Goal: Task Accomplishment & Management: Use online tool/utility

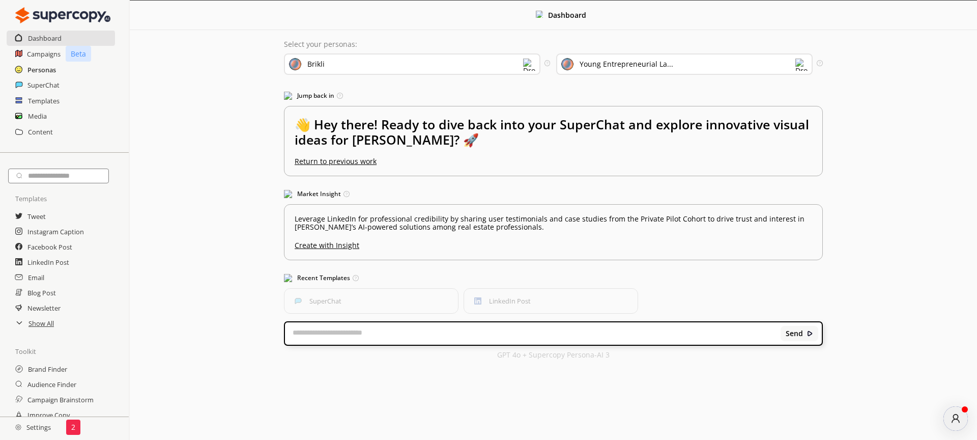
click at [43, 72] on h2 "Personas" at bounding box center [41, 69] width 28 height 15
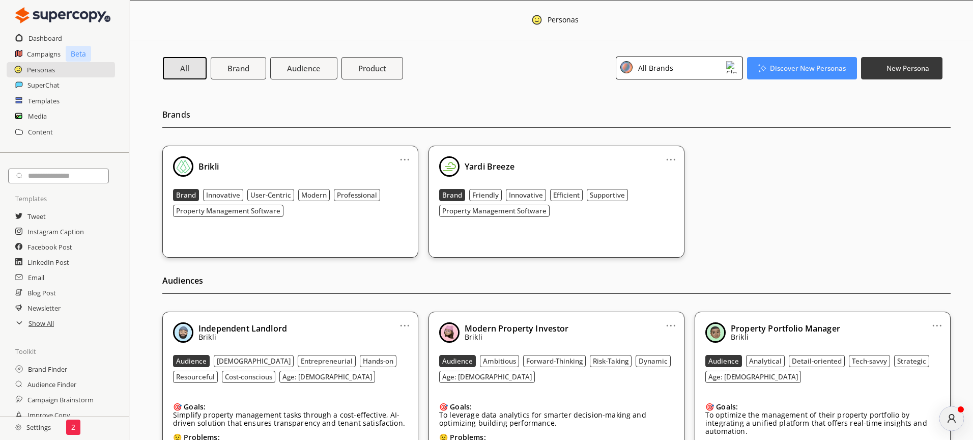
click at [669, 74] on div "All Brands" at bounding box center [654, 68] width 39 height 14
click at [505, 119] on h2 "Brands" at bounding box center [556, 117] width 788 height 21
click at [47, 54] on h2 "Campaigns" at bounding box center [44, 53] width 34 height 15
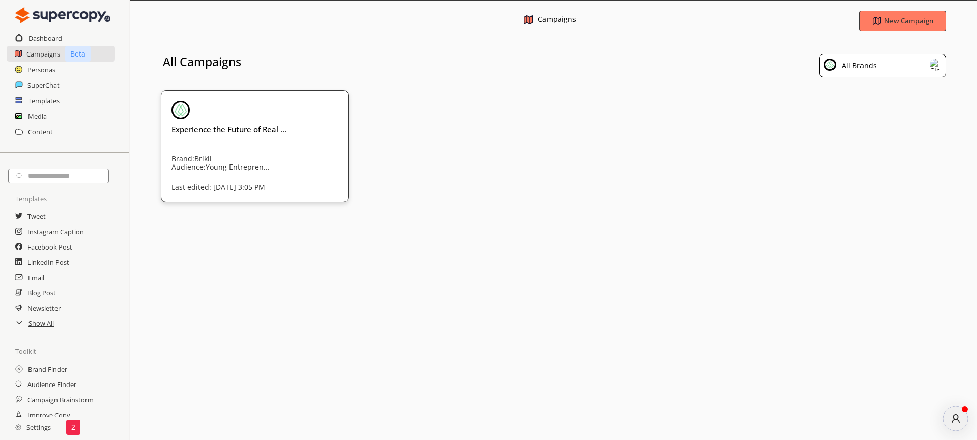
click at [876, 71] on div "All Brands" at bounding box center [882, 65] width 127 height 23
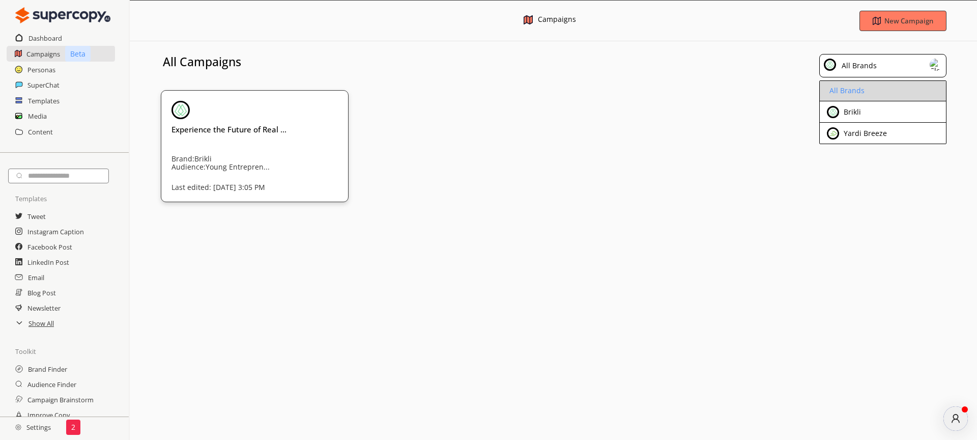
click at [861, 90] on div "All Brands" at bounding box center [846, 91] width 38 height 8
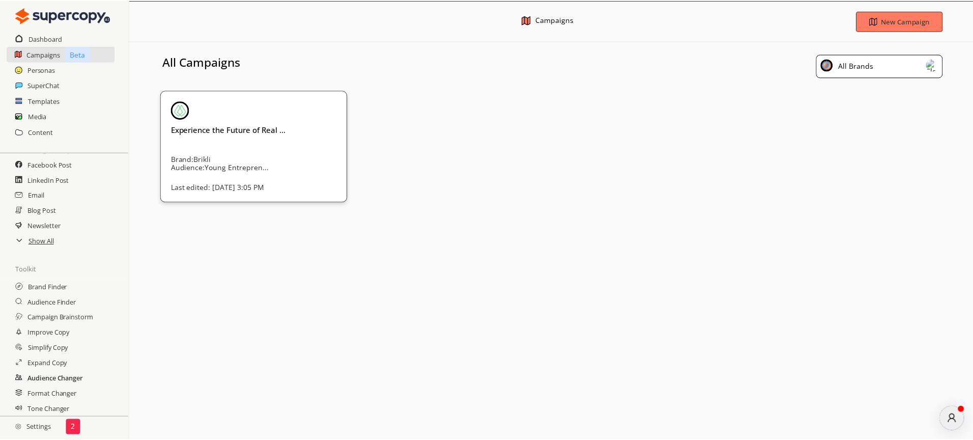
scroll to position [84, 0]
click at [40, 423] on h2 "Settings" at bounding box center [33, 427] width 66 height 20
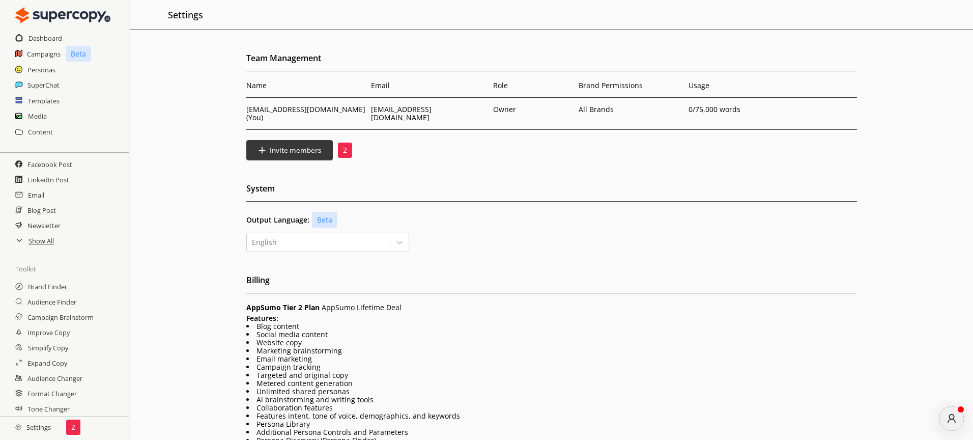
click at [52, 126] on div "Content" at bounding box center [64, 131] width 129 height 15
click at [45, 102] on h2 "Templates" at bounding box center [44, 100] width 32 height 15
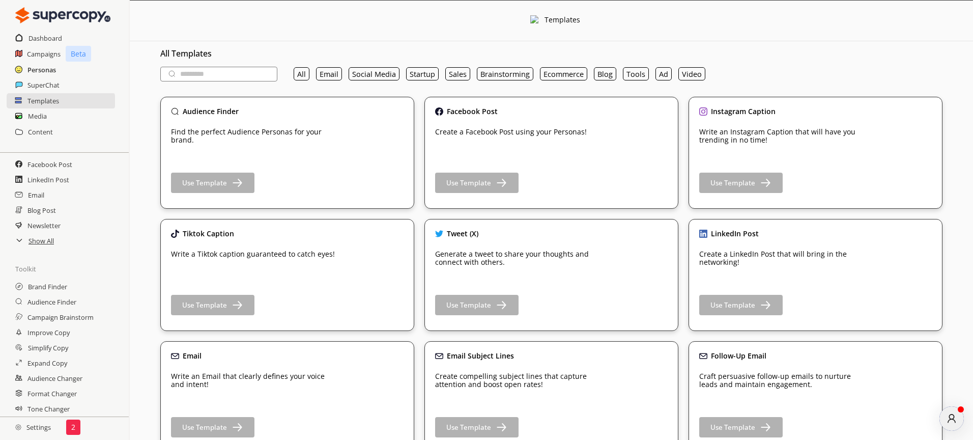
click at [49, 64] on h2 "Personas" at bounding box center [41, 69] width 28 height 15
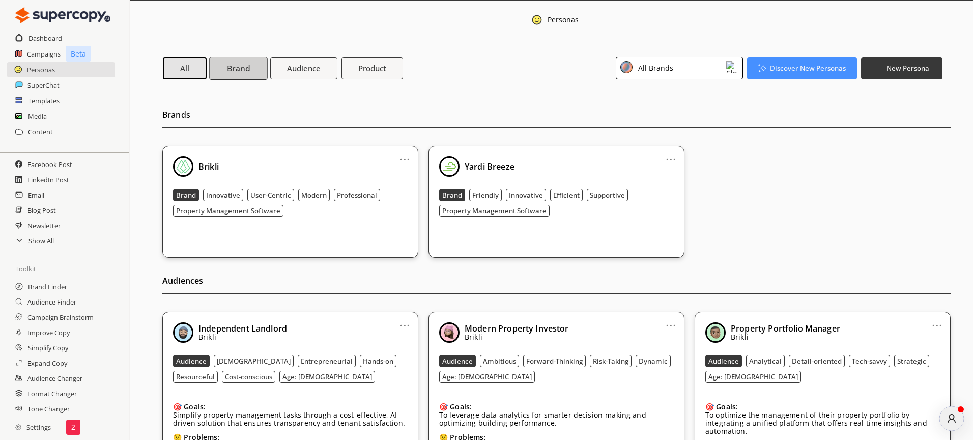
click at [226, 76] on button "Brand" at bounding box center [238, 67] width 58 height 23
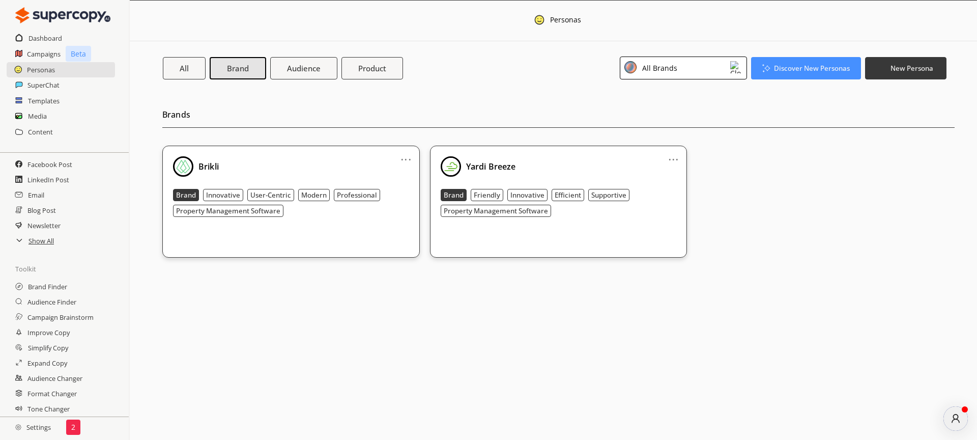
click at [954, 427] on div "atlas-message-author-avatar" at bounding box center [955, 418] width 24 height 24
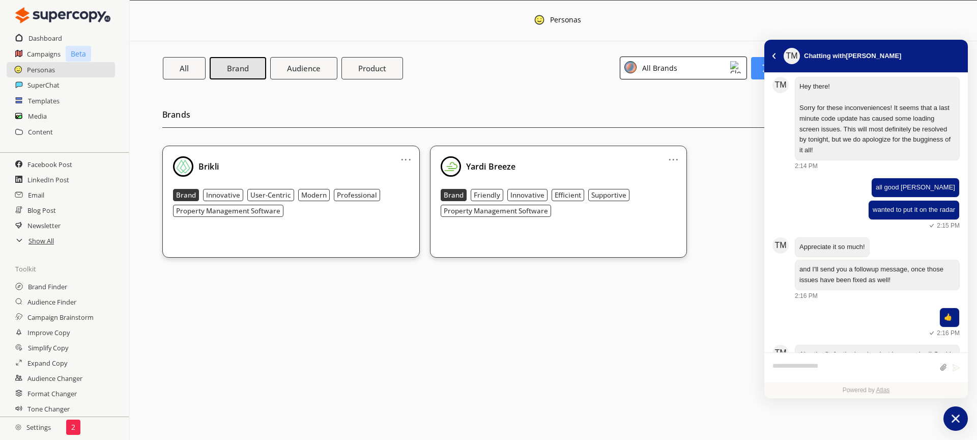
scroll to position [418, 0]
click at [776, 57] on button "atlas-back-button" at bounding box center [773, 55] width 11 height 11
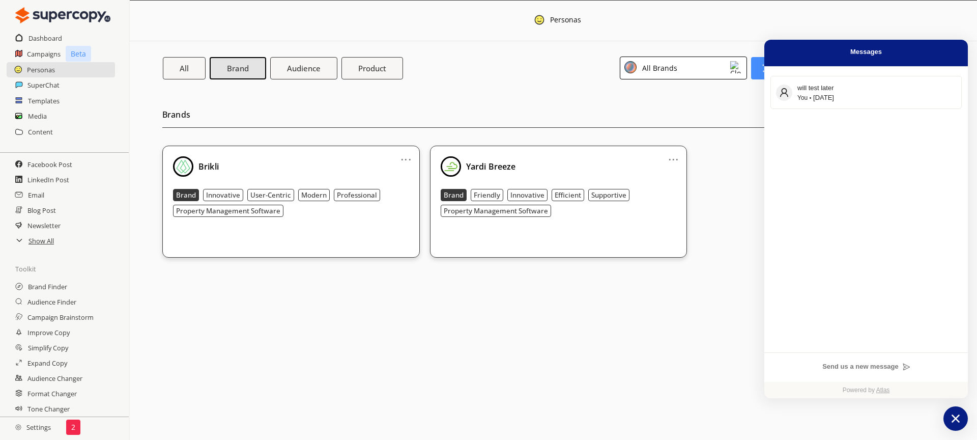
click at [946, 414] on button "Chat with us" at bounding box center [955, 418] width 24 height 24
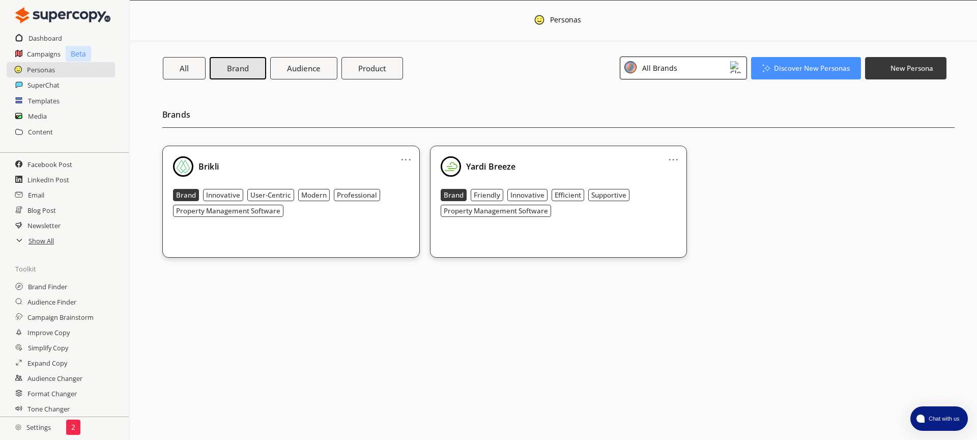
click at [733, 66] on img at bounding box center [736, 67] width 12 height 12
click at [724, 94] on li "All Brands" at bounding box center [683, 92] width 126 height 20
click at [673, 157] on link "..." at bounding box center [673, 155] width 11 height 8
click at [681, 211] on li "Remove" at bounding box center [660, 214] width 59 height 18
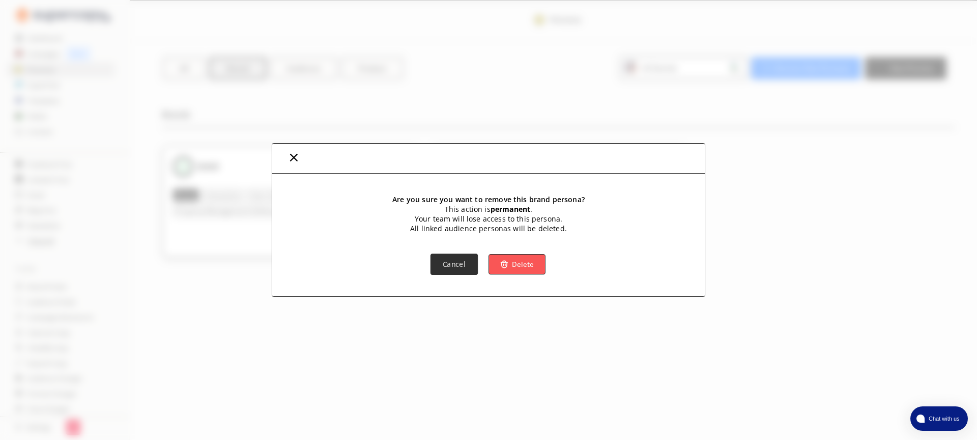
click at [444, 267] on b "Cancel" at bounding box center [454, 265] width 23 height 10
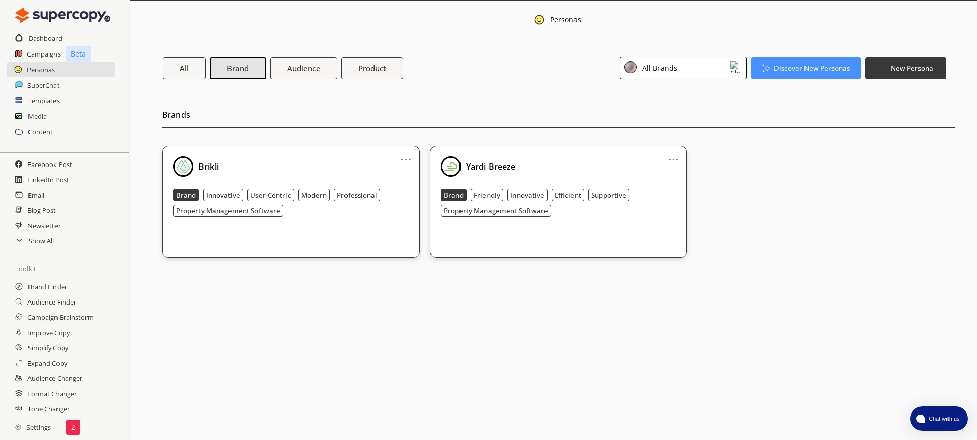
click at [74, 119] on div "Media" at bounding box center [64, 115] width 129 height 15
click at [46, 49] on h2 "Campaigns" at bounding box center [44, 53] width 34 height 15
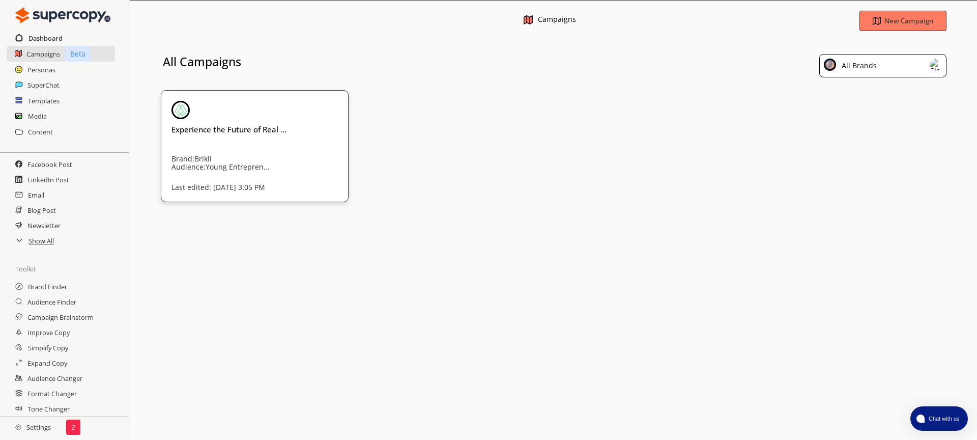
click at [46, 40] on h2 "Dashboard" at bounding box center [45, 38] width 34 height 15
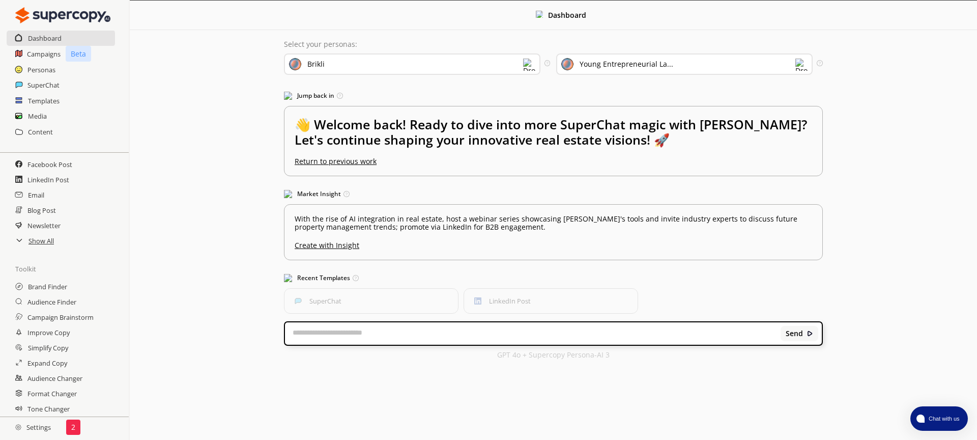
click at [429, 70] on div "Brikli" at bounding box center [412, 63] width 256 height 21
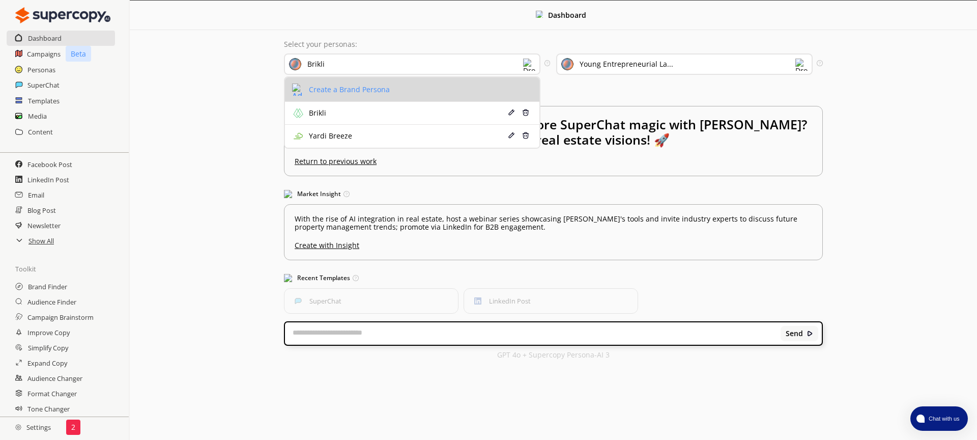
click at [409, 93] on li "Create a Brand Persona" at bounding box center [412, 89] width 254 height 24
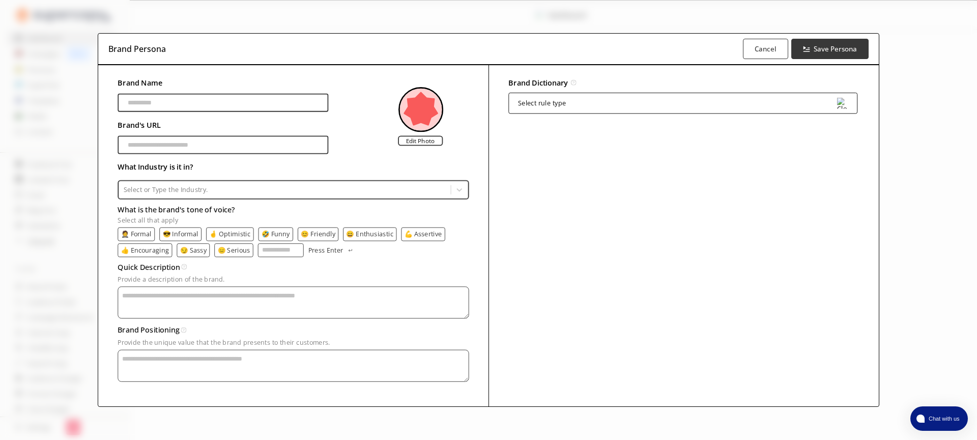
click at [261, 104] on input "Brand Name" at bounding box center [223, 103] width 211 height 18
type input "**********"
click at [258, 147] on input "Brand Name" at bounding box center [223, 145] width 211 height 18
type input "**********"
click at [230, 181] on div "Select or Type the Industry." at bounding box center [293, 189] width 349 height 17
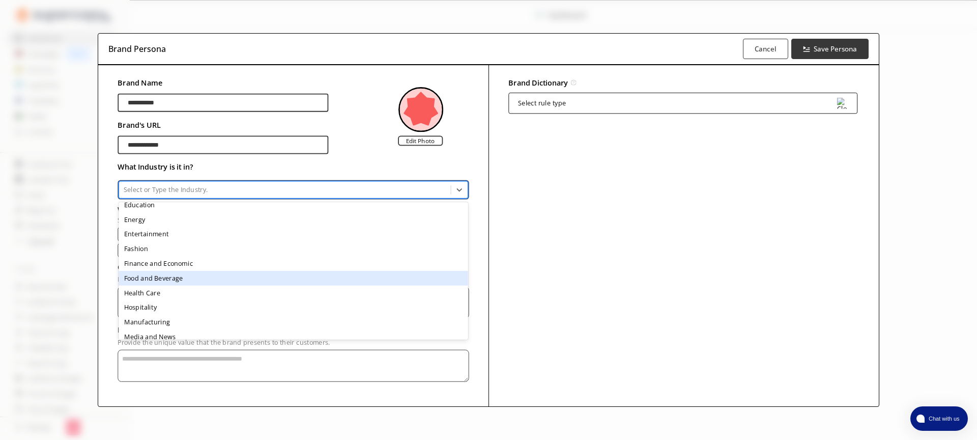
scroll to position [73, 0]
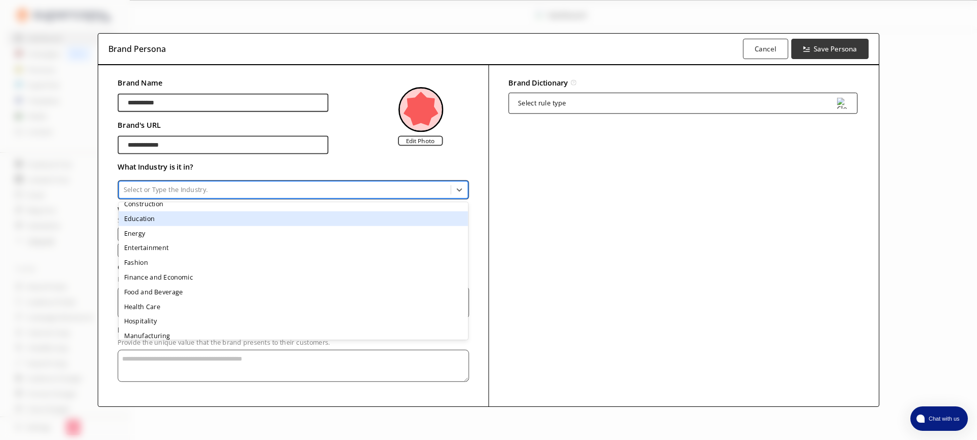
click at [241, 220] on div "Education" at bounding box center [293, 218] width 349 height 15
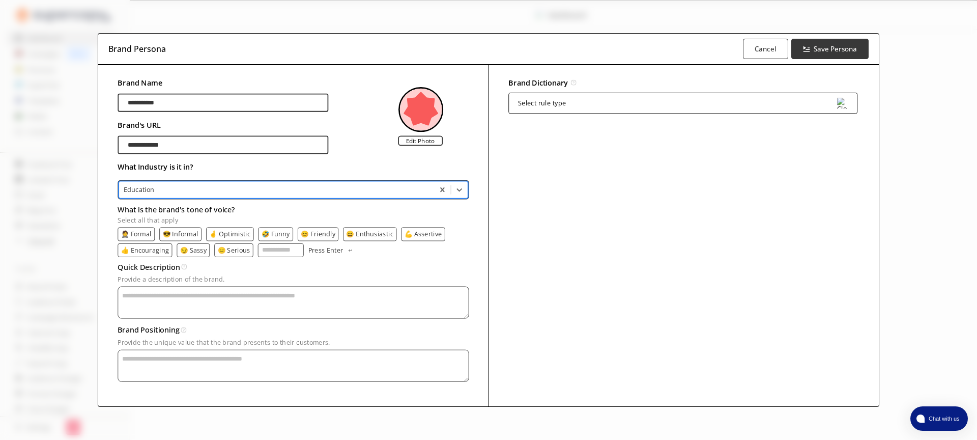
click at [245, 218] on p "Select all that apply" at bounding box center [293, 219] width 351 height 7
click at [258, 243] on input "What is the brand's tone of voice? Select all that apply" at bounding box center [281, 250] width 46 height 14
click at [154, 252] on p "👍 Encouraging" at bounding box center [145, 249] width 48 height 7
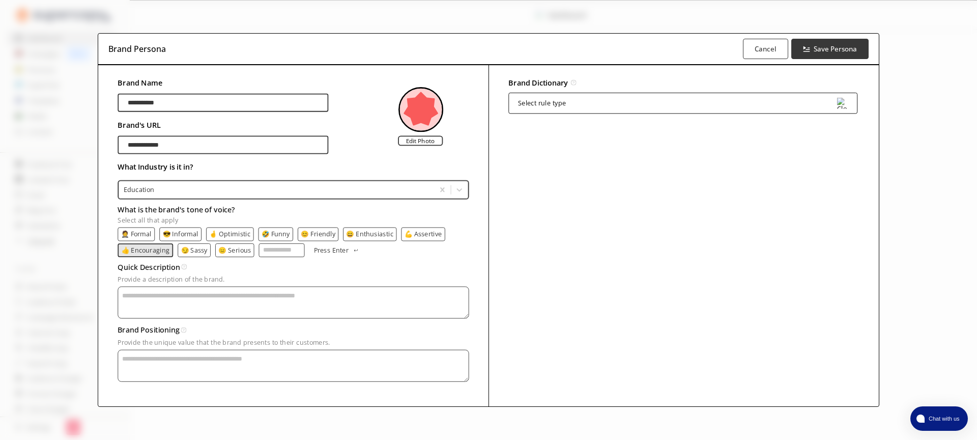
click at [241, 236] on p "🤞 Optimistic" at bounding box center [229, 234] width 41 height 7
click at [306, 234] on p "😊 Friendly" at bounding box center [319, 234] width 35 height 7
click at [186, 236] on p "😎 Informal" at bounding box center [181, 234] width 36 height 7
click at [419, 140] on label "Edit Photo" at bounding box center [420, 140] width 45 height 10
click at [0, 0] on input "Edit Photo" at bounding box center [0, 0] width 0 height 0
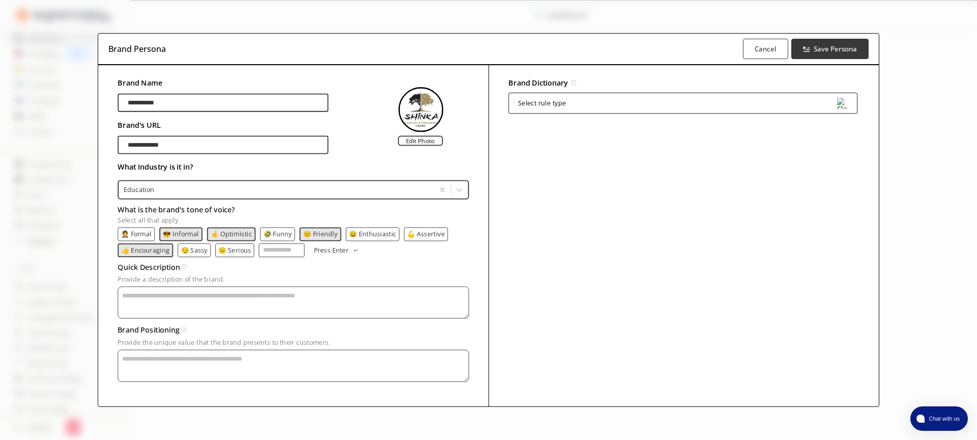
click at [224, 302] on textarea "Provide a description of the brand." at bounding box center [293, 302] width 351 height 32
click at [215, 362] on textarea "Provide a description of the brand." at bounding box center [293, 366] width 351 height 32
paste textarea "**********"
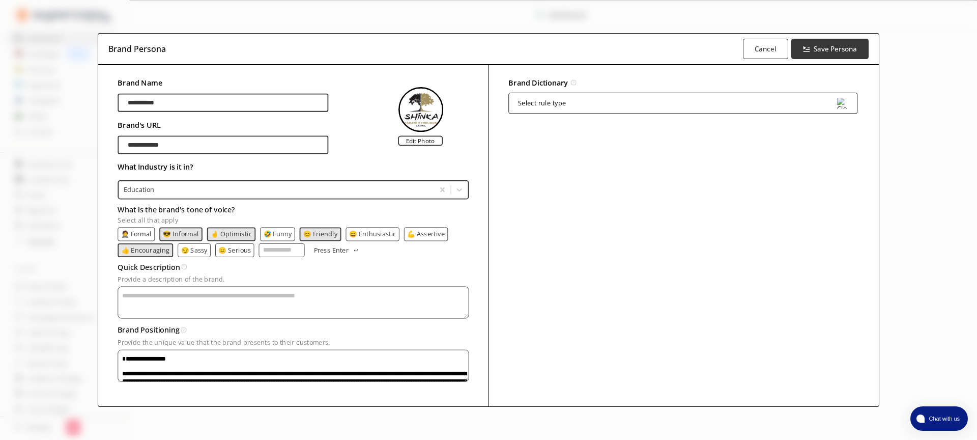
scroll to position [45, 0]
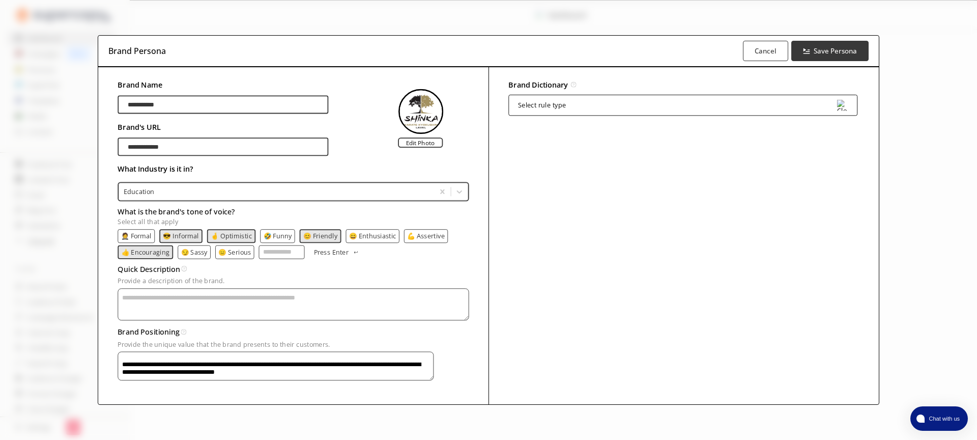
drag, startPoint x: 392, startPoint y: 357, endPoint x: 96, endPoint y: 329, distance: 297.5
click at [96, 329] on div "**********" at bounding box center [488, 220] width 977 height 440
type textarea "**********"
click at [146, 303] on textarea "Provide a description of the brand." at bounding box center [293, 304] width 351 height 32
paste textarea "**********"
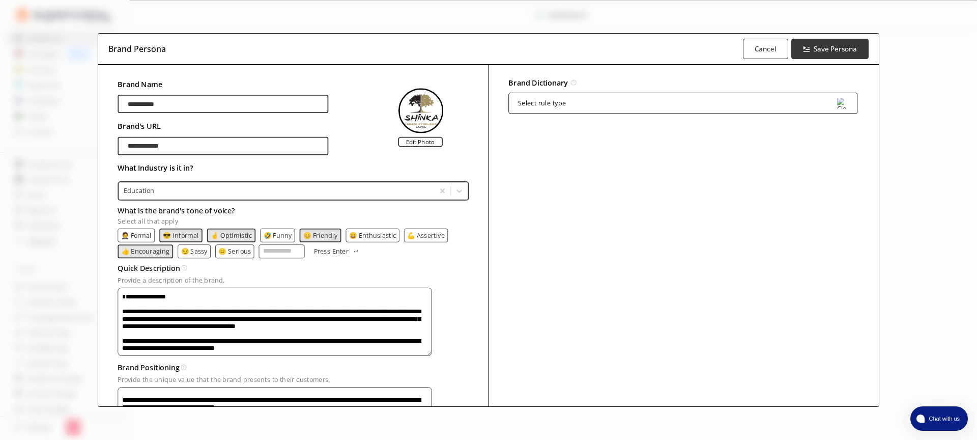
drag, startPoint x: 126, startPoint y: 298, endPoint x: 192, endPoint y: 313, distance: 67.4
click at [192, 313] on textarea "**********" at bounding box center [275, 321] width 314 height 68
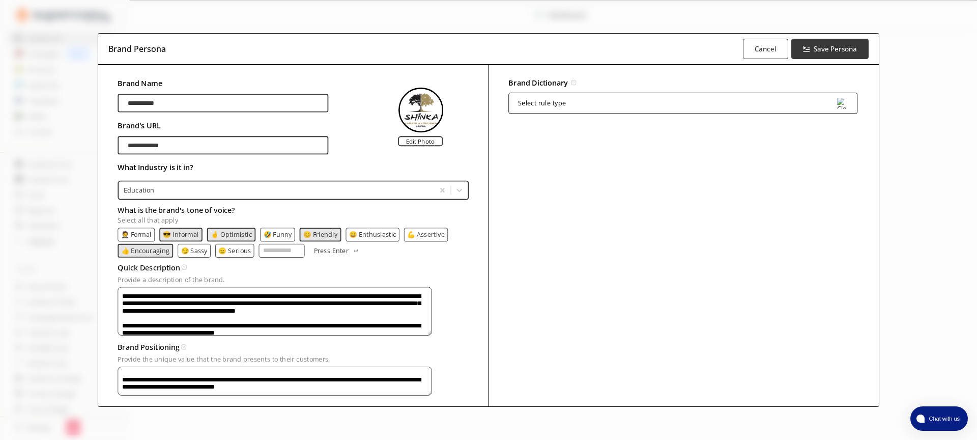
drag, startPoint x: 295, startPoint y: 335, endPoint x: 120, endPoint y: 325, distance: 175.8
click at [120, 325] on textarea "**********" at bounding box center [275, 310] width 314 height 49
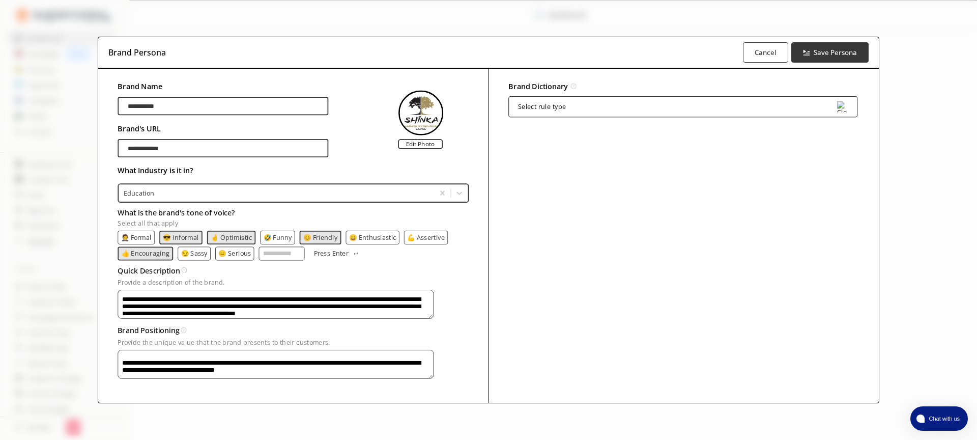
type textarea "**********"
click at [181, 356] on textarea "**********" at bounding box center [276, 364] width 316 height 29
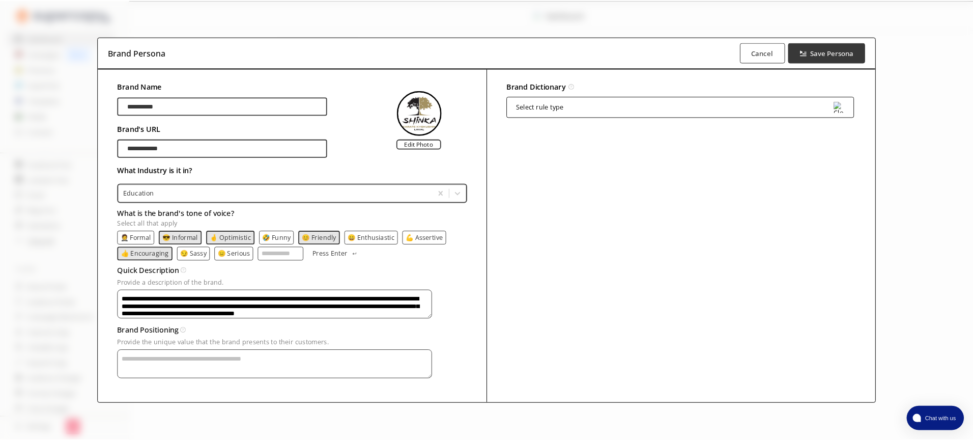
scroll to position [0, 0]
click at [595, 100] on div "Select rule type" at bounding box center [682, 106] width 349 height 21
click at [591, 205] on div "Brand Dictionary Define key brand-specific terms and language for consistent me…" at bounding box center [683, 236] width 391 height 334
click at [800, 52] on button "Save Persona" at bounding box center [829, 52] width 81 height 21
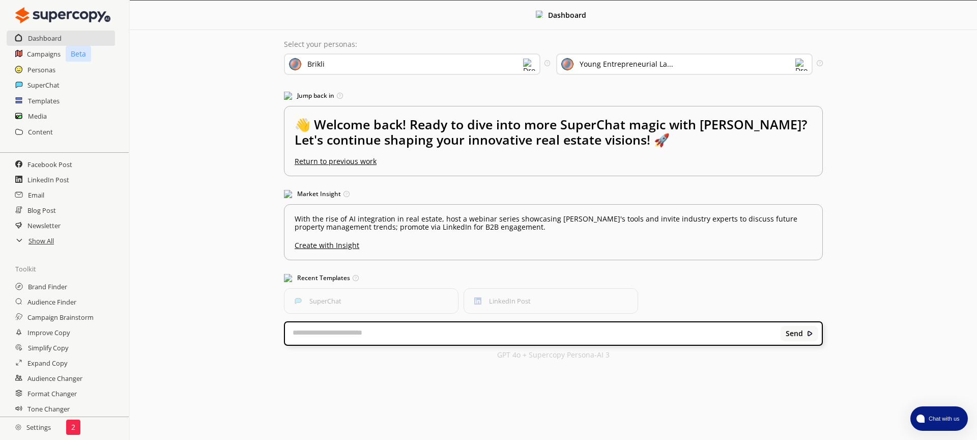
click at [680, 62] on div "Young Entrepreneurial La..." at bounding box center [684, 63] width 256 height 21
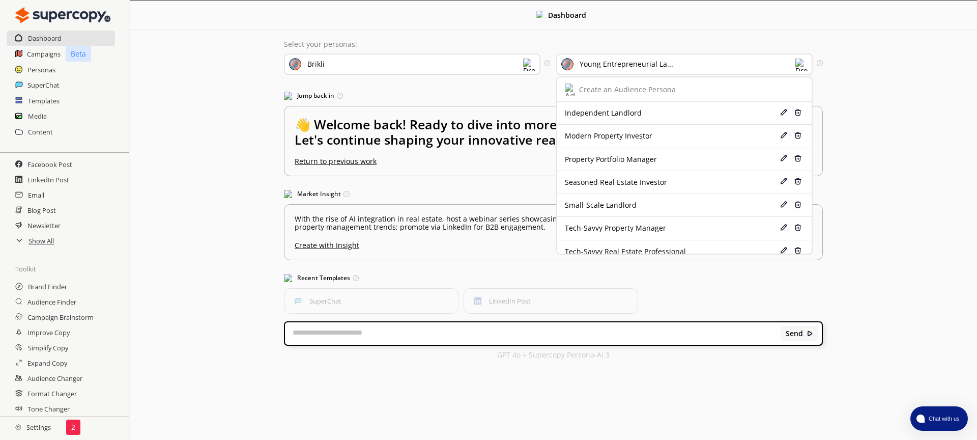
click at [487, 92] on h3 "Jump back in Quickly return to your last-used tool or feature." at bounding box center [553, 95] width 539 height 15
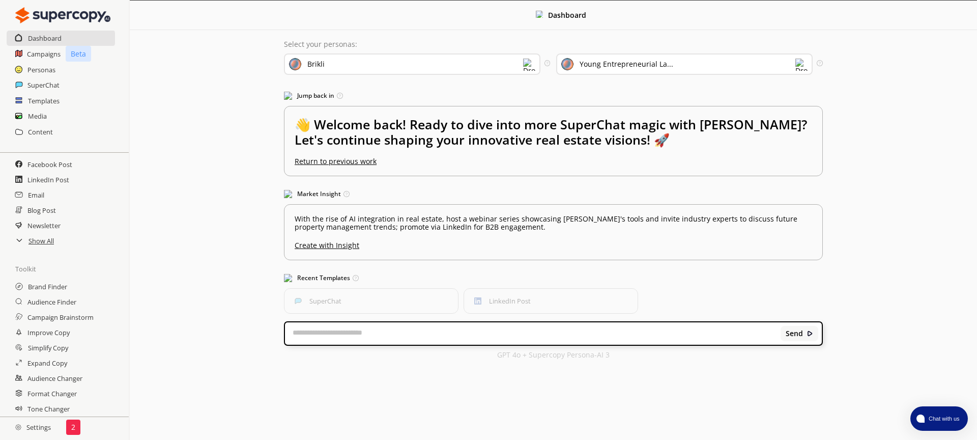
click at [486, 71] on div "Brikli" at bounding box center [412, 63] width 256 height 21
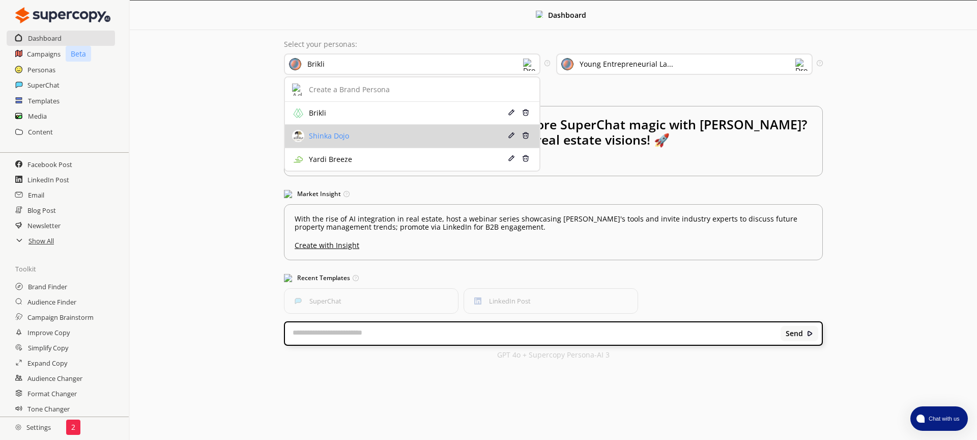
click at [453, 139] on div "Shinka Dojo" at bounding box center [390, 136] width 197 height 12
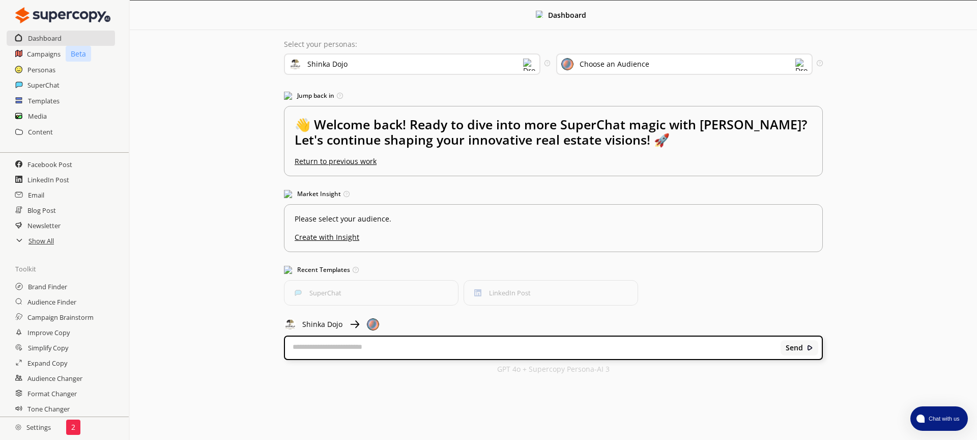
click at [626, 68] on div "Choose an Audience" at bounding box center [615, 64] width 70 height 8
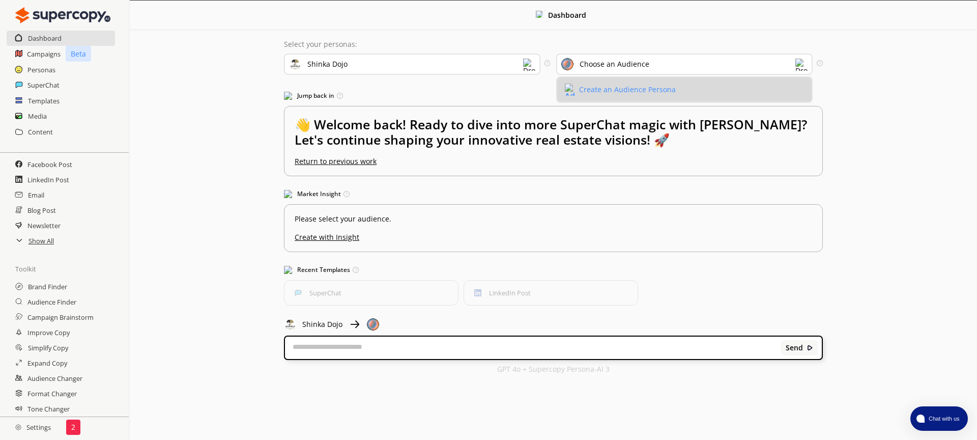
click at [628, 88] on div "Create an Audience Persona" at bounding box center [627, 89] width 97 height 8
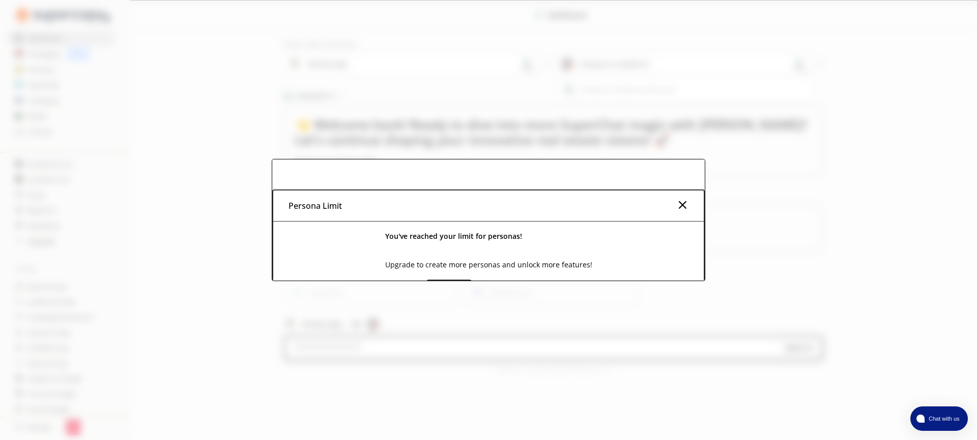
click at [682, 204] on img at bounding box center [682, 204] width 12 height 12
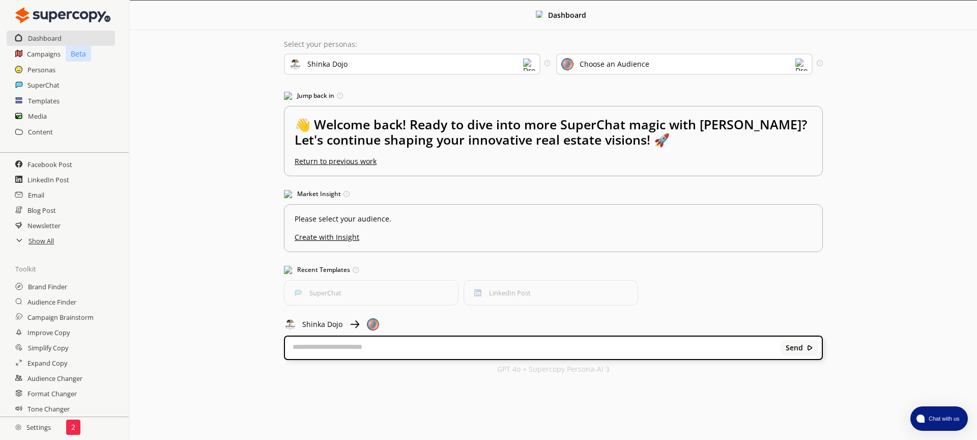
click at [497, 57] on div "Shinka Dojo" at bounding box center [412, 63] width 256 height 21
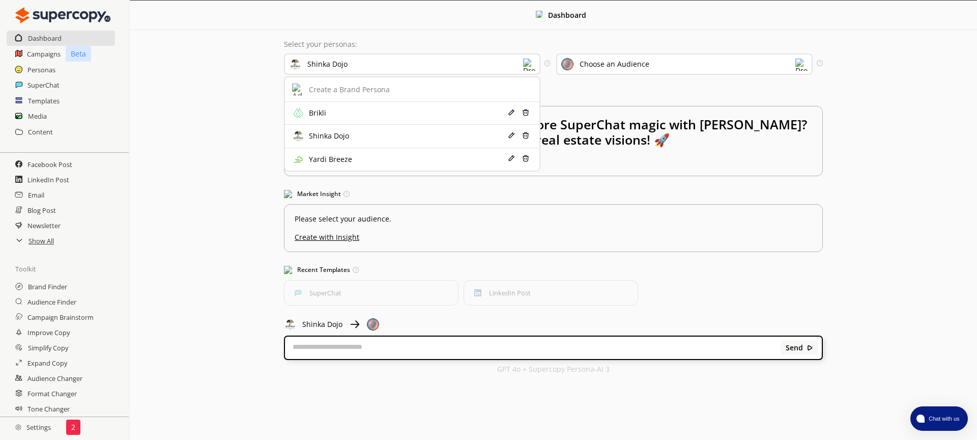
click at [191, 106] on div "Dashboard Select your personas: Shinka Dojo Create a Brand Persona Brikli Edit …" at bounding box center [553, 192] width 847 height 383
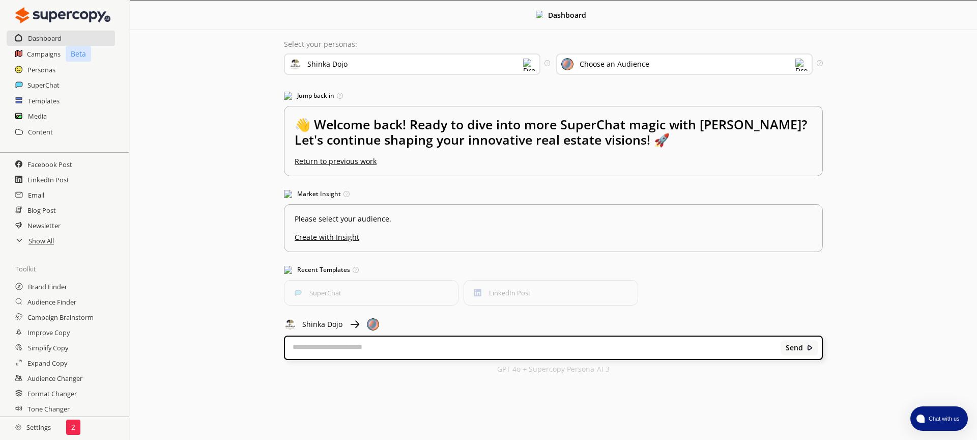
click at [64, 72] on div "Personas" at bounding box center [64, 69] width 129 height 15
click at [45, 68] on h2 "Personas" at bounding box center [41, 69] width 28 height 15
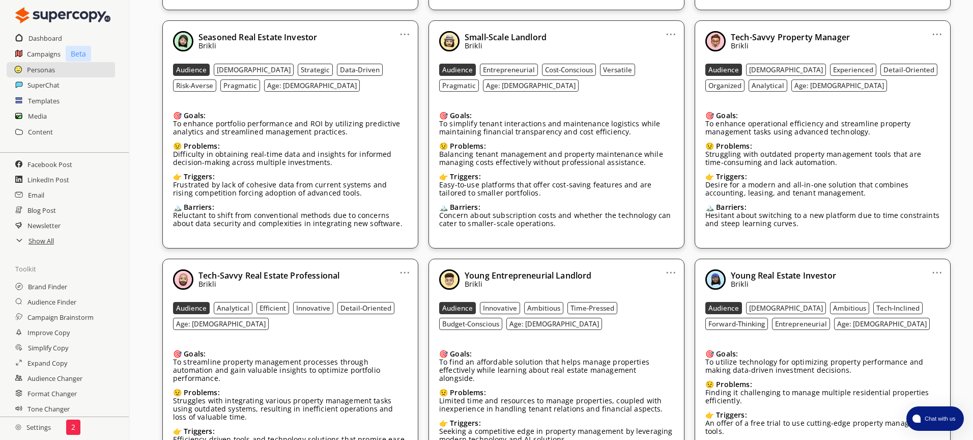
scroll to position [553, 0]
click at [936, 27] on link "..." at bounding box center [937, 30] width 11 height 8
click at [937, 81] on li "Remove" at bounding box center [924, 89] width 59 height 18
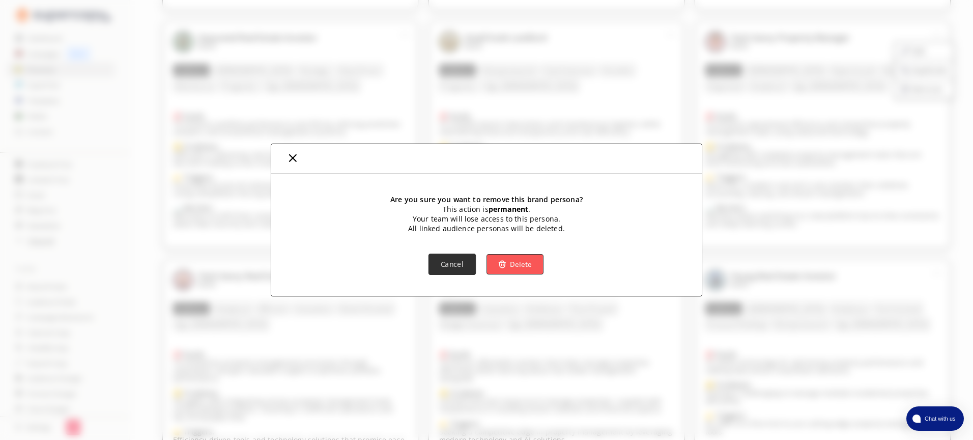
click at [459, 266] on b "Cancel" at bounding box center [452, 265] width 23 height 10
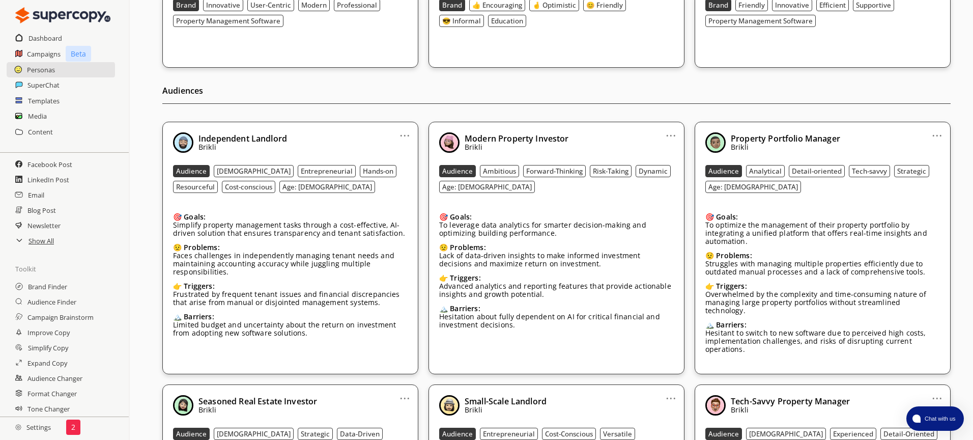
scroll to position [91, 0]
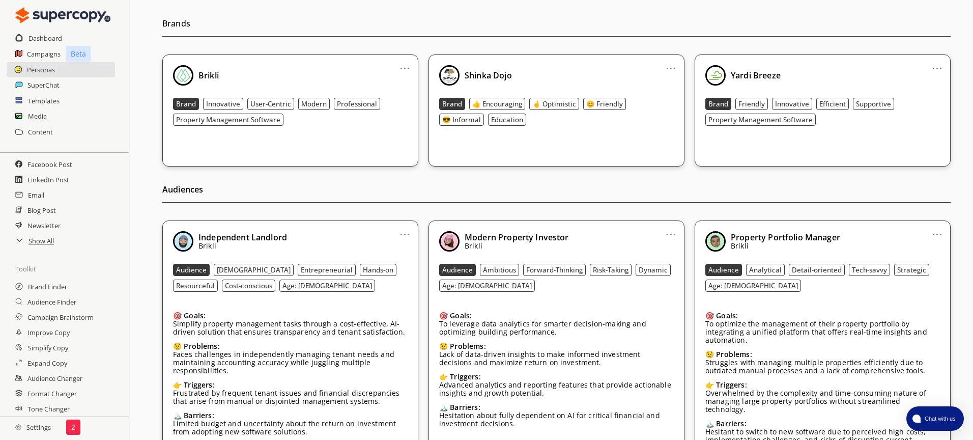
click at [756, 95] on div "Yardi Breeze Brand Friendly Innovative Efficient Supportive Property Management…" at bounding box center [822, 104] width 235 height 79
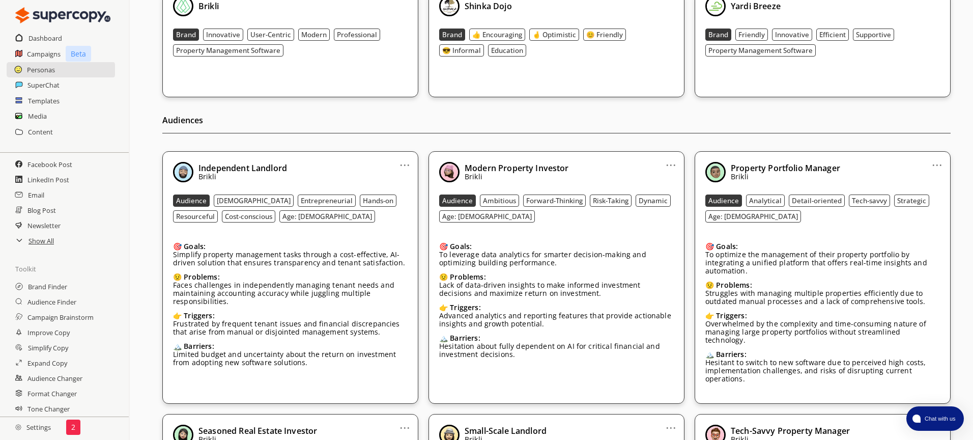
scroll to position [0, 0]
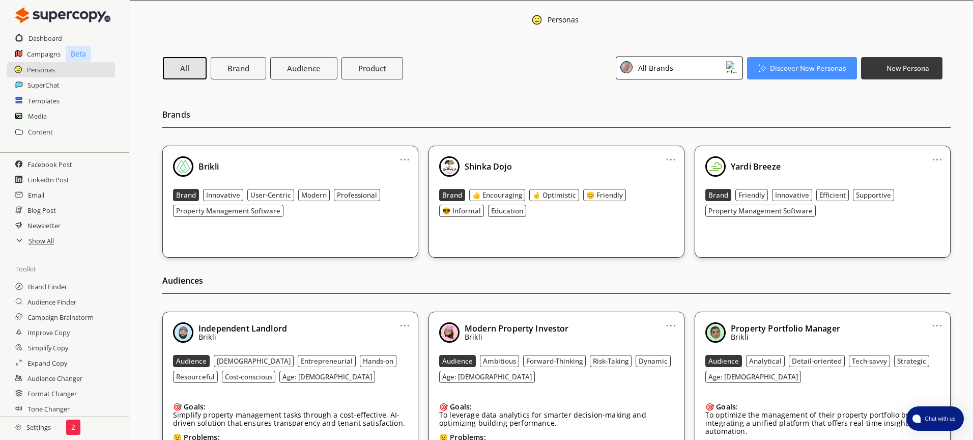
click at [736, 70] on img at bounding box center [732, 67] width 12 height 12
click at [540, 67] on div "All Brand Audience Product All Brands Discover New Personas New Persona" at bounding box center [553, 67] width 780 height 23
click at [39, 430] on h2 "Settings" at bounding box center [33, 427] width 66 height 20
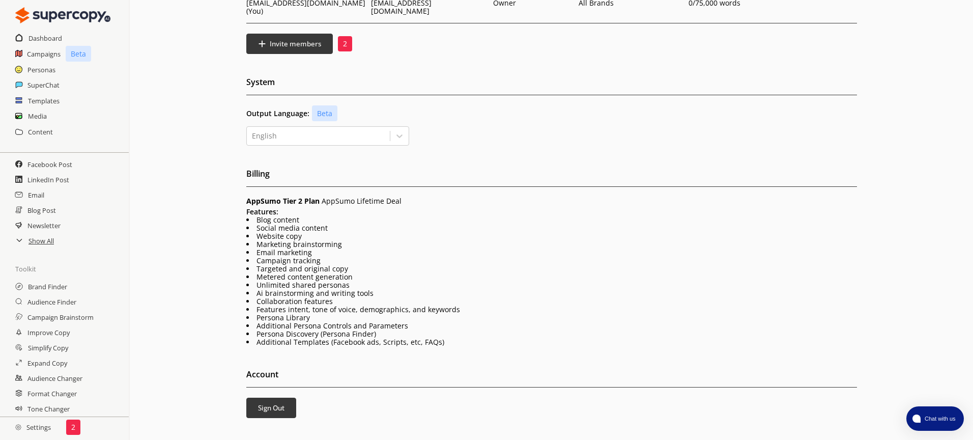
scroll to position [107, 0]
click at [285, 280] on li "Unlimited shared personas" at bounding box center [551, 284] width 611 height 8
click at [286, 280] on li "Unlimited shared personas" at bounding box center [551, 284] width 611 height 8
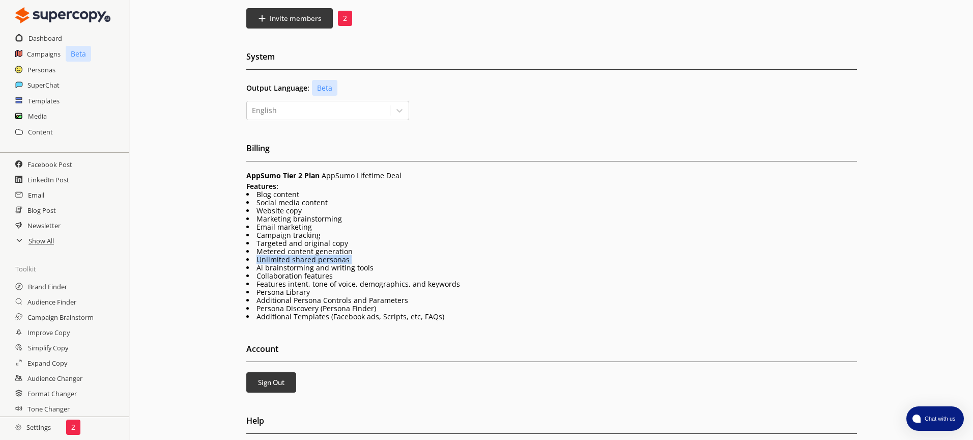
scroll to position [137, 0]
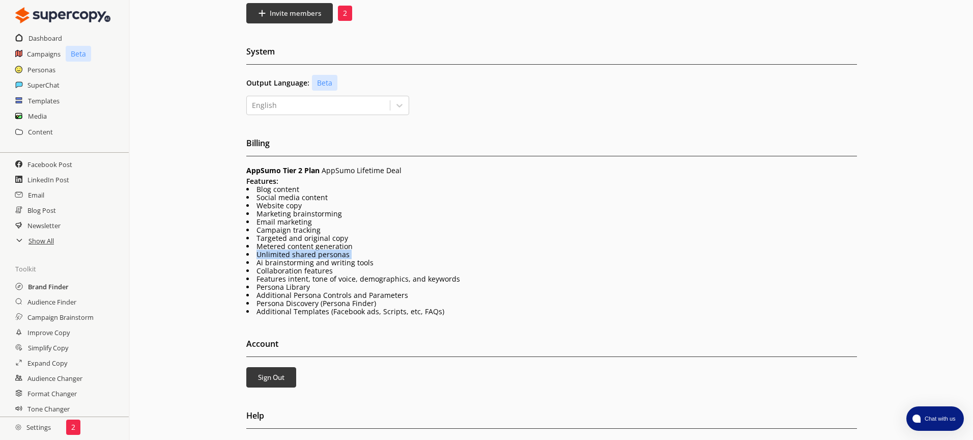
click at [47, 288] on h2 "Brand Finder" at bounding box center [48, 286] width 41 height 15
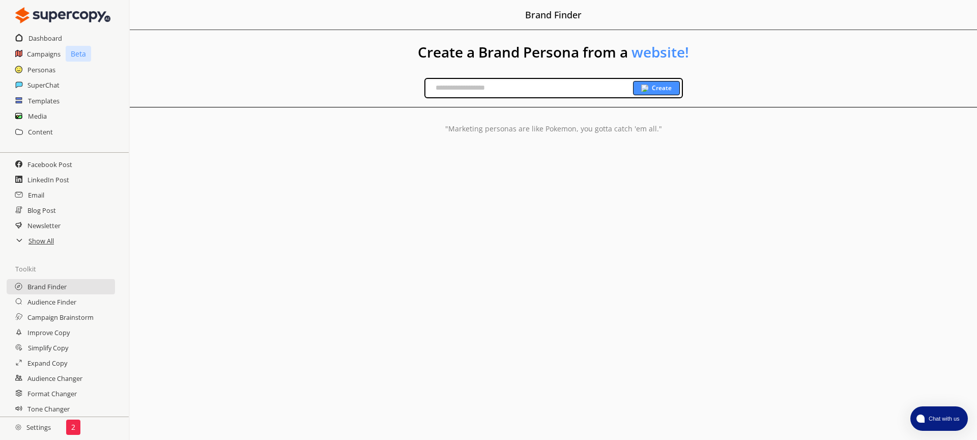
click at [466, 91] on input "text" at bounding box center [529, 87] width 208 height 15
type input "**********"
click at [662, 87] on b "Create" at bounding box center [662, 88] width 20 height 8
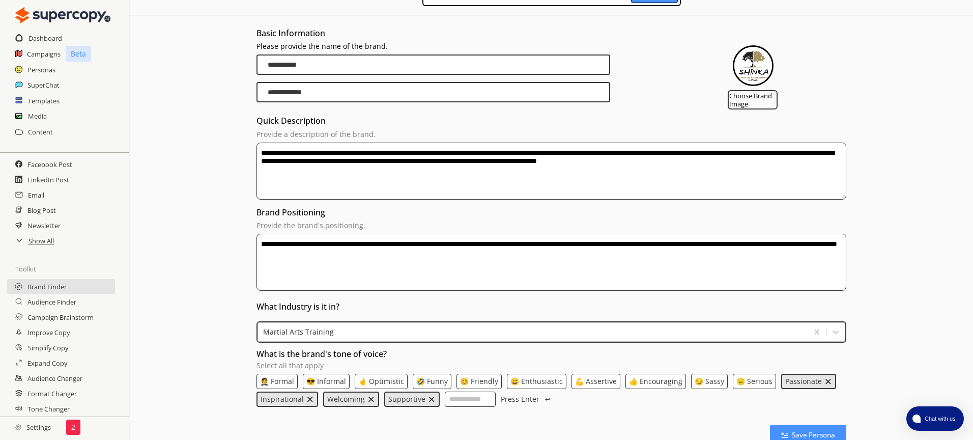
scroll to position [169, 0]
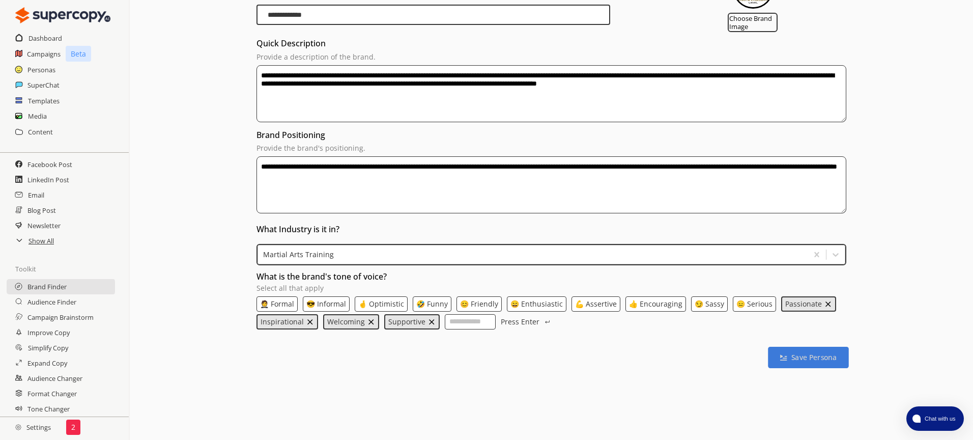
click at [800, 359] on b "Save Persona" at bounding box center [813, 357] width 45 height 10
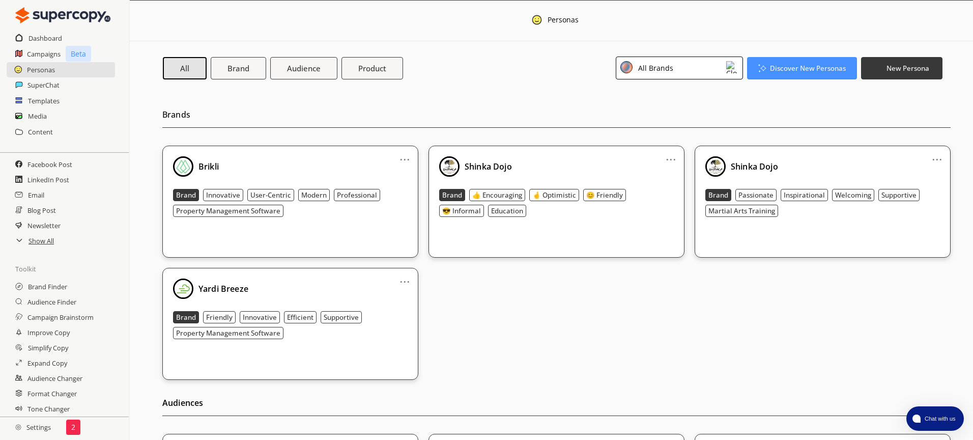
click at [672, 159] on link "..." at bounding box center [671, 155] width 11 height 8
click at [669, 209] on li "Remove" at bounding box center [657, 214] width 59 height 18
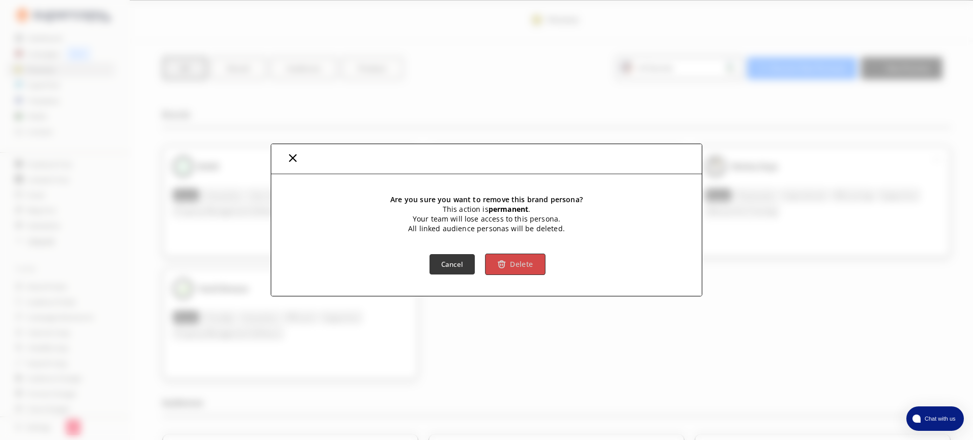
click at [523, 265] on b "Delete" at bounding box center [521, 265] width 23 height 10
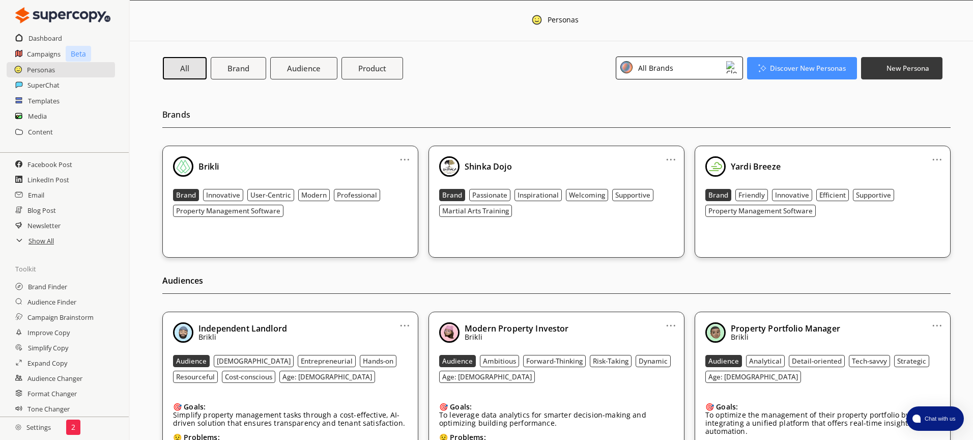
click at [572, 166] on div "Shinka Dojo" at bounding box center [556, 166] width 235 height 20
click at [708, 59] on div "All Brands" at bounding box center [679, 67] width 127 height 23
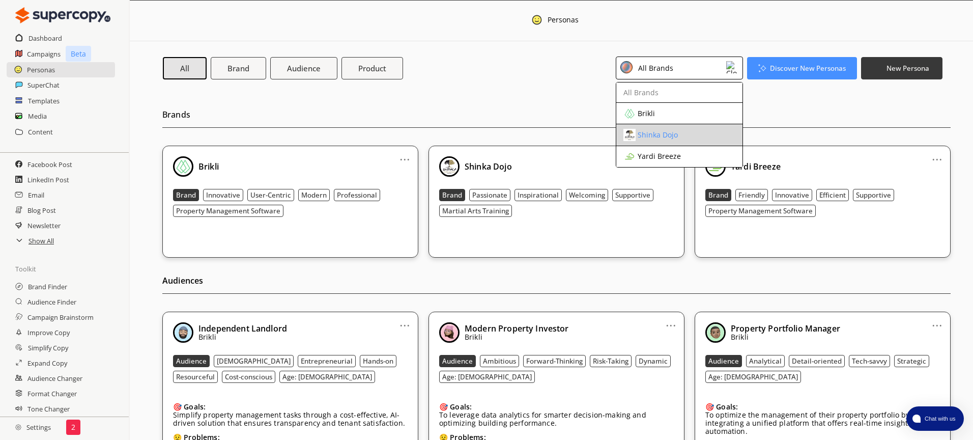
click at [697, 131] on div "Shinka Dojo" at bounding box center [670, 135] width 95 height 12
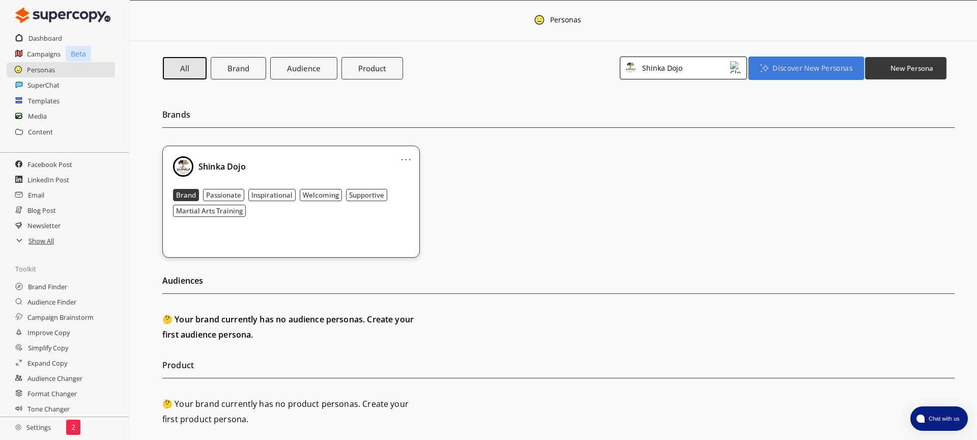
click at [783, 64] on b "Discover New Personas" at bounding box center [811, 68] width 79 height 10
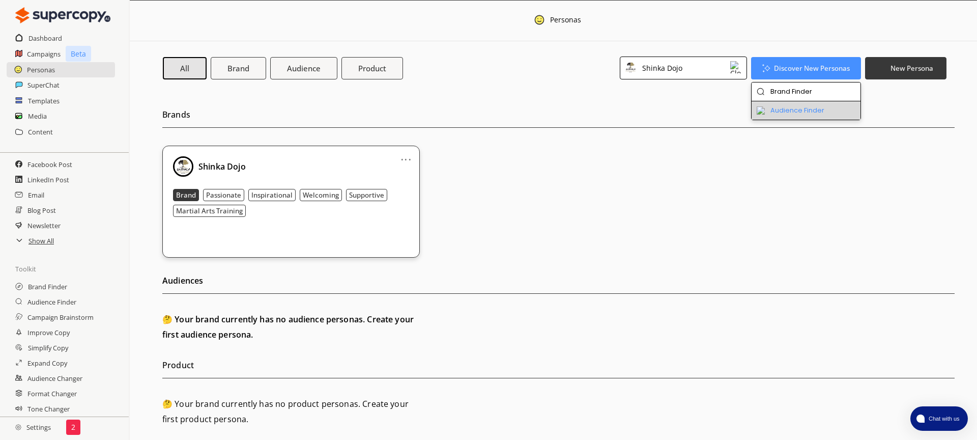
click at [782, 106] on li "Audience Finder" at bounding box center [806, 110] width 109 height 18
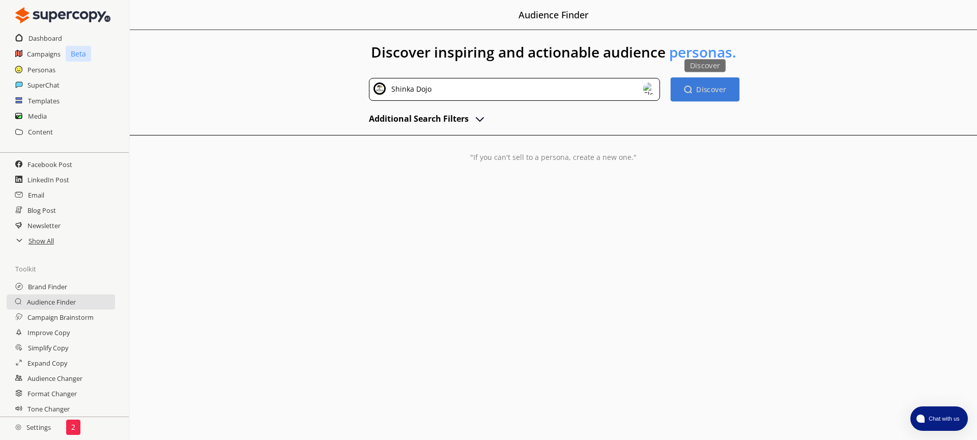
click at [717, 91] on b "Discover" at bounding box center [711, 89] width 30 height 10
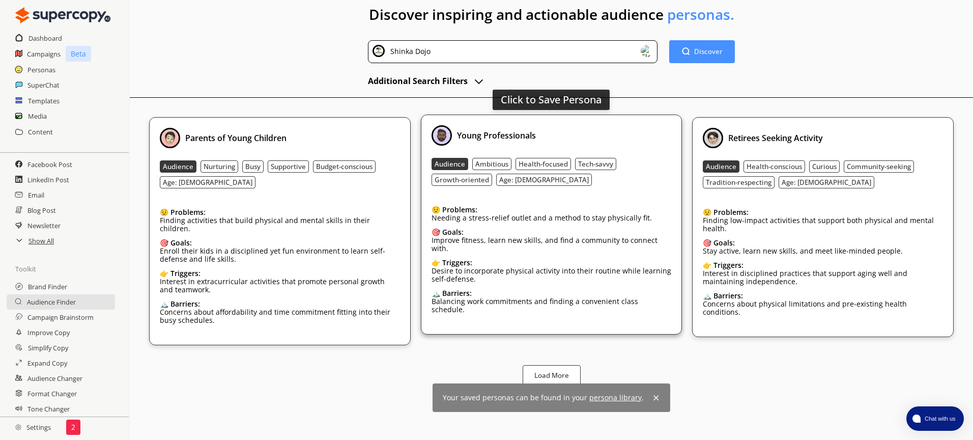
scroll to position [38, 0]
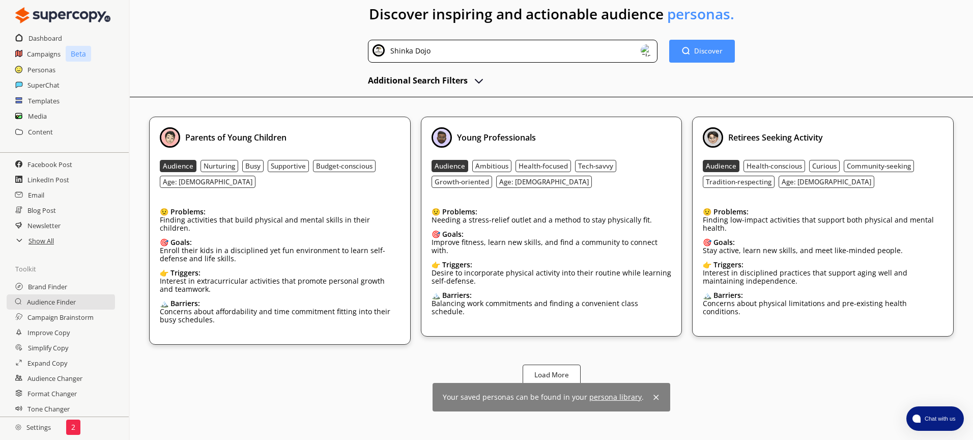
click at [653, 393] on img at bounding box center [656, 397] width 8 height 8
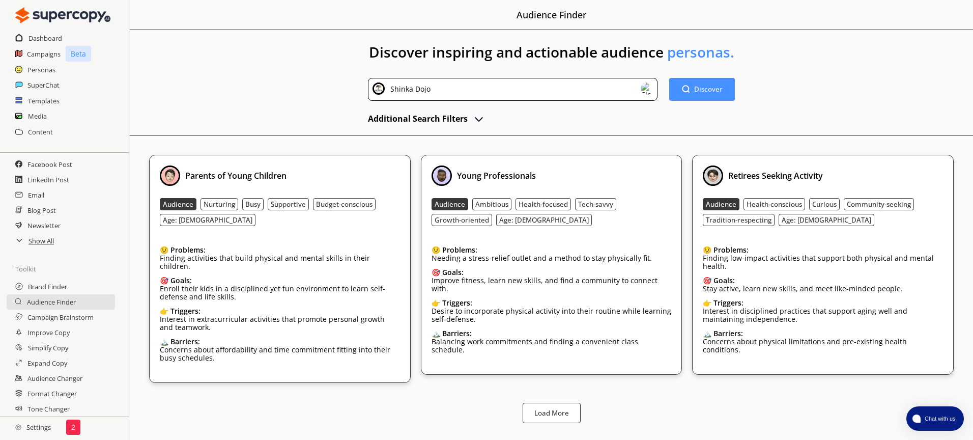
scroll to position [0, 0]
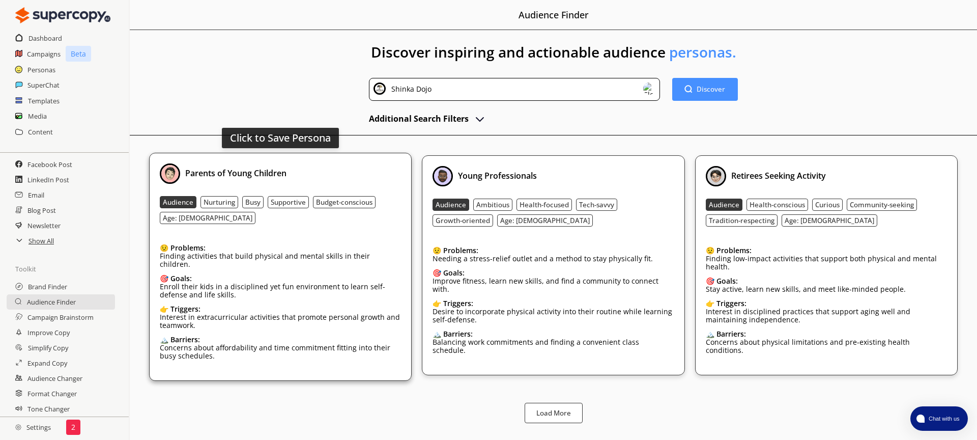
click at [351, 230] on div "Parents of Young Children Audience Nurturing Busy Supportive Budget-conscious A…" at bounding box center [280, 266] width 241 height 207
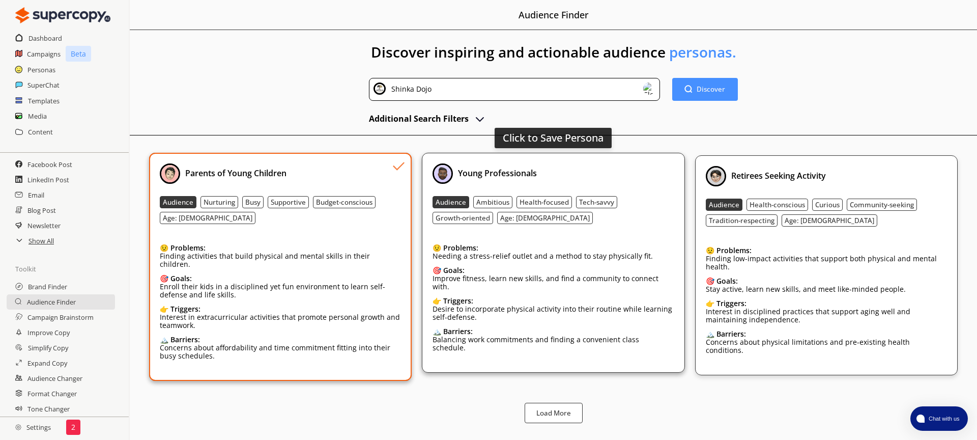
click at [587, 232] on div "Young Professionals Audience Ambitious Health-focused Tech-savvy Growth-oriente…" at bounding box center [553, 262] width 241 height 198
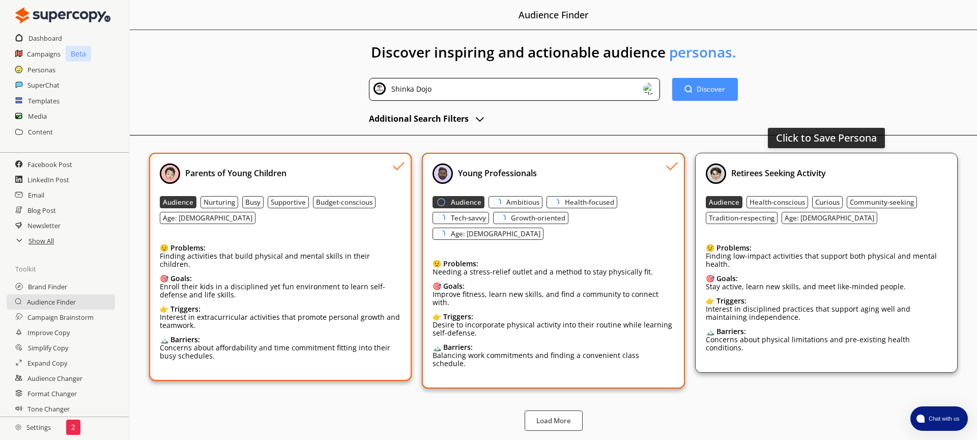
click at [821, 234] on div "Retirees Seeking Activity Audience Health-conscious Curious Community-seeking T…" at bounding box center [826, 262] width 241 height 198
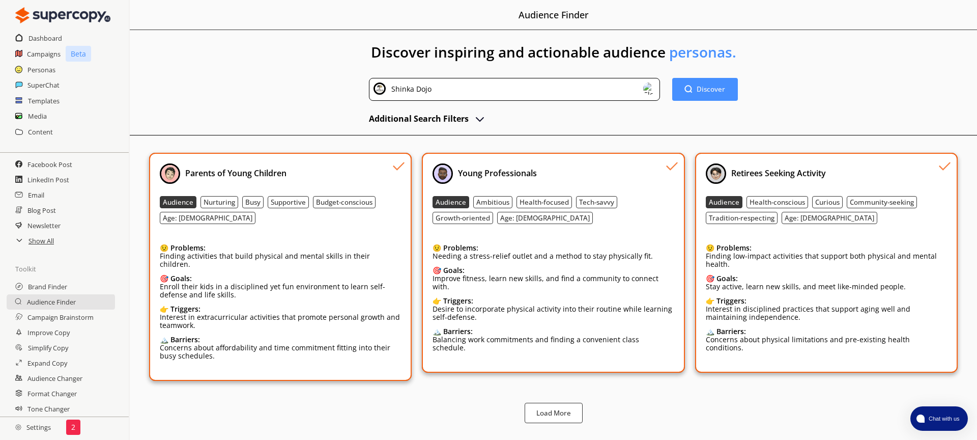
click at [878, 225] on div "Retirees Seeking Activity Audience Health-conscious Curious Community-seeking T…" at bounding box center [826, 262] width 241 height 198
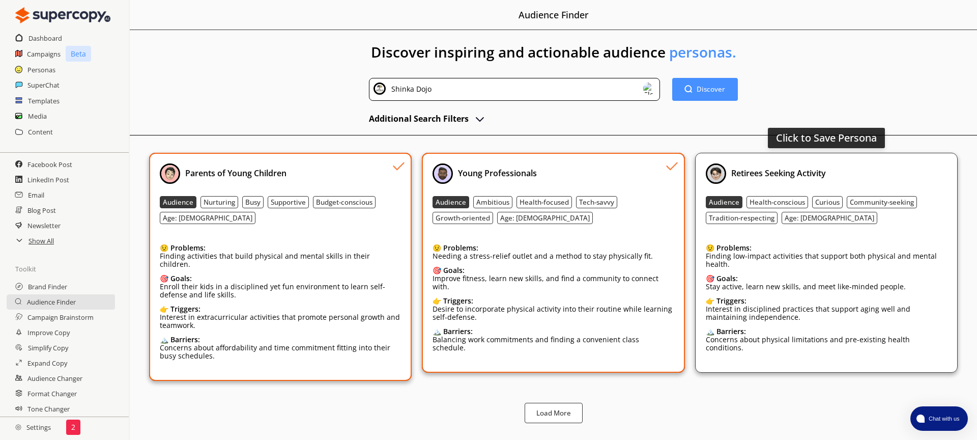
click at [899, 235] on div "Retirees Seeking Activity Audience Health-conscious Curious Community-seeking T…" at bounding box center [826, 262] width 241 height 198
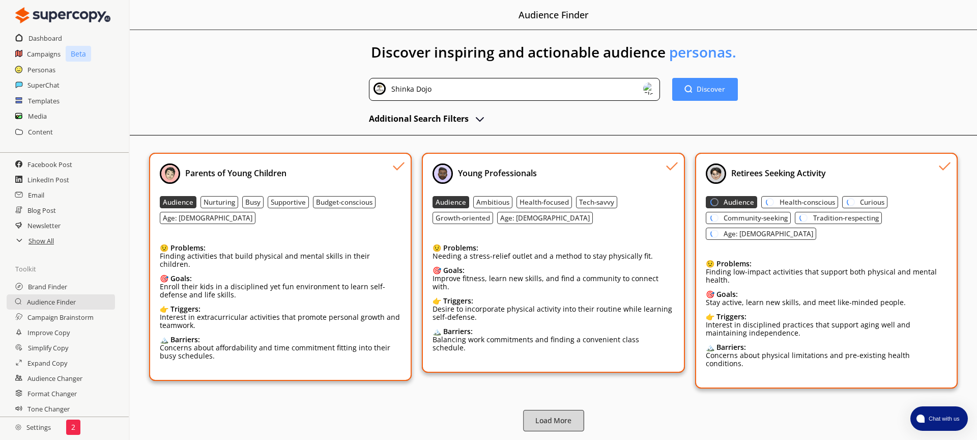
click at [551, 416] on b "Load More" at bounding box center [553, 421] width 36 height 10
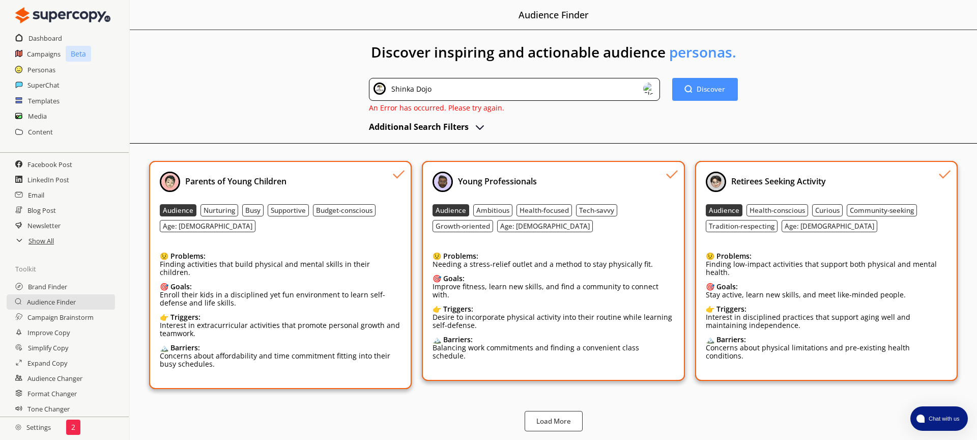
click at [835, 244] on div "😟 Problems: Finding low-impact activities that support both physical and mental…" at bounding box center [826, 261] width 241 height 35
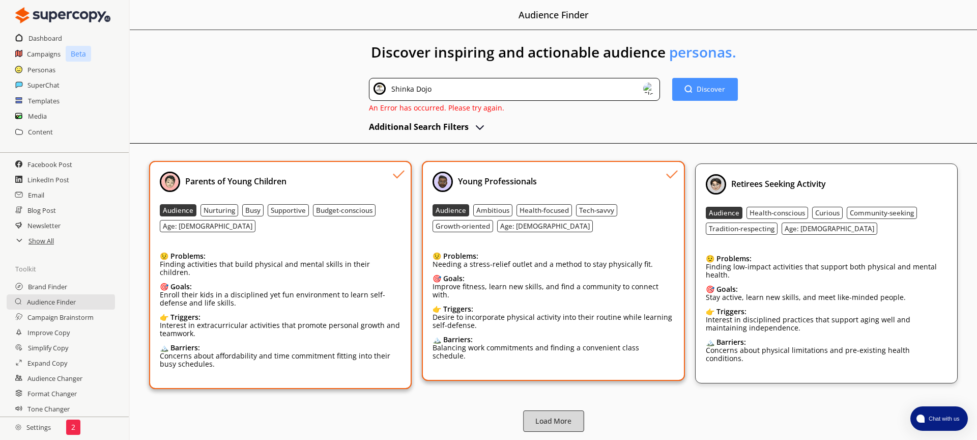
click at [565, 410] on button "Load More" at bounding box center [553, 420] width 61 height 21
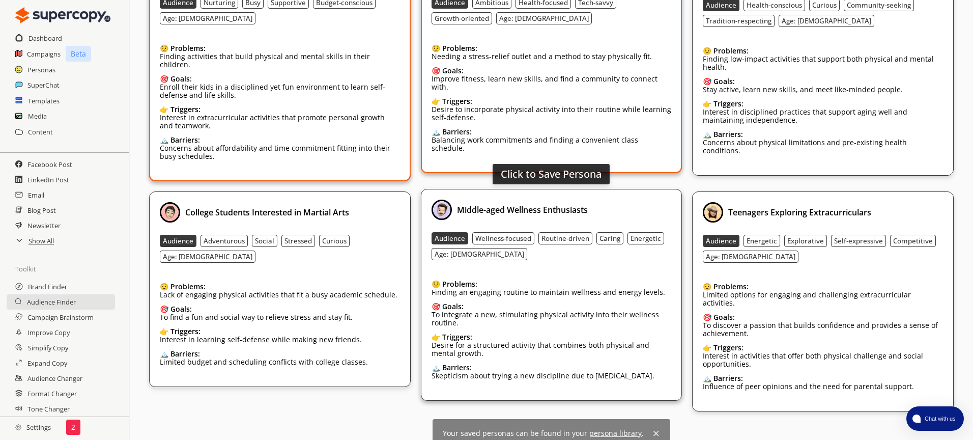
scroll to position [215, 0]
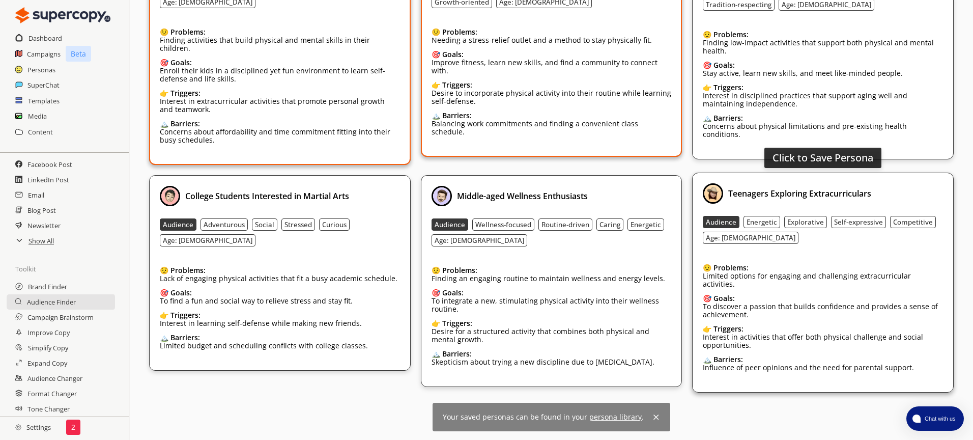
click at [817, 246] on div "Teenagers Exploring Extracurriculars Audience Energetic Explorative Self-expres…" at bounding box center [823, 282] width 240 height 198
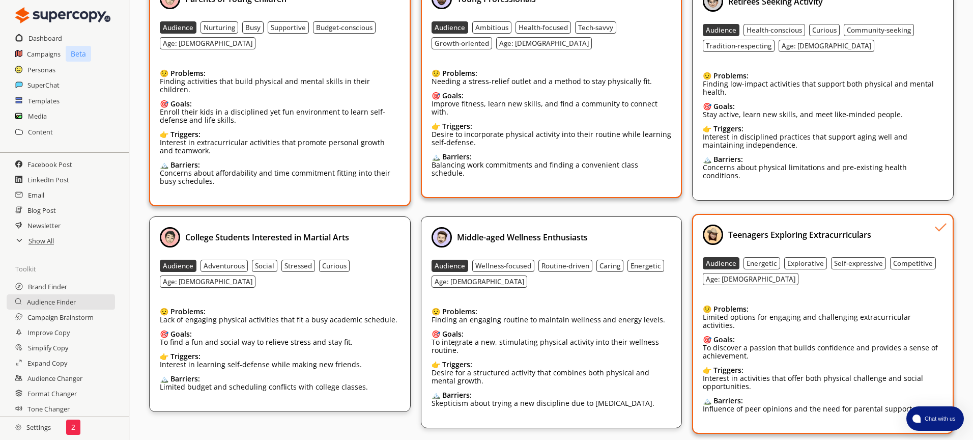
scroll to position [0, 0]
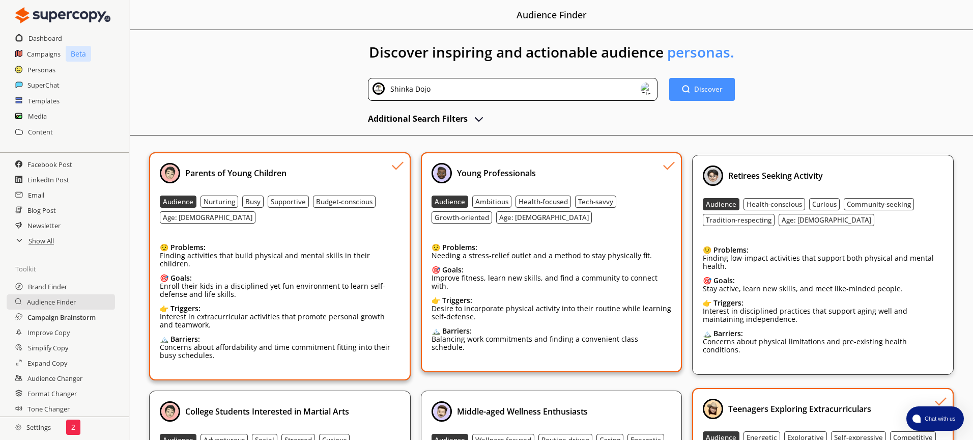
click at [59, 318] on h2 "Campaign Brainstorm" at bounding box center [61, 316] width 68 height 15
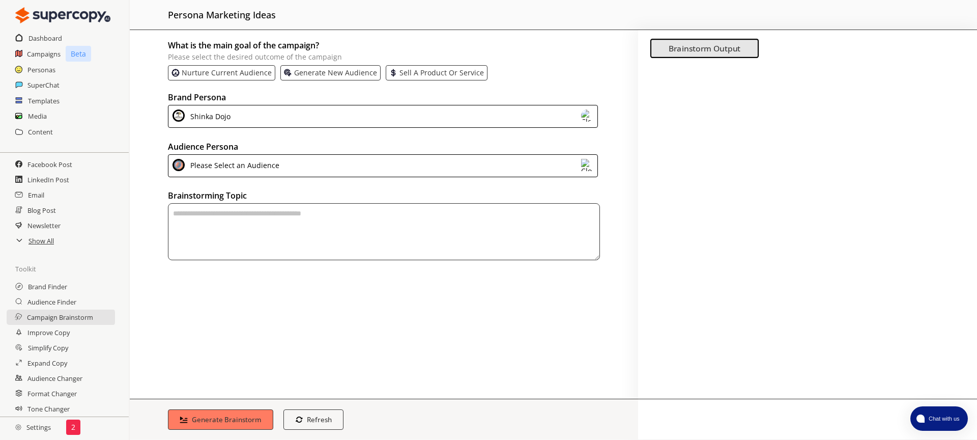
click at [290, 162] on div "Please Select an Audience" at bounding box center [383, 165] width 430 height 23
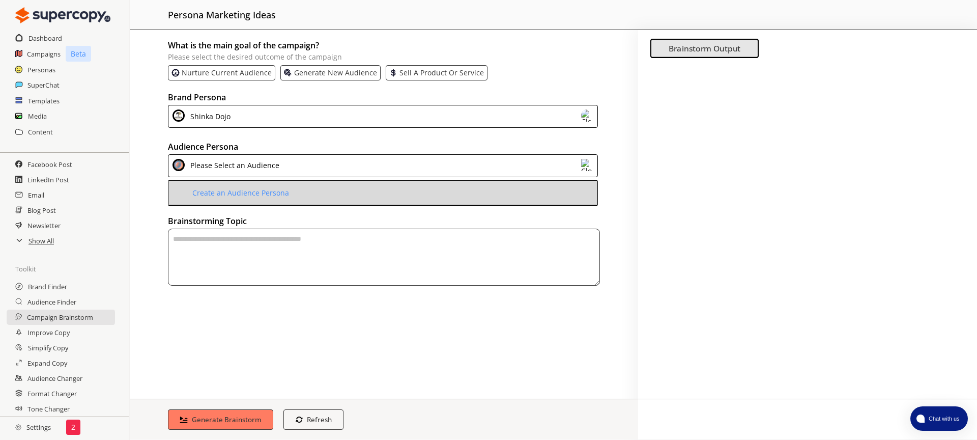
click at [290, 190] on li "Create an Audience Persona" at bounding box center [382, 193] width 429 height 24
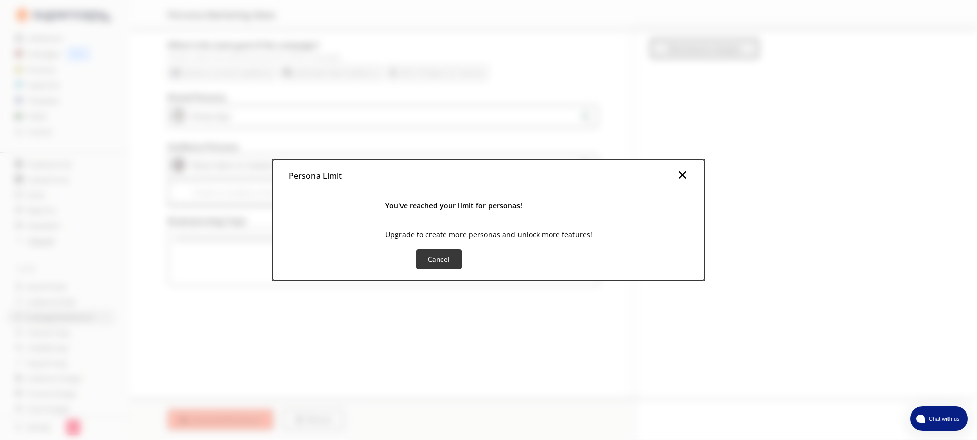
click at [682, 175] on img at bounding box center [682, 174] width 12 height 12
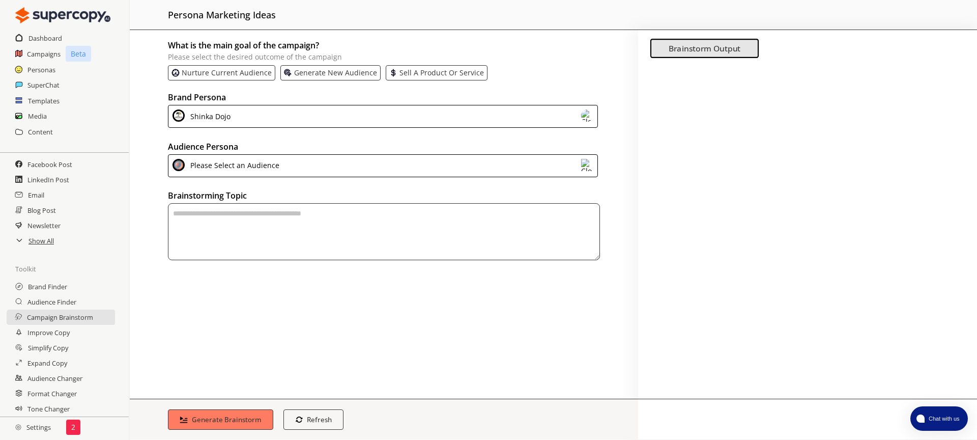
click at [235, 161] on div "Please Select an Audience" at bounding box center [233, 166] width 93 height 14
click at [349, 139] on h2 "Audience Persona" at bounding box center [384, 146] width 432 height 15
click at [343, 113] on div "Shinka Dojo" at bounding box center [383, 116] width 430 height 23
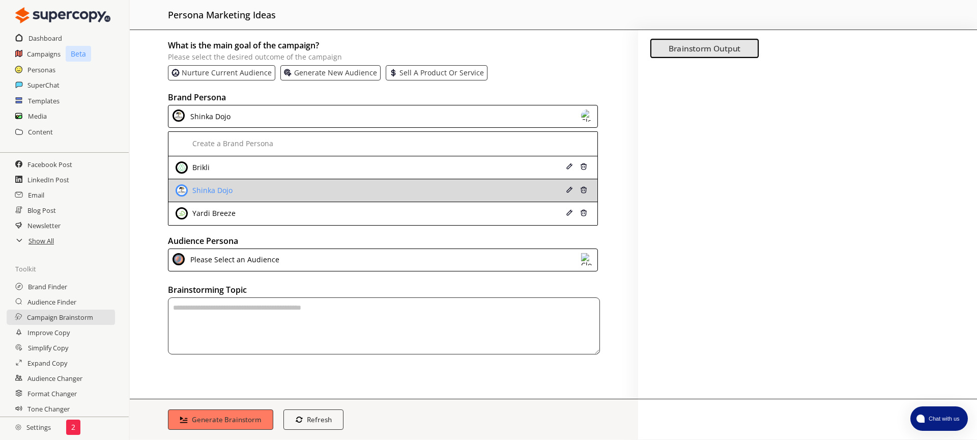
click at [312, 189] on div "Shinka Dojo" at bounding box center [344, 190] width 337 height 12
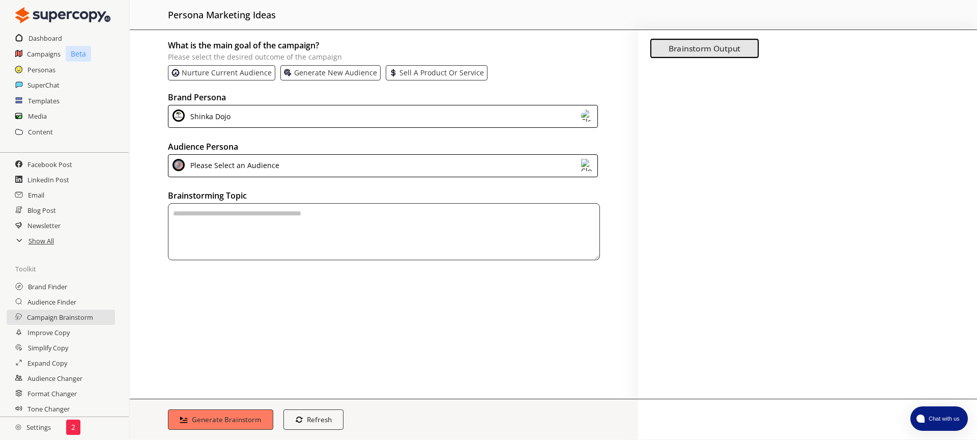
click at [294, 167] on div "Please Select an Audience" at bounding box center [383, 165] width 430 height 23
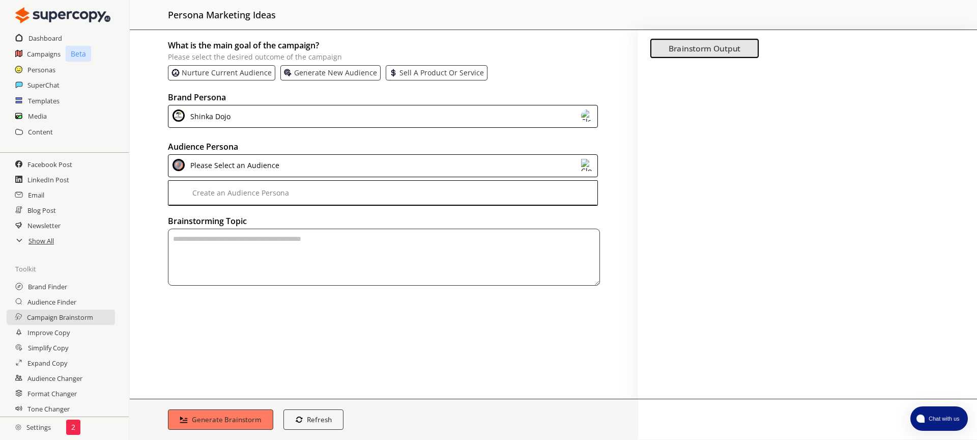
click at [312, 145] on h2 "Audience Persona" at bounding box center [384, 146] width 432 height 15
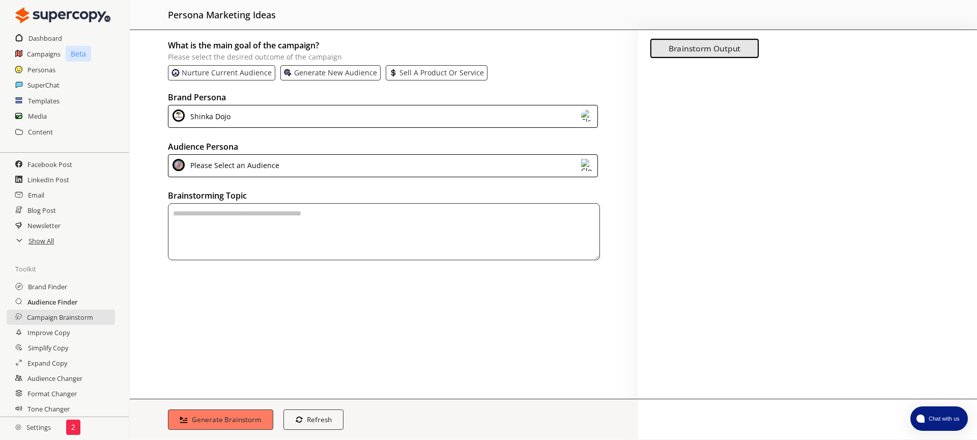
click at [74, 300] on h2 "Audience Finder" at bounding box center [52, 301] width 50 height 15
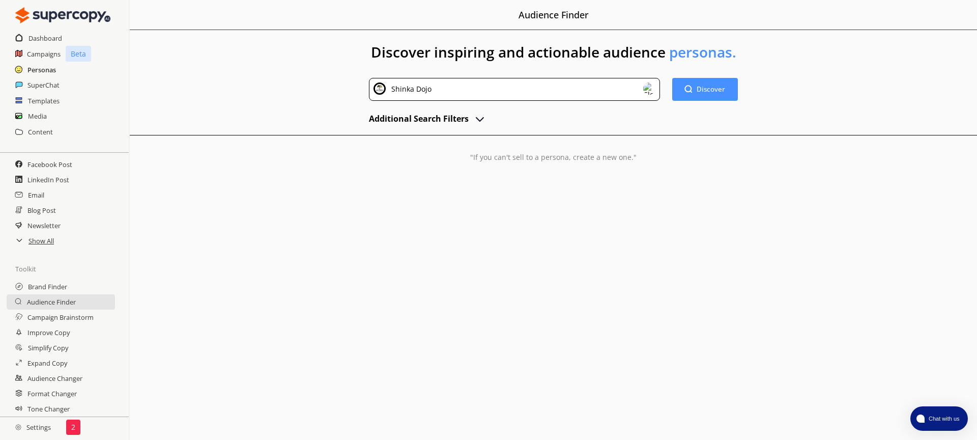
click at [51, 70] on h2 "Personas" at bounding box center [41, 69] width 28 height 15
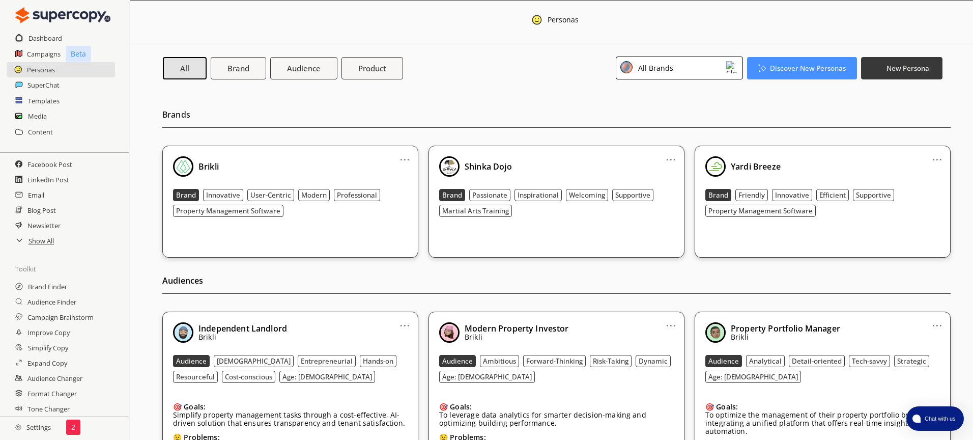
click at [652, 68] on div "All Brands" at bounding box center [654, 68] width 39 height 14
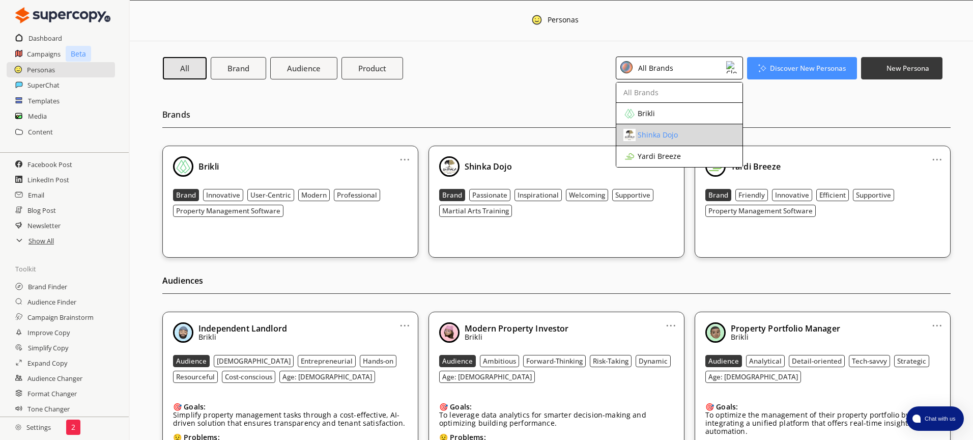
click at [652, 139] on div "Shinka Dojo" at bounding box center [670, 135] width 95 height 12
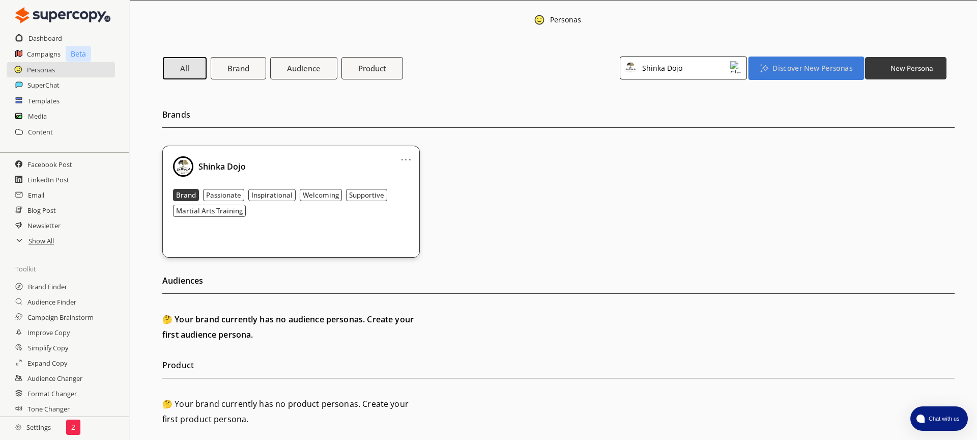
click at [823, 73] on button "Discover New Personas" at bounding box center [806, 67] width 116 height 23
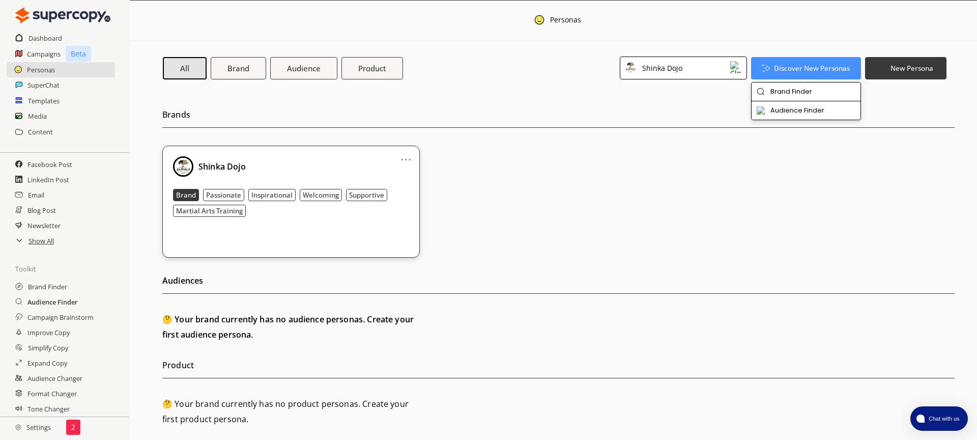
click at [43, 305] on h2 "Audience Finder" at bounding box center [52, 301] width 50 height 15
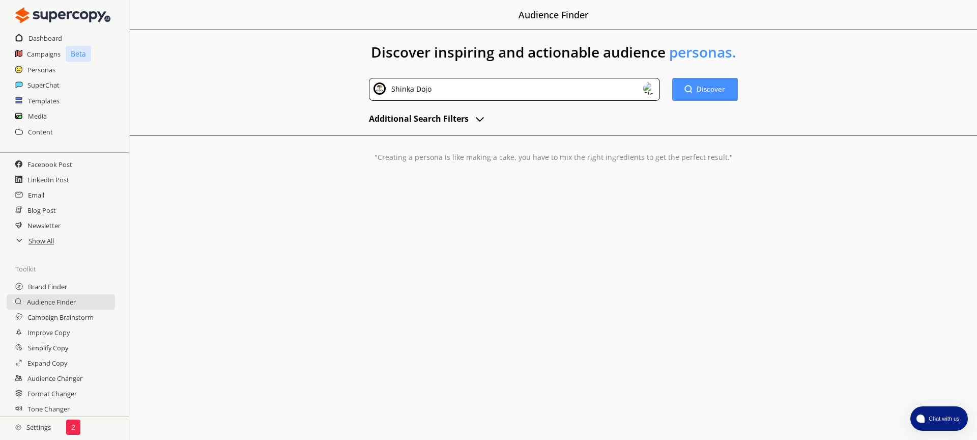
click at [459, 125] on h2 "Additional Search Filters" at bounding box center [419, 118] width 100 height 15
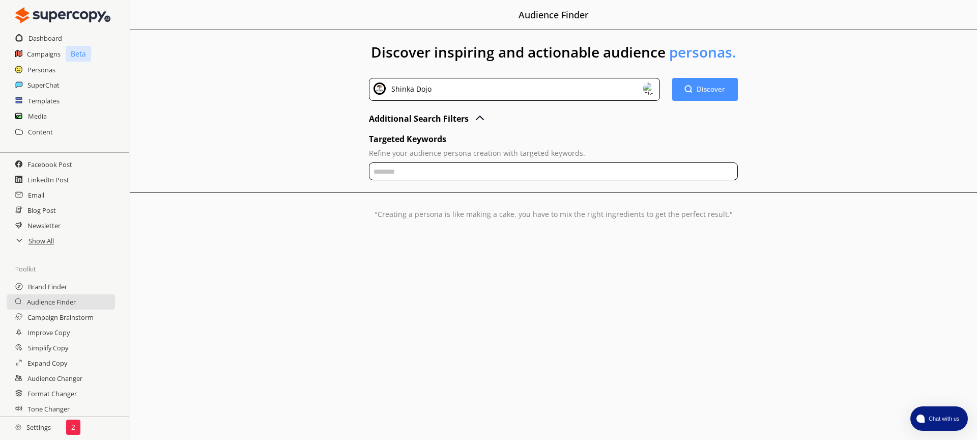
click at [463, 120] on h2 "Additional Search Filters" at bounding box center [419, 118] width 100 height 15
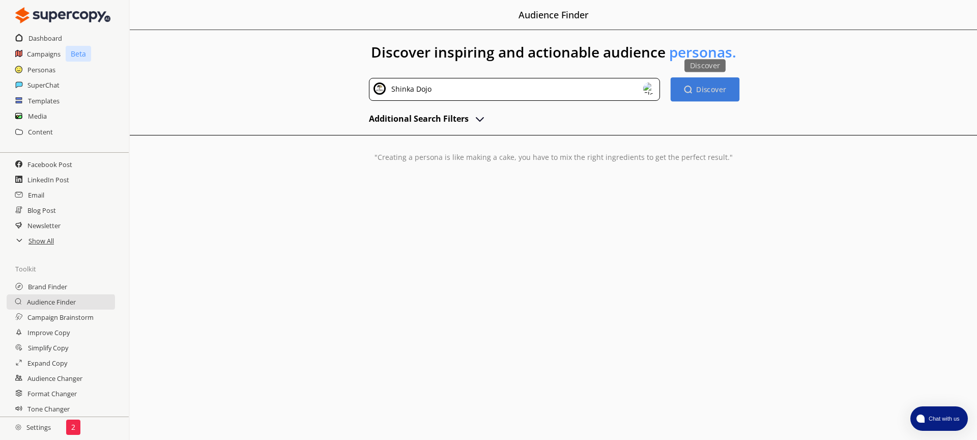
click at [700, 94] on b "Discover" at bounding box center [711, 89] width 30 height 10
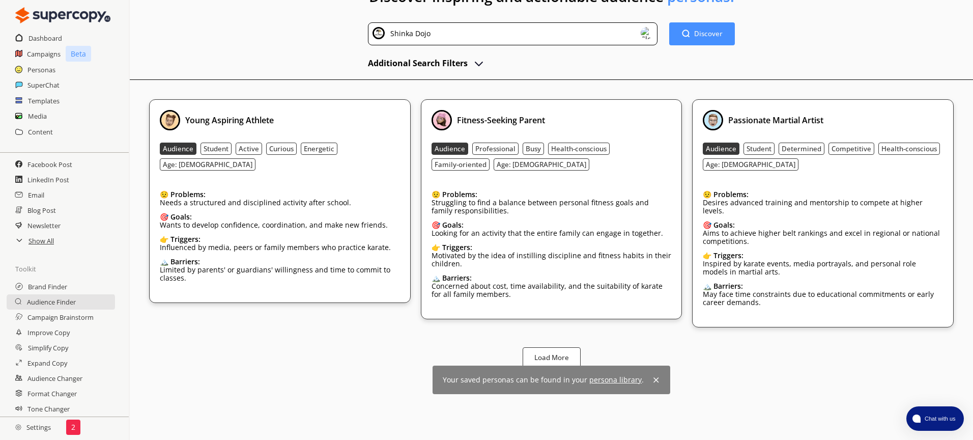
scroll to position [57, 0]
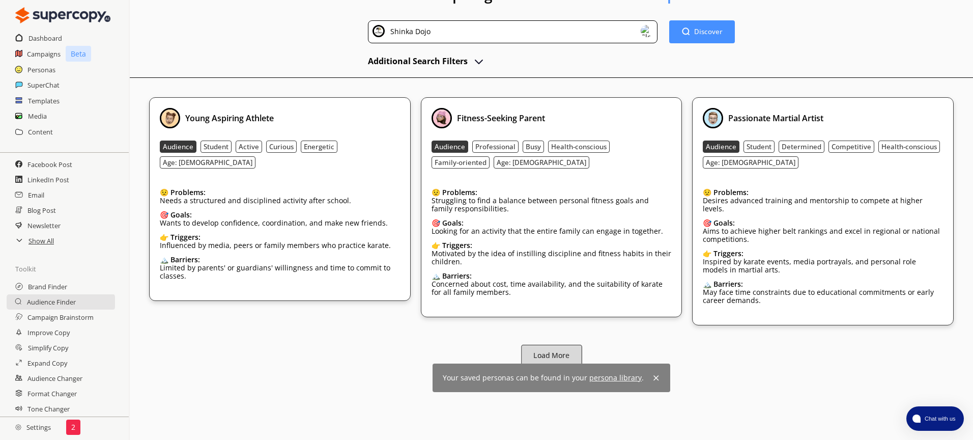
click at [551, 350] on b "Load More" at bounding box center [551, 355] width 36 height 10
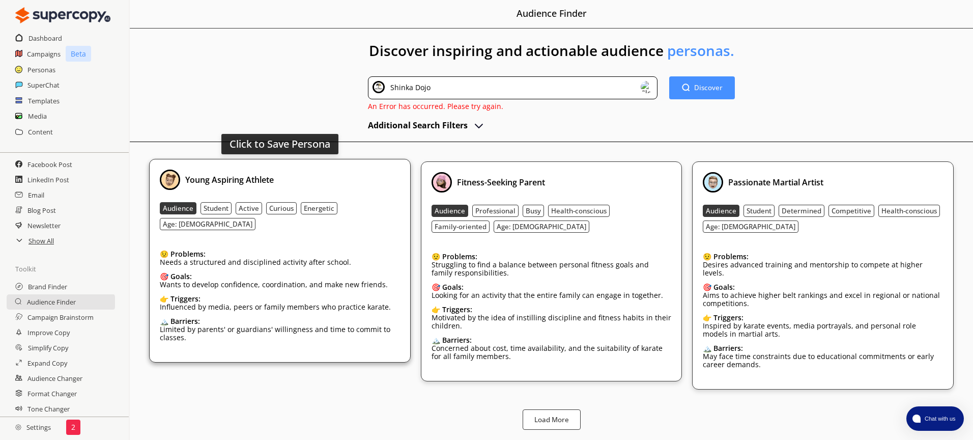
scroll to position [0, 0]
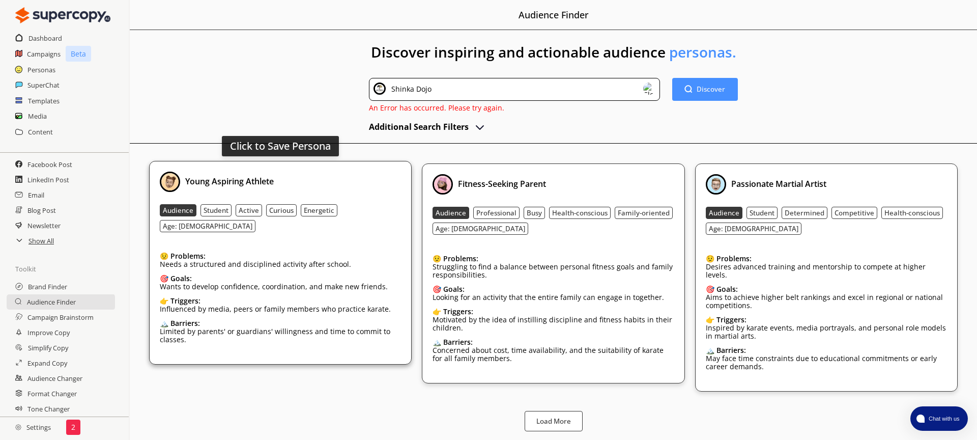
click at [312, 256] on div "😟 Problems: Needs a structured and disciplined activity after school. 🎯 Goals: …" at bounding box center [280, 298] width 241 height 109
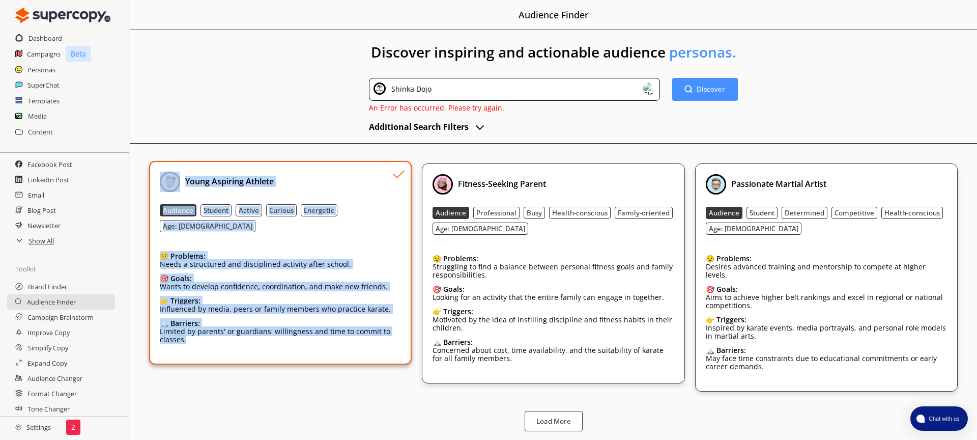
drag, startPoint x: 381, startPoint y: 333, endPoint x: 145, endPoint y: 187, distance: 277.3
click at [145, 187] on div "Discover inspiring and actionable audience personas. Shinka Dojo Discover Disco…" at bounding box center [553, 235] width 847 height 411
copy div "Young Aspiring Athlete Audience Student Active Curious Energetic Age: 9-15 😟 Pr…"
click at [531, 414] on button "Load More" at bounding box center [553, 420] width 61 height 21
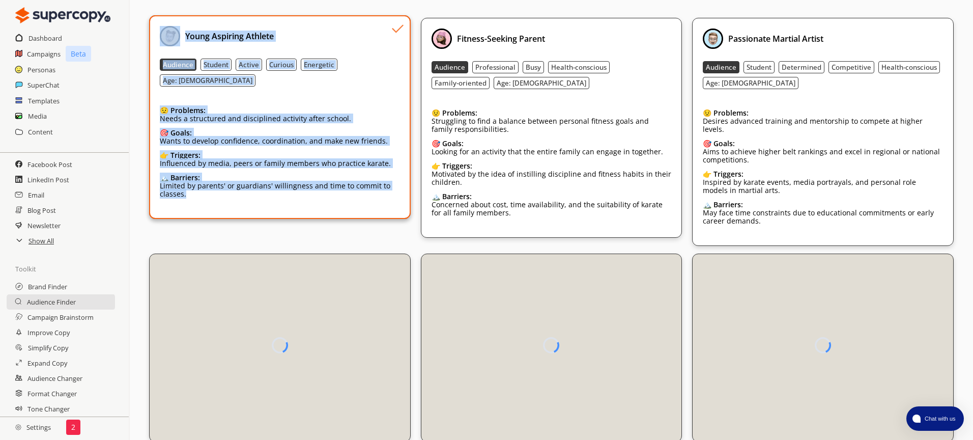
scroll to position [151, 0]
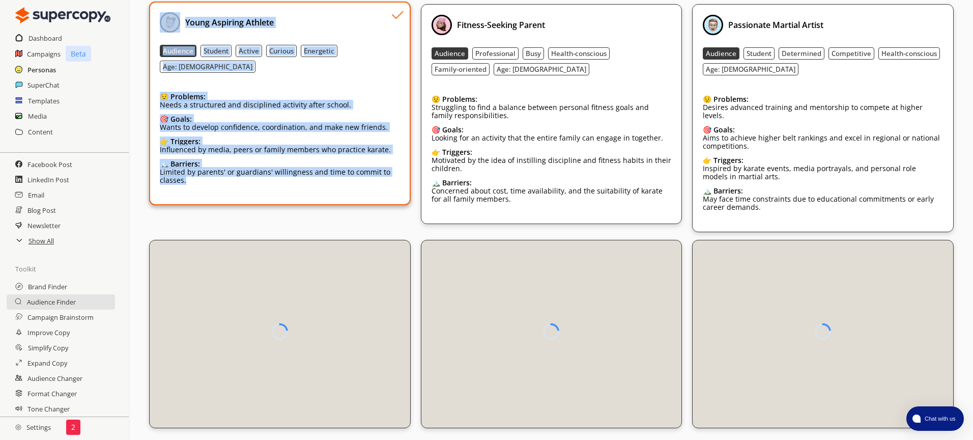
click at [44, 72] on h2 "Personas" at bounding box center [41, 69] width 28 height 15
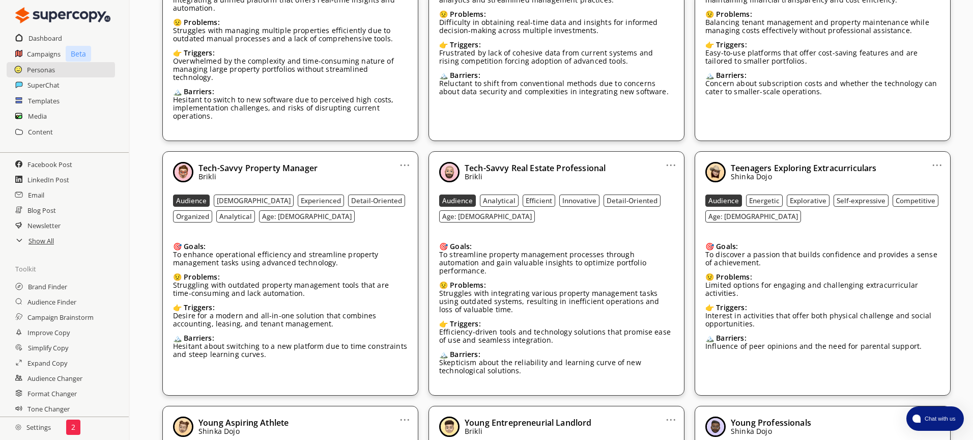
scroll to position [667, 0]
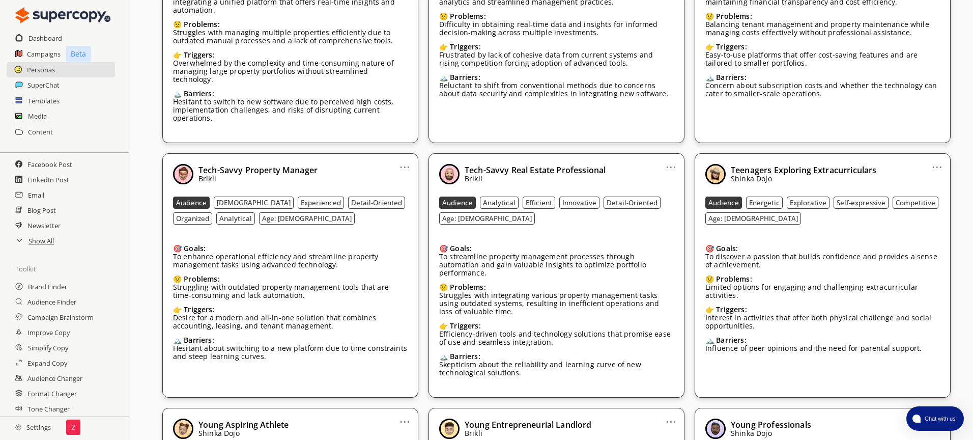
click at [667, 160] on link "..." at bounding box center [671, 163] width 11 height 8
click at [665, 212] on li "Remove" at bounding box center [657, 221] width 59 height 18
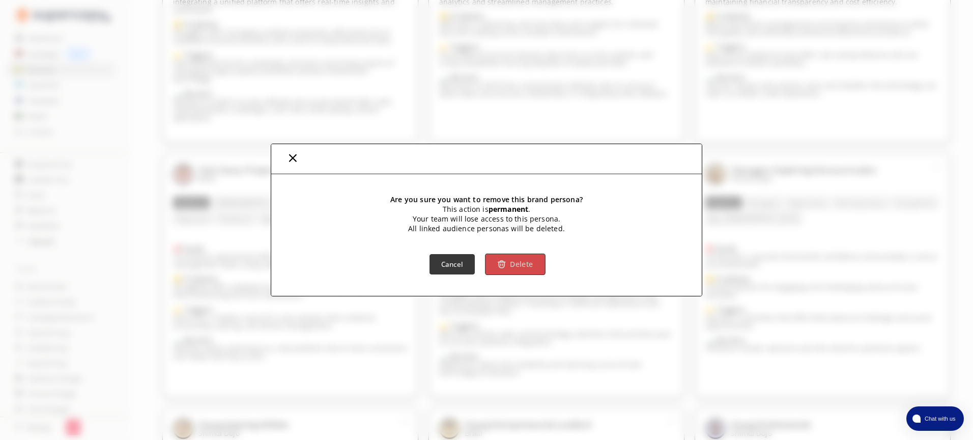
click at [505, 269] on button "Delete" at bounding box center [515, 263] width 60 height 21
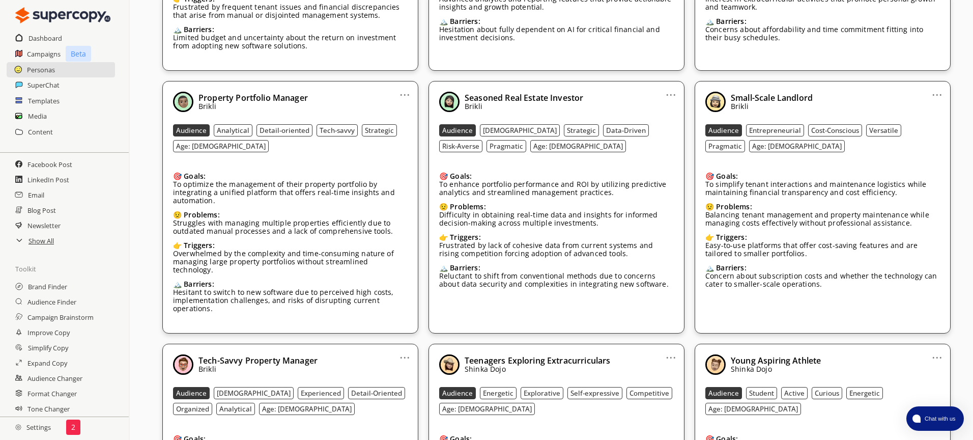
scroll to position [464, 0]
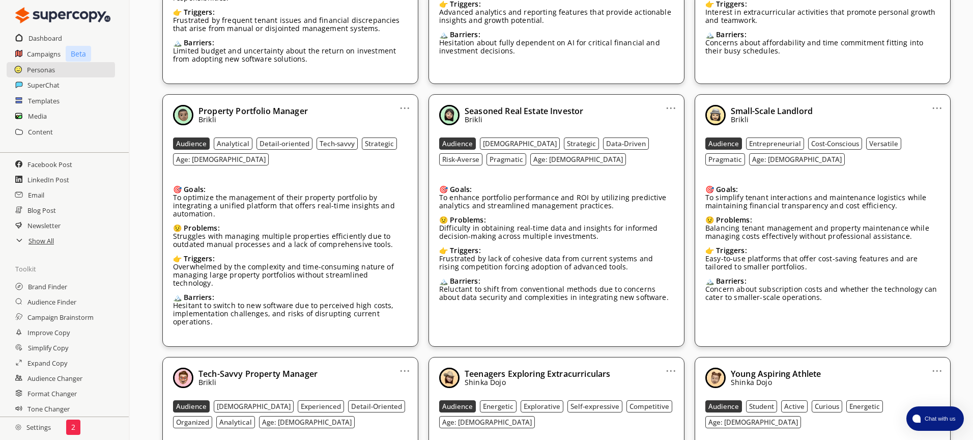
click at [671, 107] on link "..." at bounding box center [671, 104] width 11 height 8
click at [614, 102] on div "... Seasoned Real Estate Investor Brikli Audience Male Strategic Data-Driven Ri…" at bounding box center [556, 220] width 256 height 252
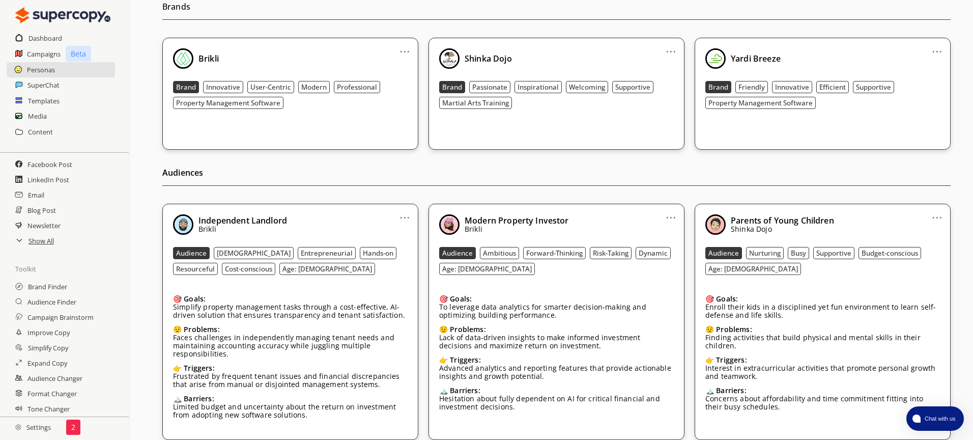
scroll to position [108, 0]
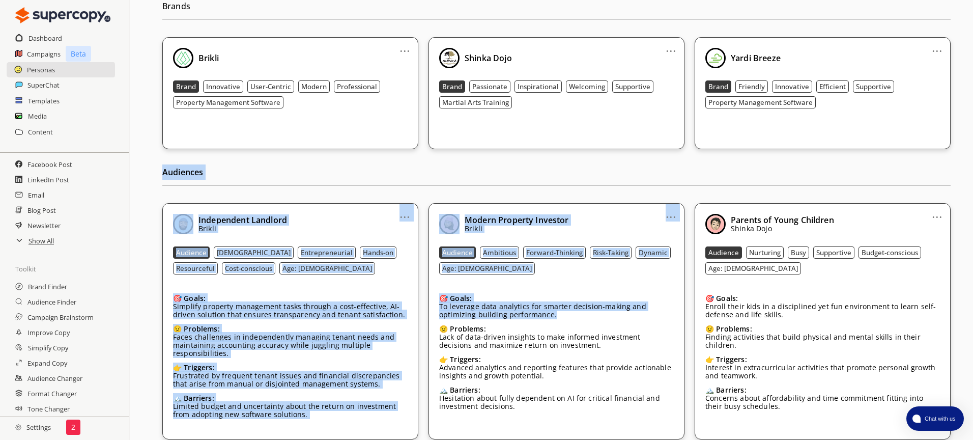
drag, startPoint x: 157, startPoint y: 174, endPoint x: 675, endPoint y: 261, distance: 524.7
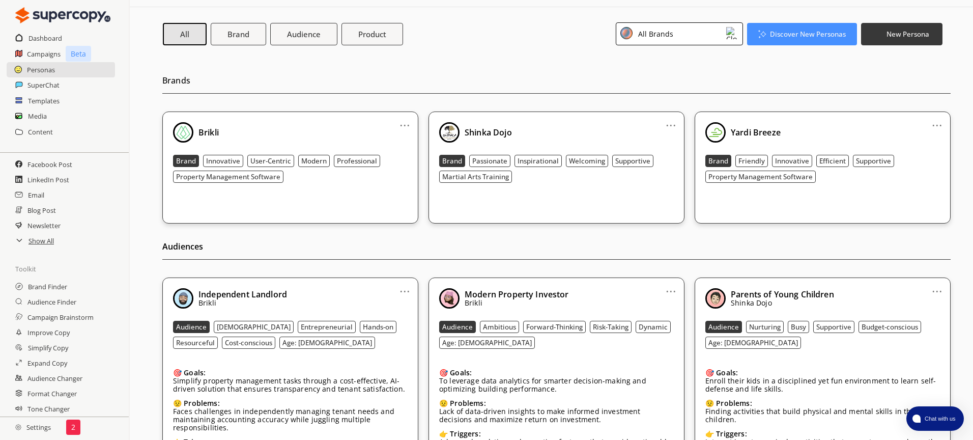
scroll to position [0, 0]
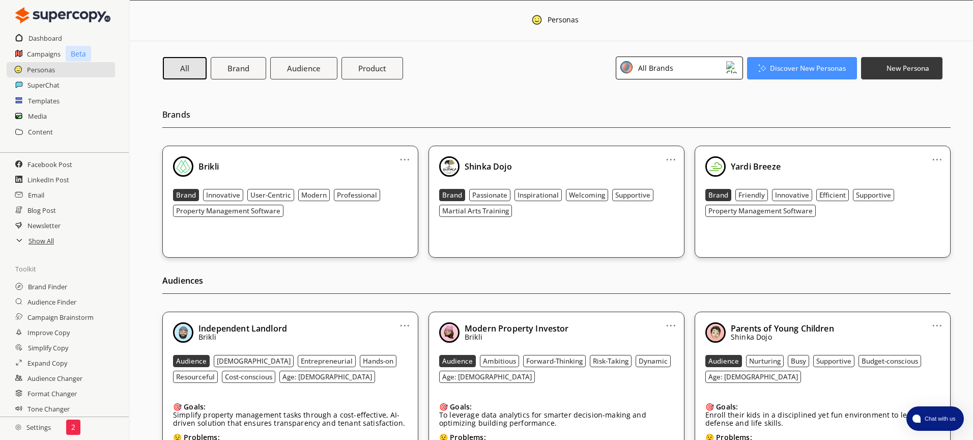
click at [644, 65] on div "All Brands" at bounding box center [654, 68] width 39 height 14
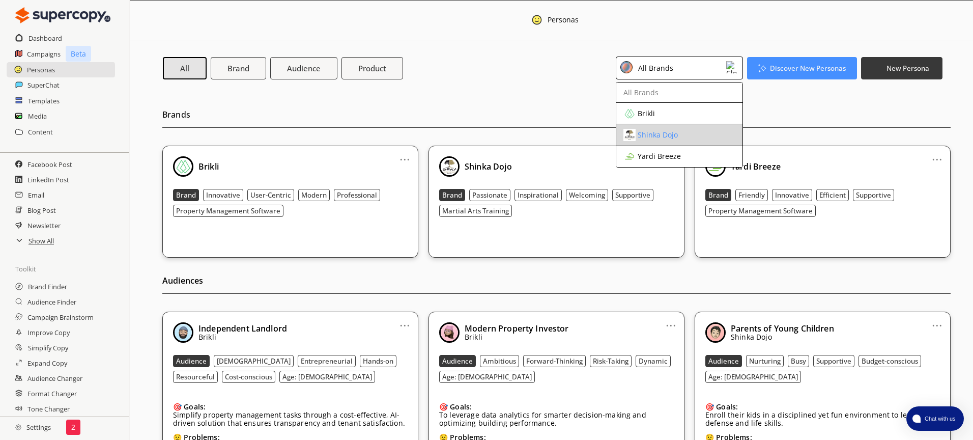
click at [663, 137] on div "Shinka Dojo" at bounding box center [658, 135] width 40 height 8
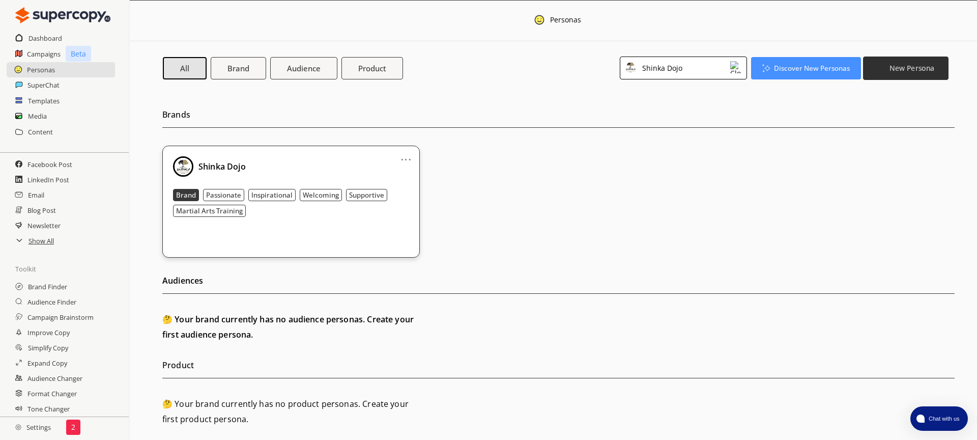
click at [877, 67] on img "button" at bounding box center [881, 68] width 9 height 9
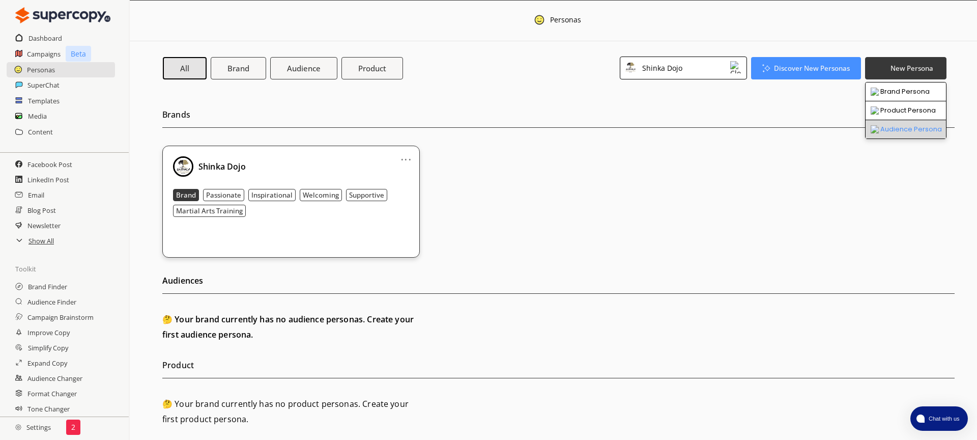
click at [890, 124] on li "Audience Persona" at bounding box center [906, 129] width 80 height 18
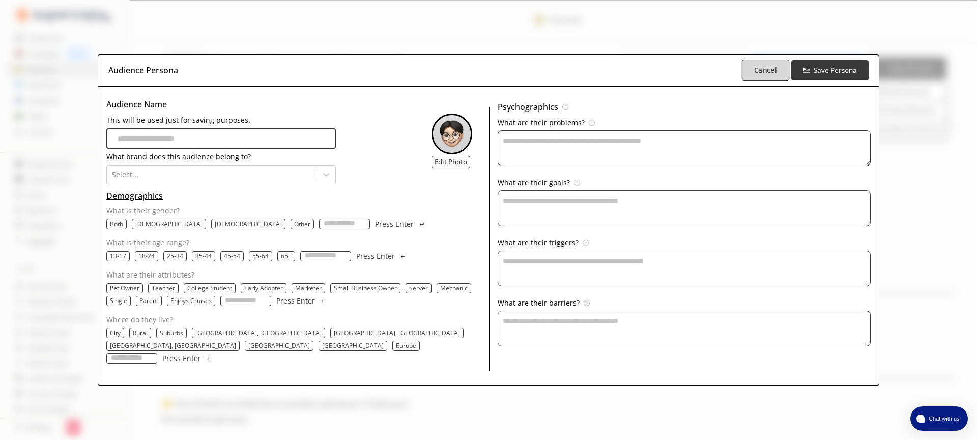
click at [754, 75] on b "Cancel" at bounding box center [765, 71] width 23 height 10
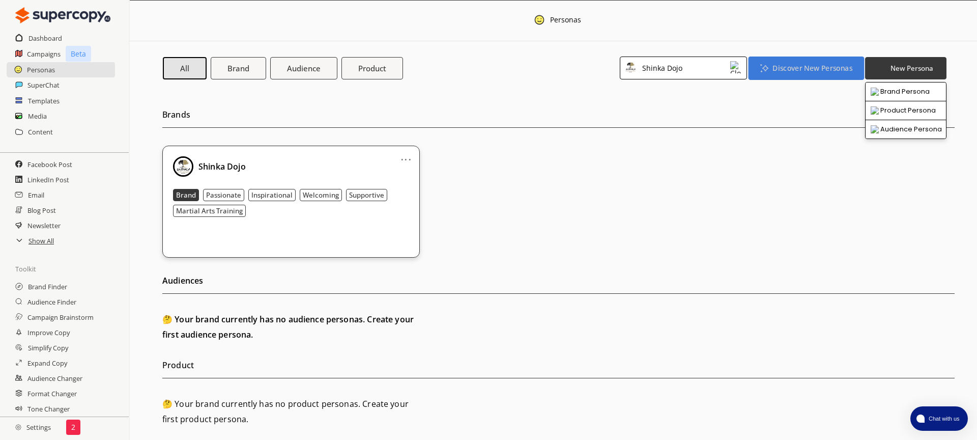
click at [793, 75] on button "Discover New Personas" at bounding box center [806, 67] width 116 height 23
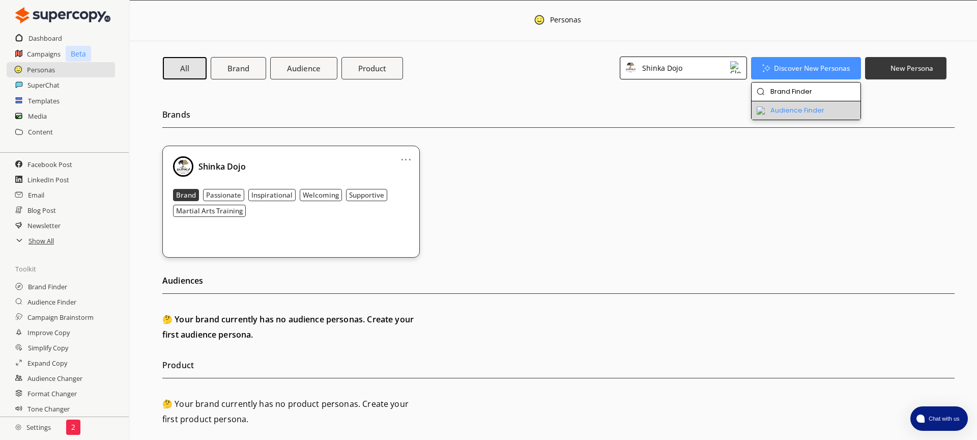
click at [777, 106] on li "Audience Finder" at bounding box center [806, 110] width 109 height 18
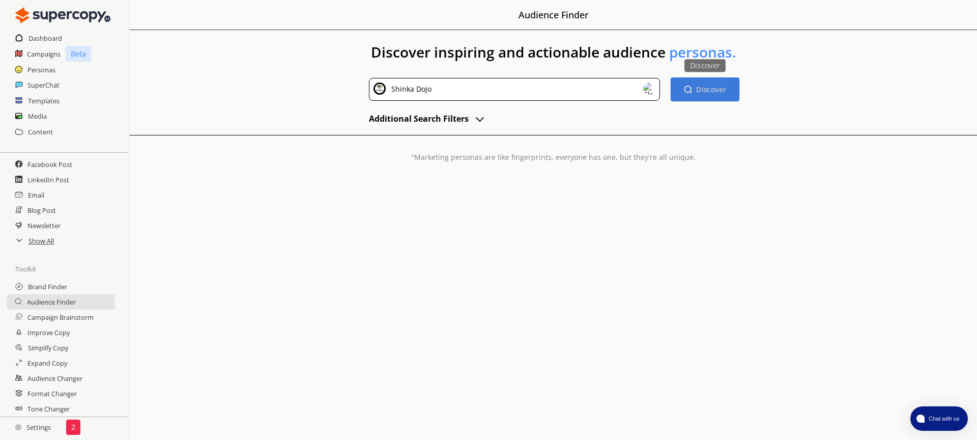
click at [709, 91] on b "Discover" at bounding box center [711, 89] width 30 height 10
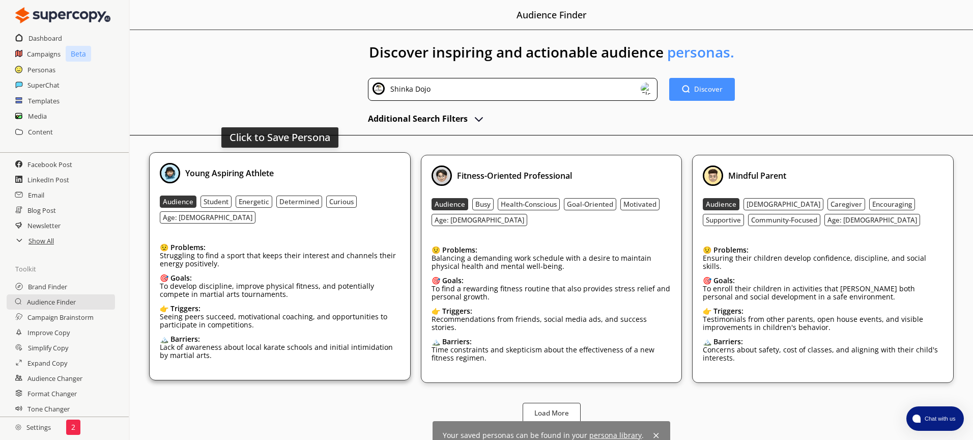
click at [316, 243] on div "😟 Problems:" at bounding box center [280, 247] width 240 height 8
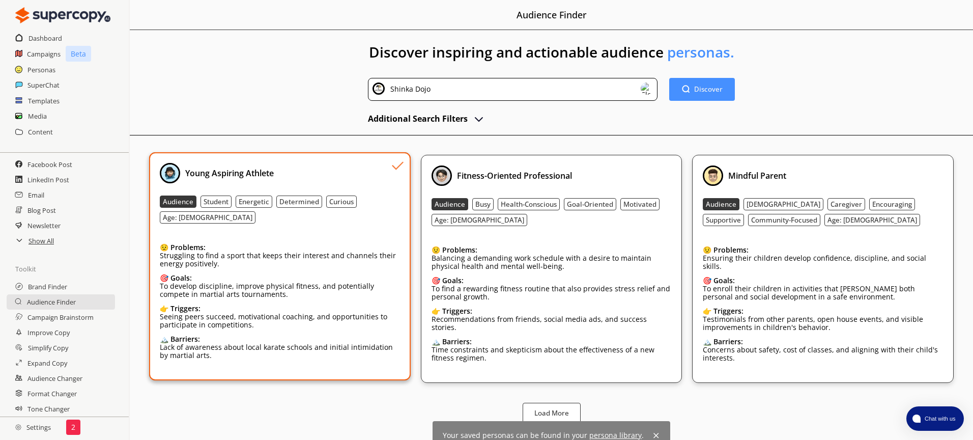
click at [614, 430] on span "persona library" at bounding box center [615, 435] width 52 height 10
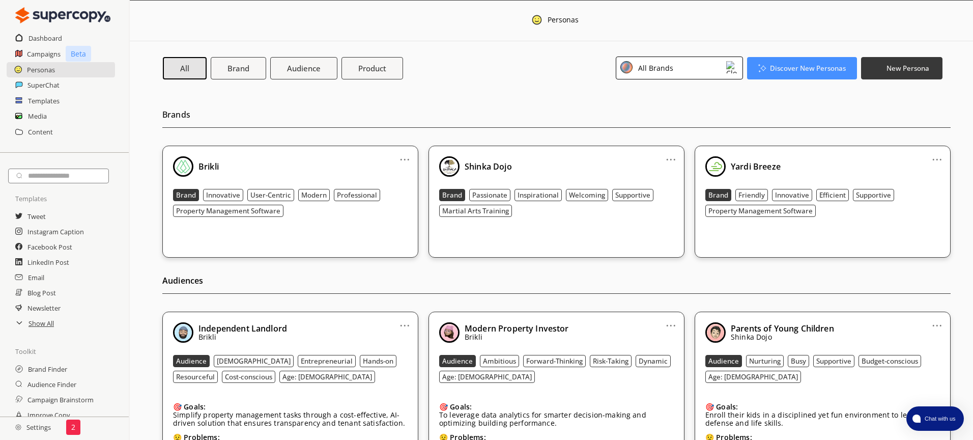
drag, startPoint x: 721, startPoint y: 63, endPoint x: 715, endPoint y: 65, distance: 6.3
click at [721, 63] on div "All Brands" at bounding box center [679, 67] width 127 height 23
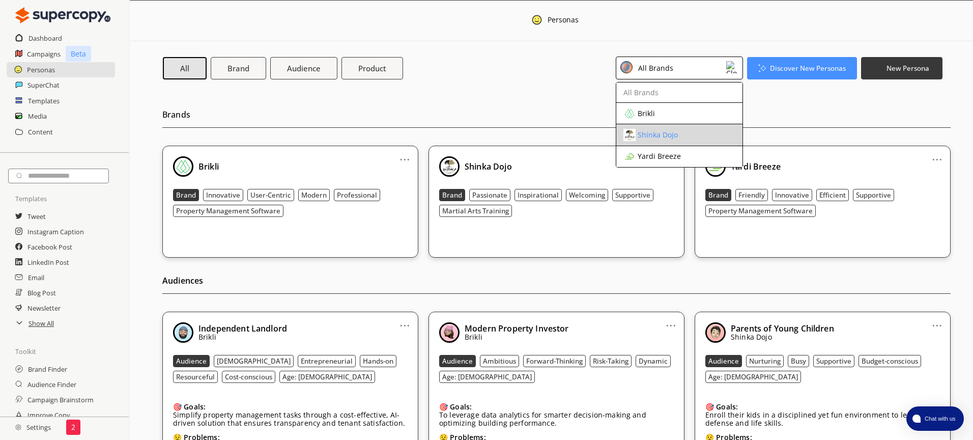
click at [684, 129] on div "Shinka Dojo" at bounding box center [670, 135] width 95 height 12
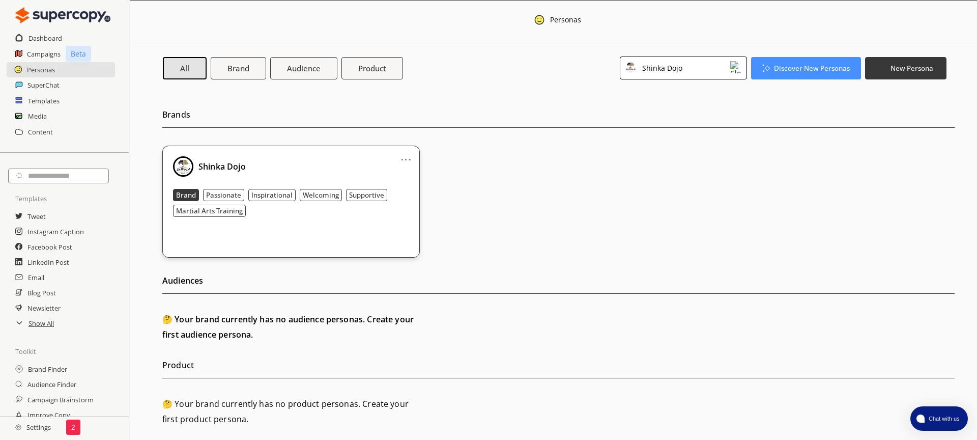
click at [662, 61] on div "Shinka Dojo" at bounding box center [661, 68] width 44 height 14
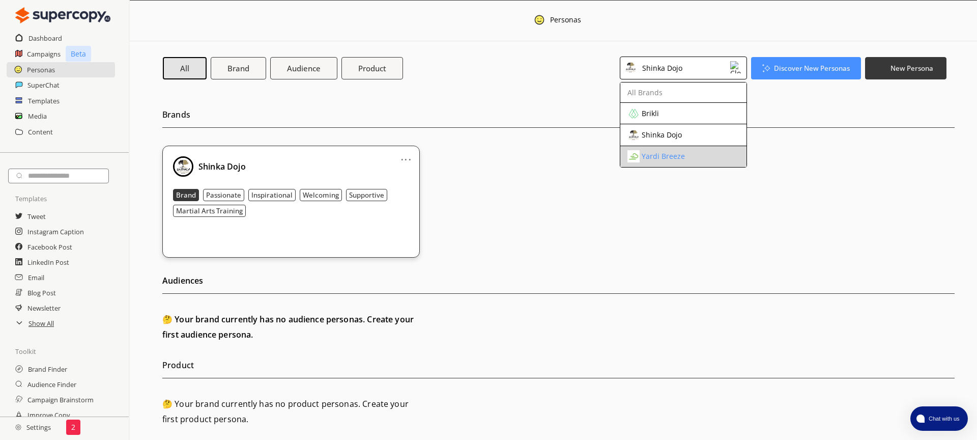
click at [656, 160] on div "Yardi Breeze" at bounding box center [663, 156] width 43 height 8
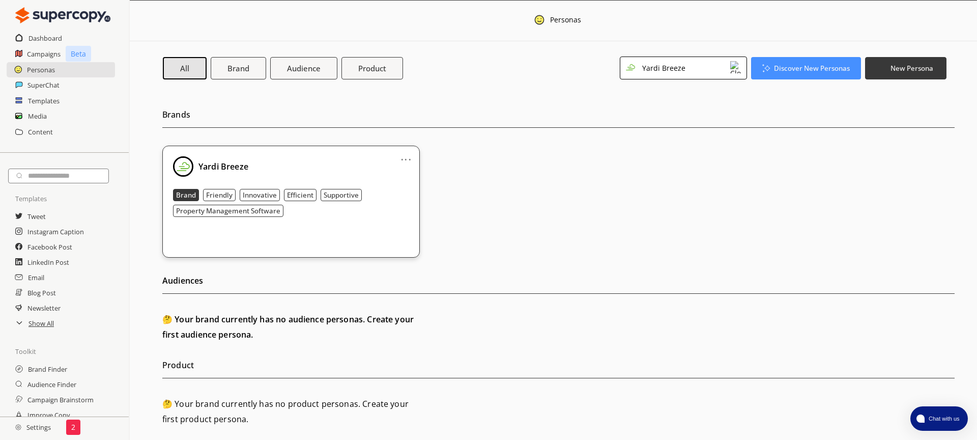
click at [404, 158] on link "..." at bounding box center [405, 155] width 11 height 8
click at [404, 213] on li "Remove" at bounding box center [393, 214] width 59 height 18
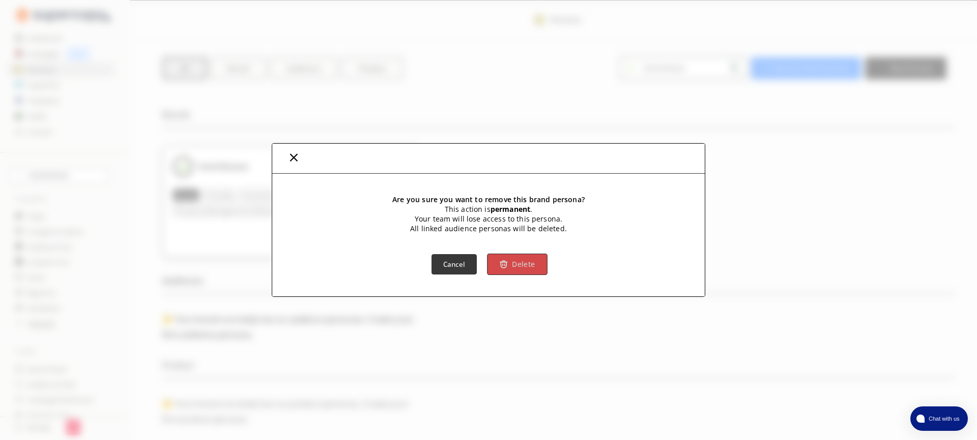
click at [509, 274] on button "Delete" at bounding box center [517, 263] width 60 height 21
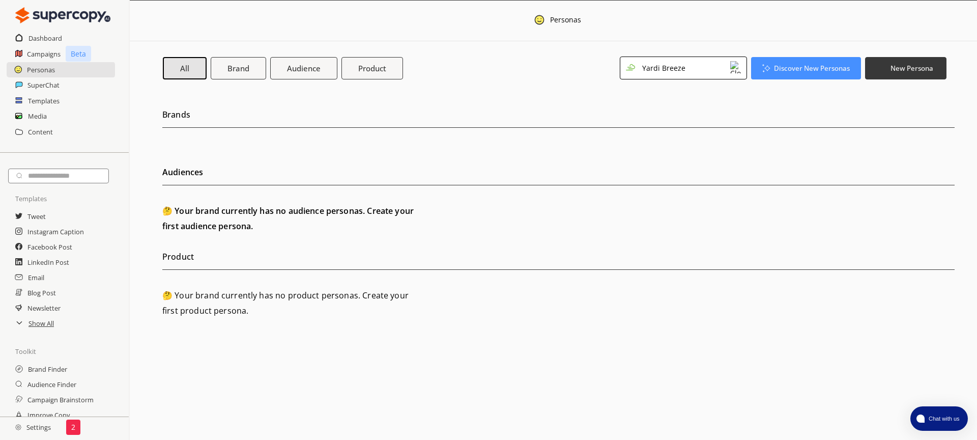
click at [670, 71] on div "Yardi Breeze" at bounding box center [662, 68] width 47 height 14
click at [658, 116] on div "Brikli" at bounding box center [650, 113] width 17 height 8
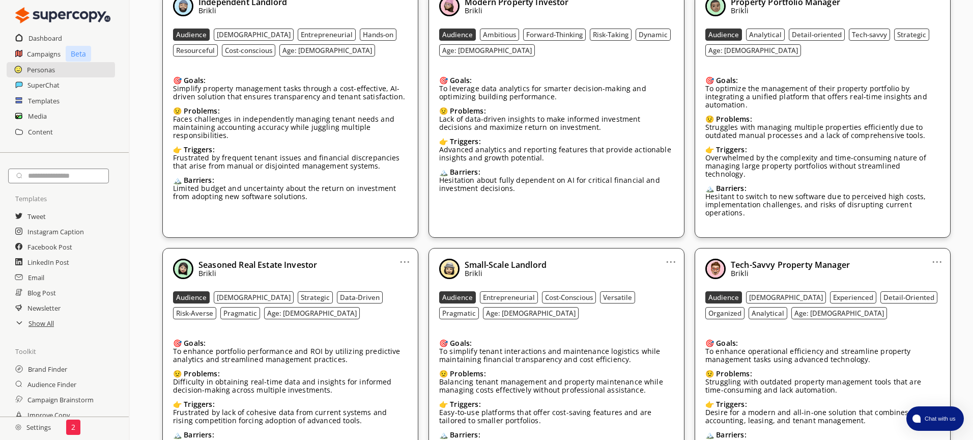
scroll to position [303, 0]
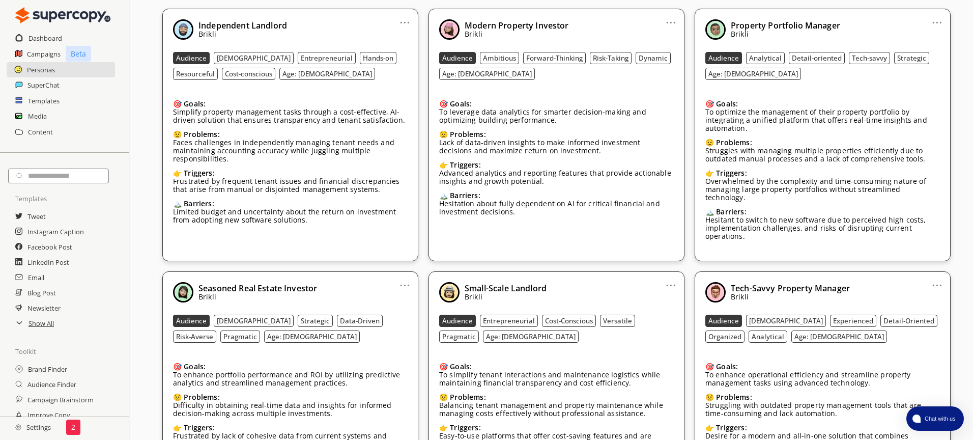
click at [673, 19] on link "..." at bounding box center [671, 18] width 11 height 8
click at [671, 81] on li "Remove" at bounding box center [657, 77] width 59 height 18
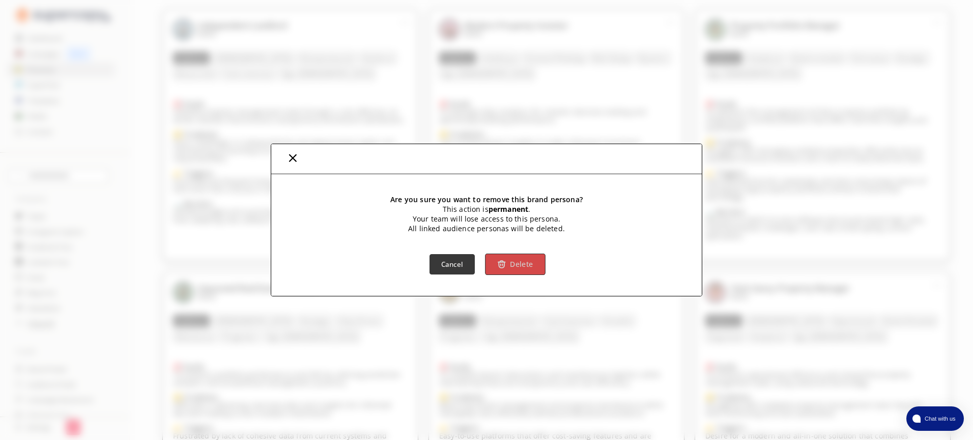
click at [520, 267] on b "Delete" at bounding box center [521, 265] width 23 height 10
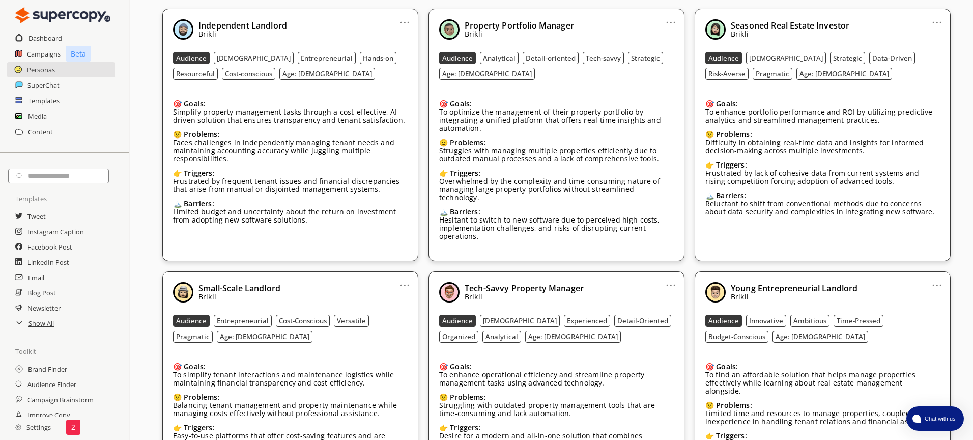
click at [668, 21] on link "..." at bounding box center [671, 18] width 11 height 8
click at [659, 82] on li "Remove" at bounding box center [657, 77] width 59 height 18
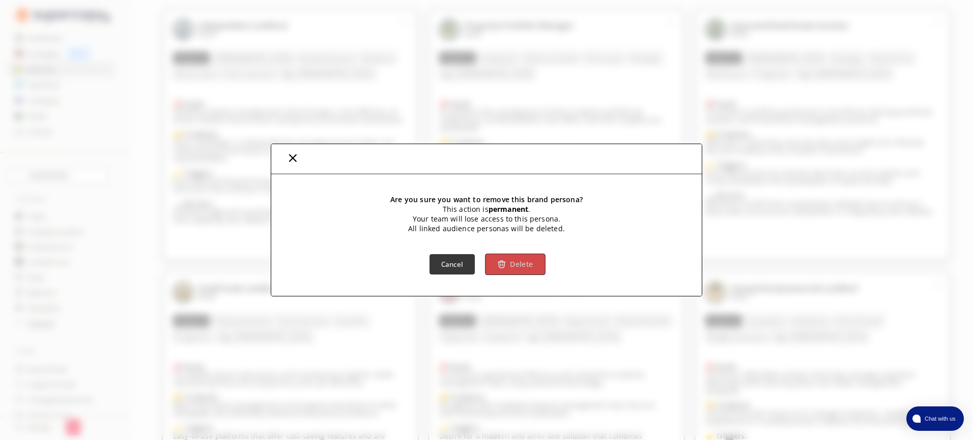
click at [504, 268] on img "button" at bounding box center [501, 264] width 9 height 9
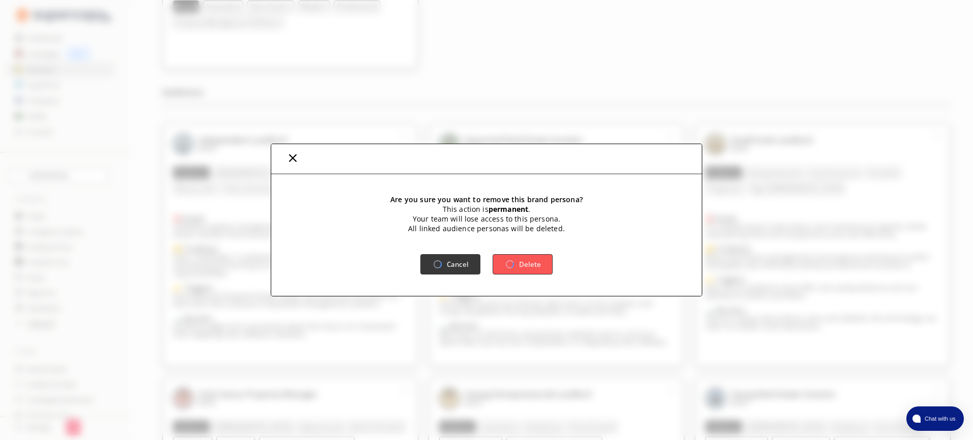
scroll to position [188, 0]
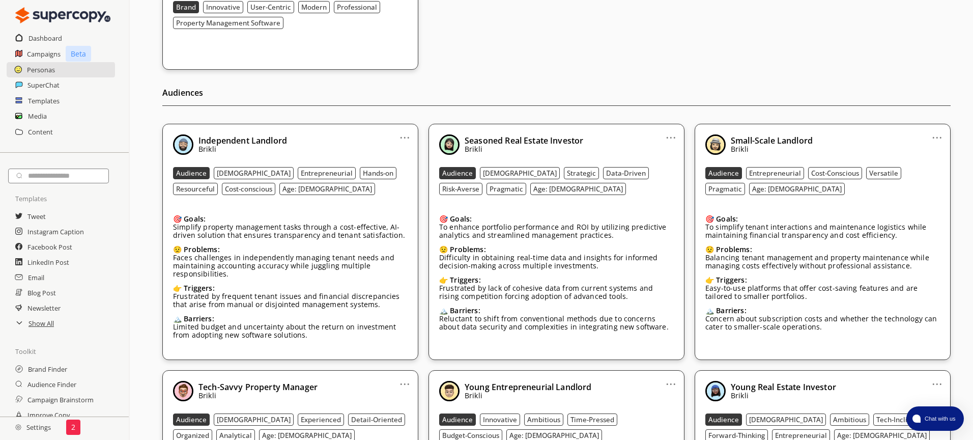
click at [674, 137] on link "..." at bounding box center [671, 133] width 11 height 8
click at [656, 197] on li "Remove" at bounding box center [657, 192] width 59 height 18
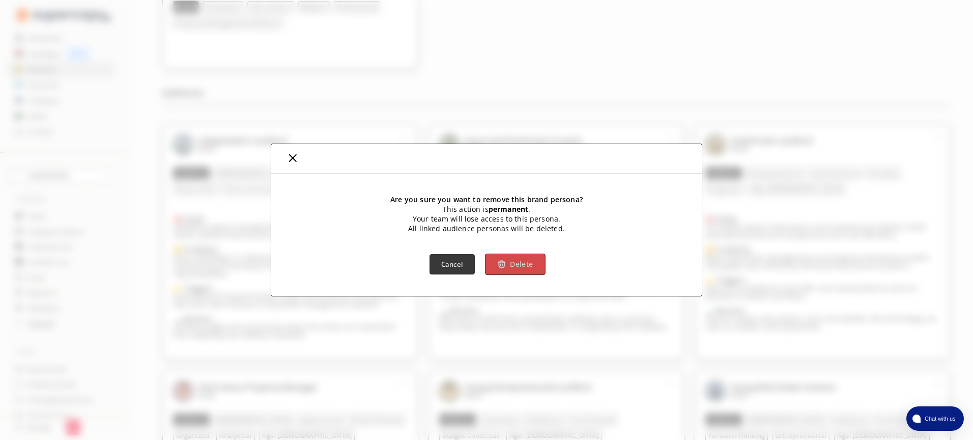
click at [513, 274] on button "Delete" at bounding box center [515, 263] width 60 height 21
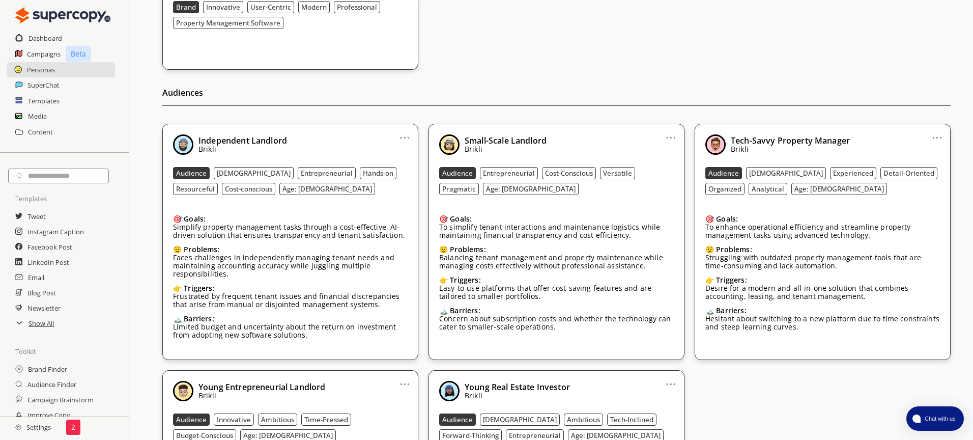
click at [668, 137] on link "..." at bounding box center [671, 133] width 11 height 8
click at [659, 184] on li "Remove" at bounding box center [657, 192] width 59 height 18
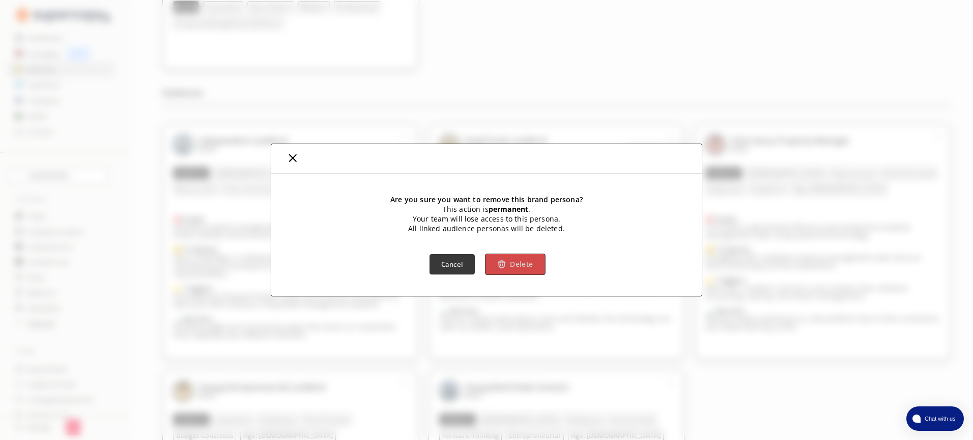
click at [530, 266] on b "Delete" at bounding box center [521, 265] width 23 height 10
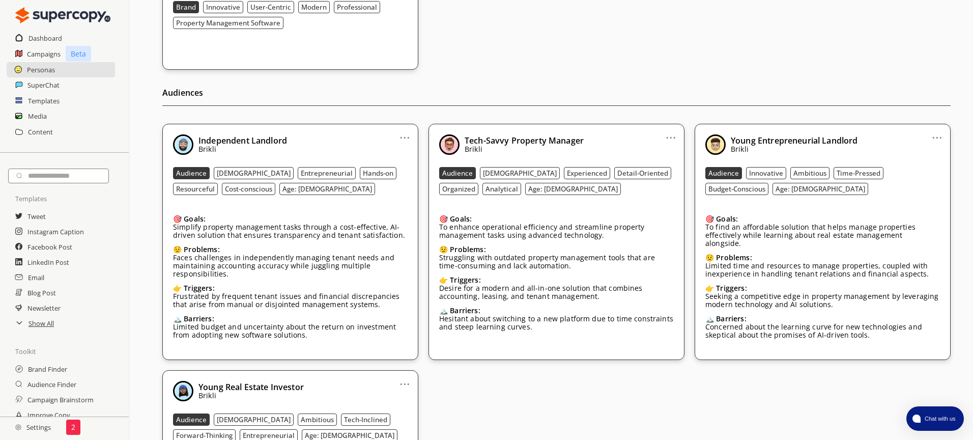
click at [669, 135] on link "..." at bounding box center [671, 133] width 11 height 8
click at [654, 193] on li "Remove" at bounding box center [657, 192] width 59 height 18
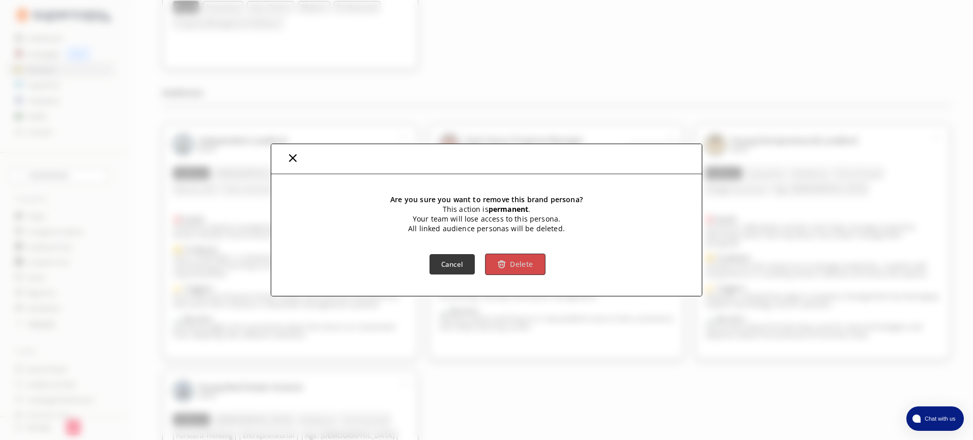
click at [534, 265] on button "Delete" at bounding box center [515, 263] width 60 height 21
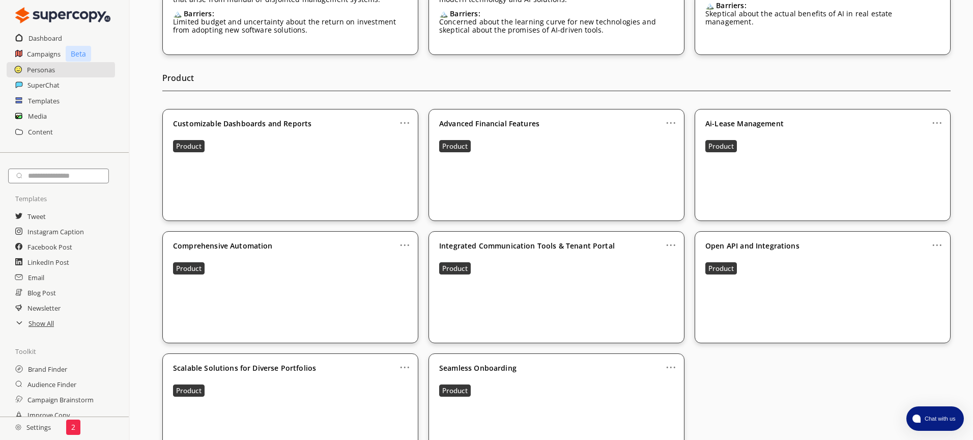
scroll to position [530, 0]
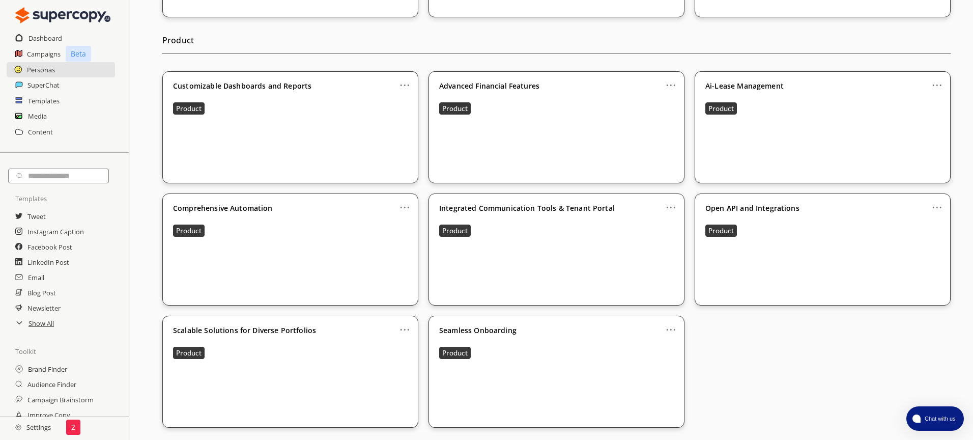
click at [666, 329] on link "..." at bounding box center [671, 325] width 11 height 8
click at [665, 379] on li "Remove" at bounding box center [659, 384] width 56 height 18
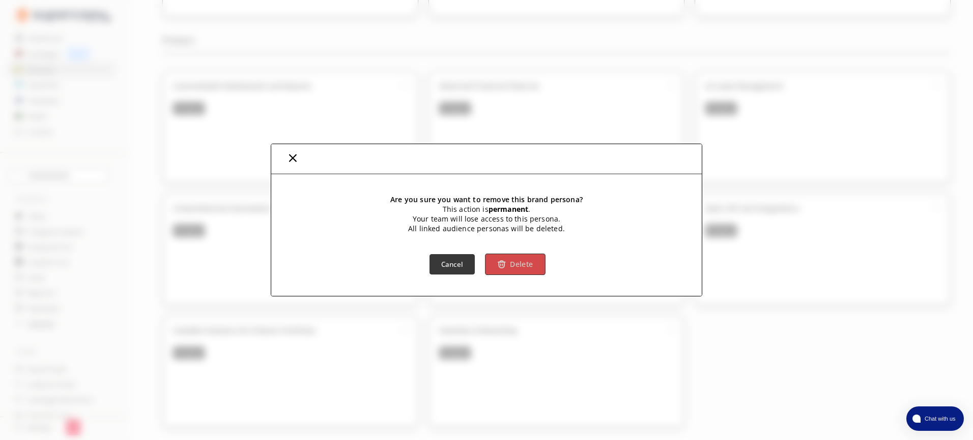
click at [536, 263] on button "Delete" at bounding box center [515, 263] width 60 height 21
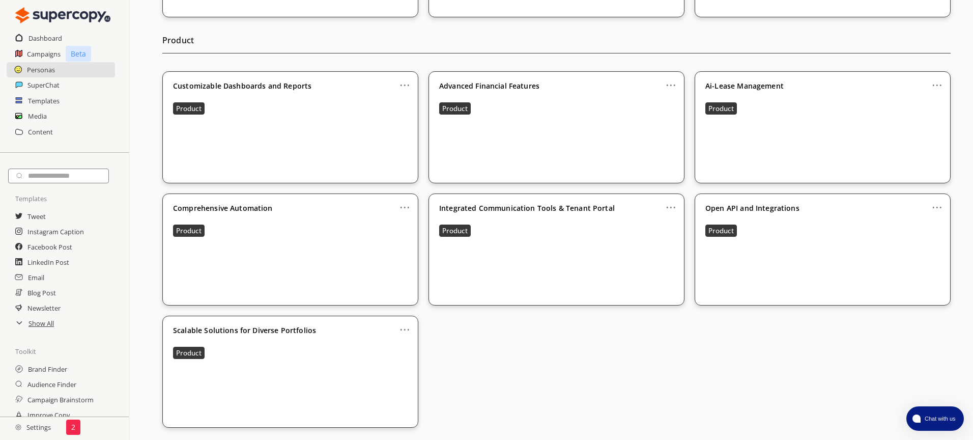
click at [401, 328] on link "..." at bounding box center [404, 325] width 11 height 8
click at [399, 376] on li "Remove" at bounding box center [393, 384] width 56 height 18
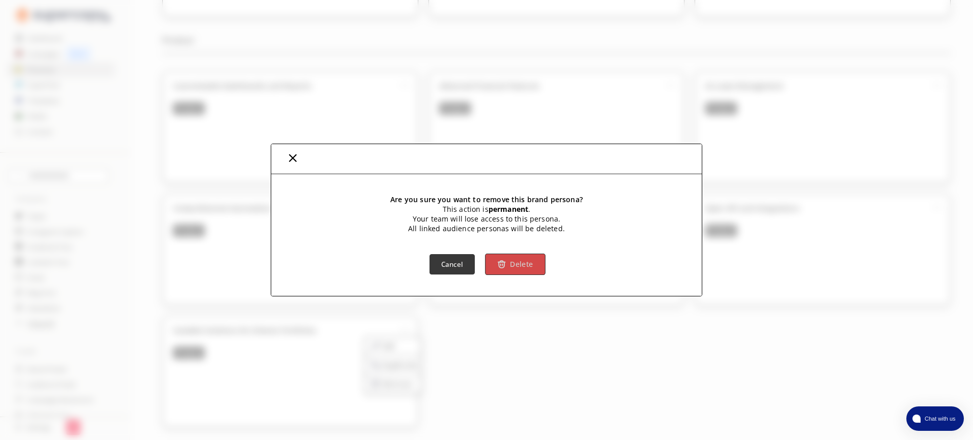
click at [535, 265] on button "Delete" at bounding box center [515, 263] width 60 height 21
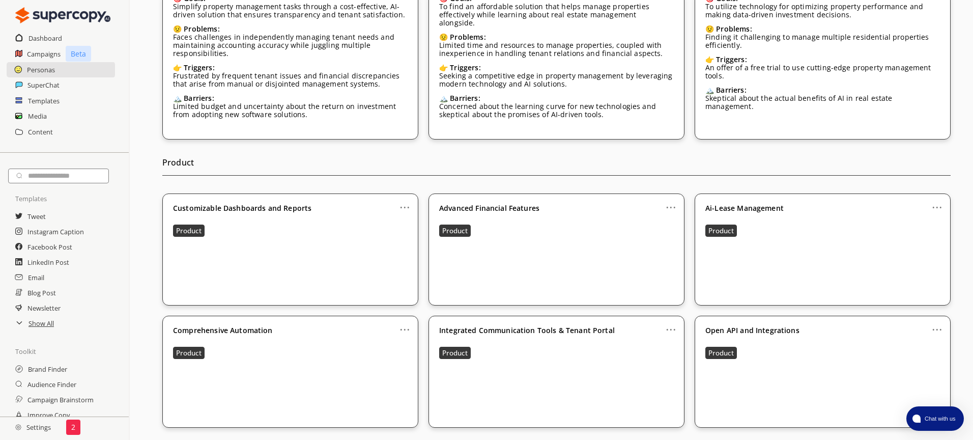
scroll to position [408, 0]
click at [403, 207] on link "..." at bounding box center [404, 203] width 11 height 8
click at [408, 265] on li "Remove" at bounding box center [393, 261] width 56 height 18
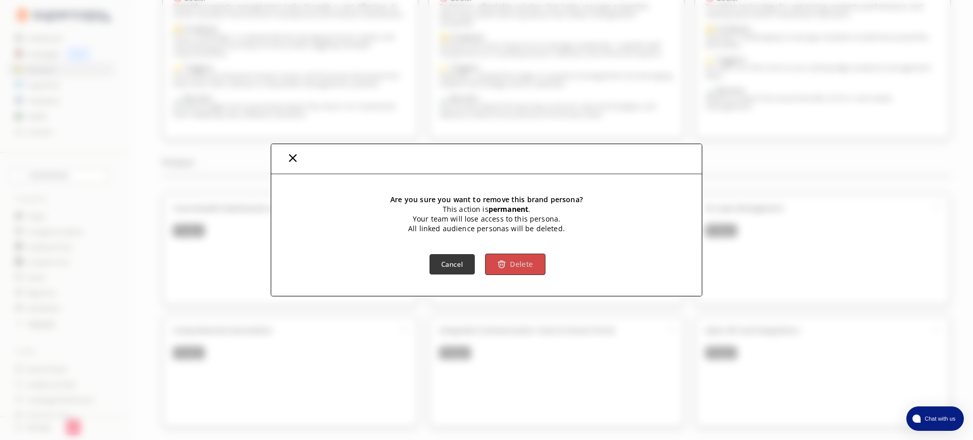
click at [518, 272] on button "Delete" at bounding box center [515, 263] width 60 height 21
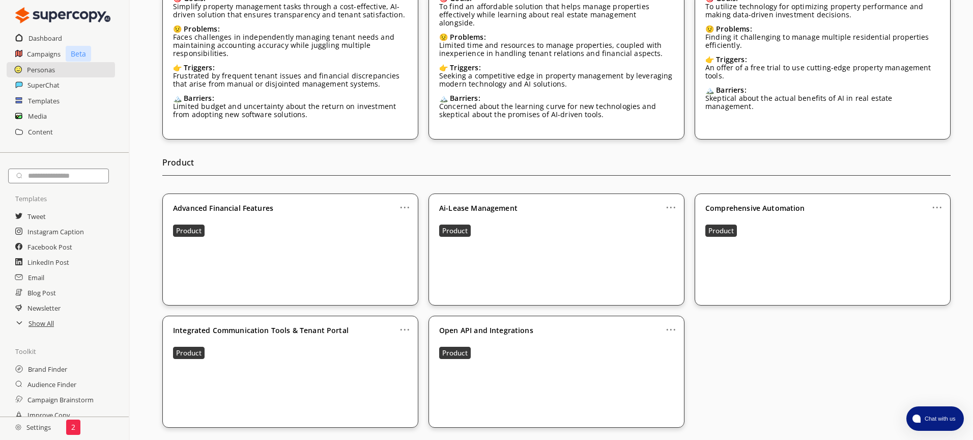
click at [672, 205] on link "..." at bounding box center [671, 203] width 11 height 8
click at [657, 261] on li "Remove" at bounding box center [659, 261] width 56 height 18
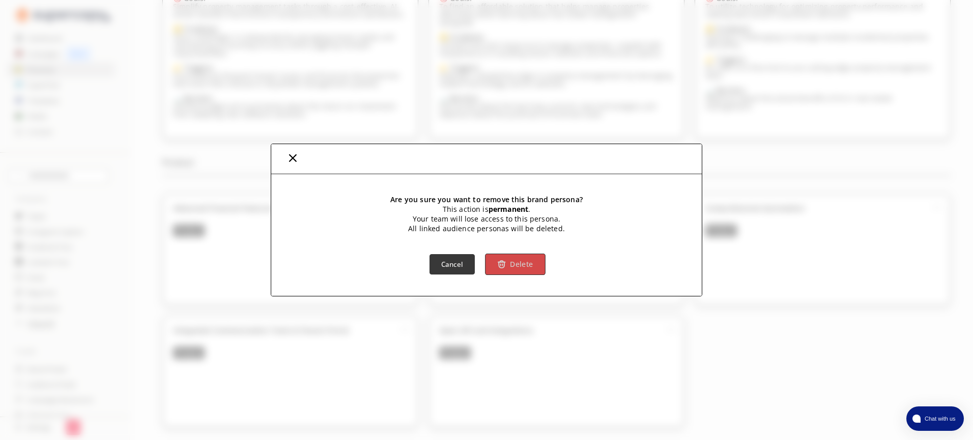
click at [520, 260] on b "Delete" at bounding box center [521, 265] width 23 height 10
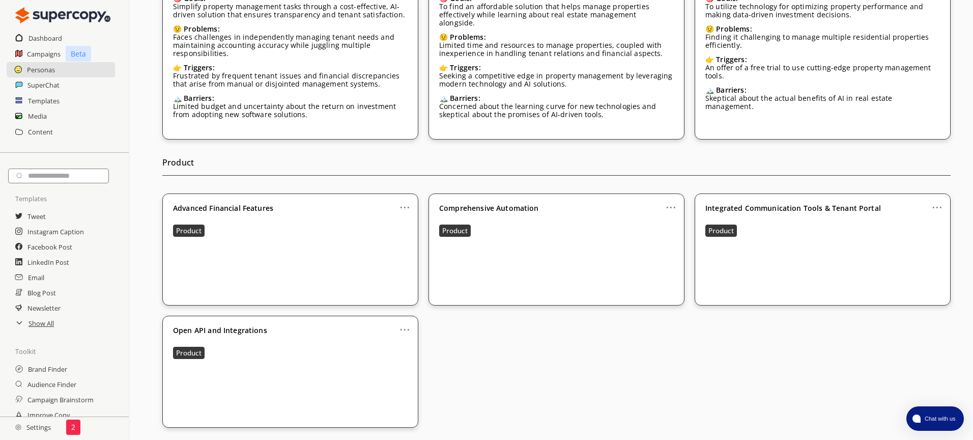
click at [405, 205] on link "..." at bounding box center [404, 203] width 11 height 8
click at [399, 251] on li "Duplicate" at bounding box center [393, 243] width 56 height 19
click at [400, 256] on li "Remove" at bounding box center [393, 261] width 56 height 18
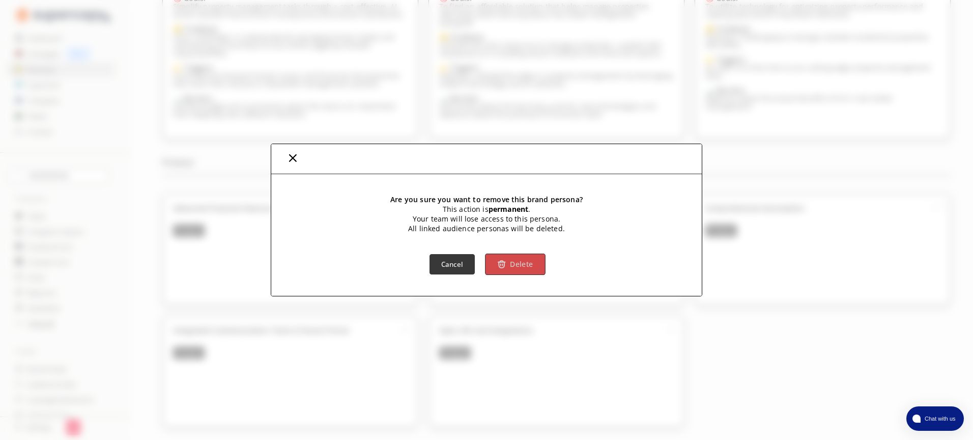
click at [509, 266] on button "Delete" at bounding box center [515, 263] width 60 height 21
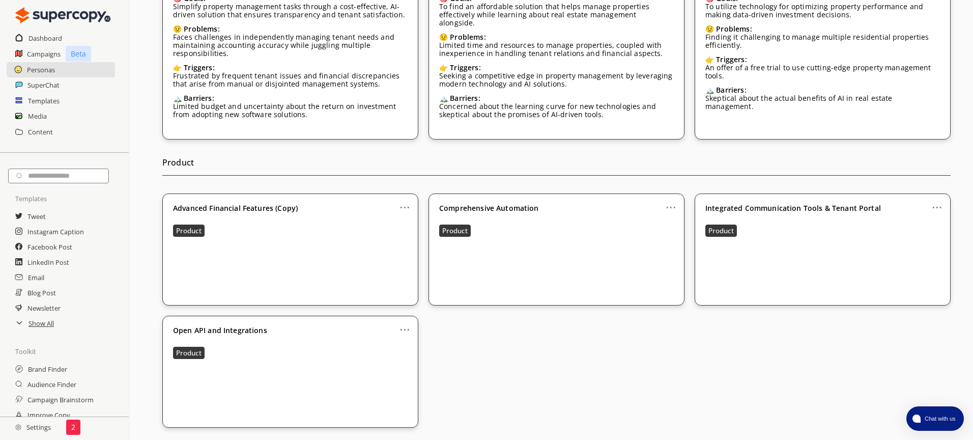
click at [409, 207] on link "..." at bounding box center [404, 203] width 11 height 8
click at [413, 257] on li "Remove" at bounding box center [393, 261] width 56 height 18
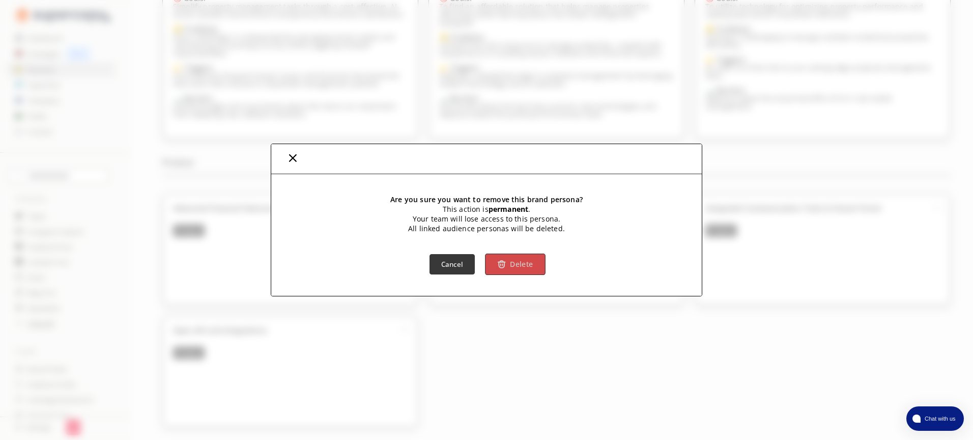
click at [502, 260] on img "button" at bounding box center [501, 264] width 9 height 9
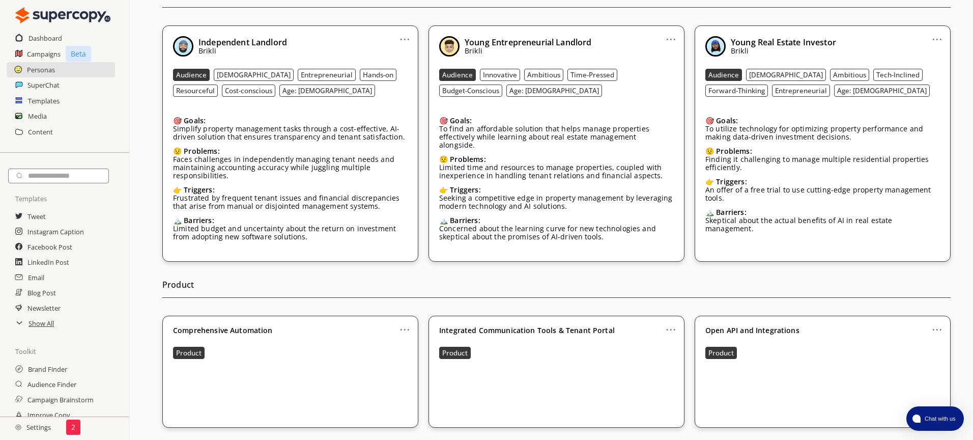
scroll to position [286, 0]
click at [402, 325] on link "..." at bounding box center [404, 325] width 11 height 8
click at [407, 377] on li "Remove" at bounding box center [393, 384] width 56 height 18
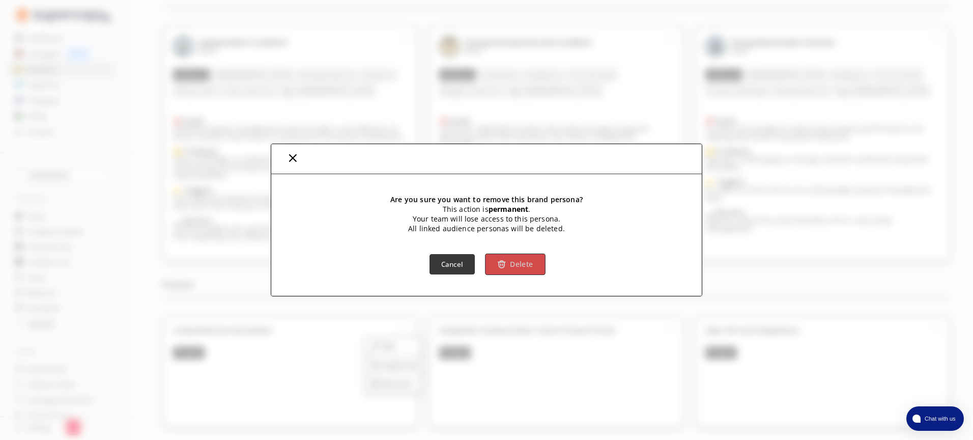
click at [527, 268] on b "Delete" at bounding box center [521, 265] width 23 height 10
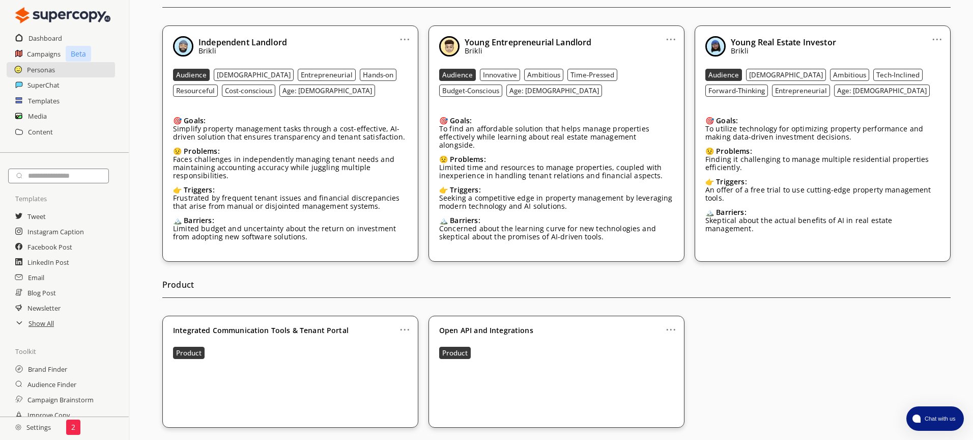
click at [668, 328] on link "..." at bounding box center [671, 325] width 11 height 8
click at [654, 376] on li "Remove" at bounding box center [659, 384] width 56 height 18
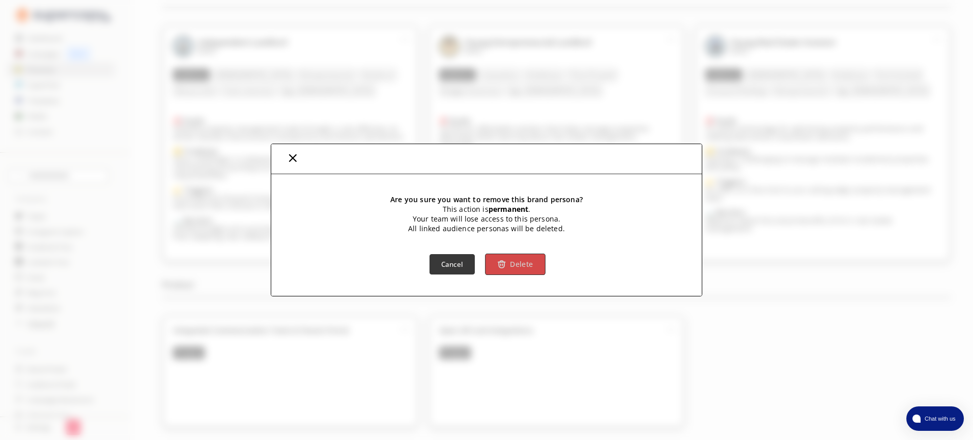
click at [522, 270] on button "Delete" at bounding box center [515, 263] width 60 height 21
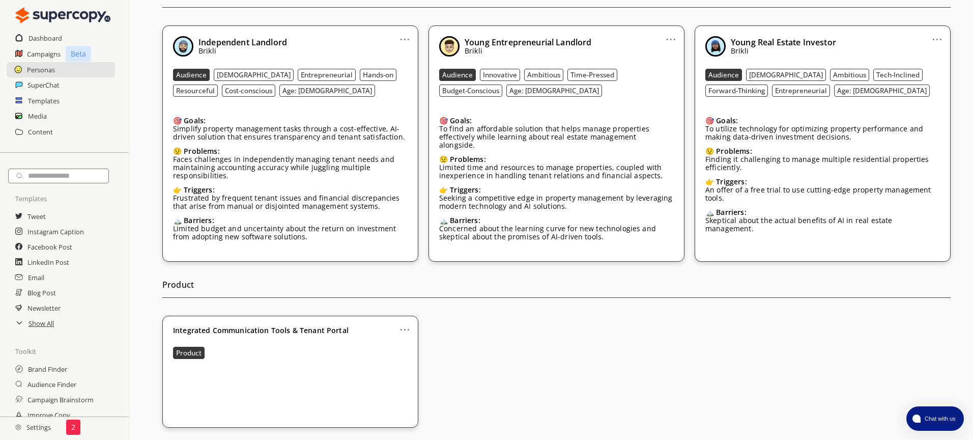
click at [406, 328] on link "..." at bounding box center [404, 325] width 11 height 8
click at [406, 391] on li "Remove" at bounding box center [393, 384] width 56 height 18
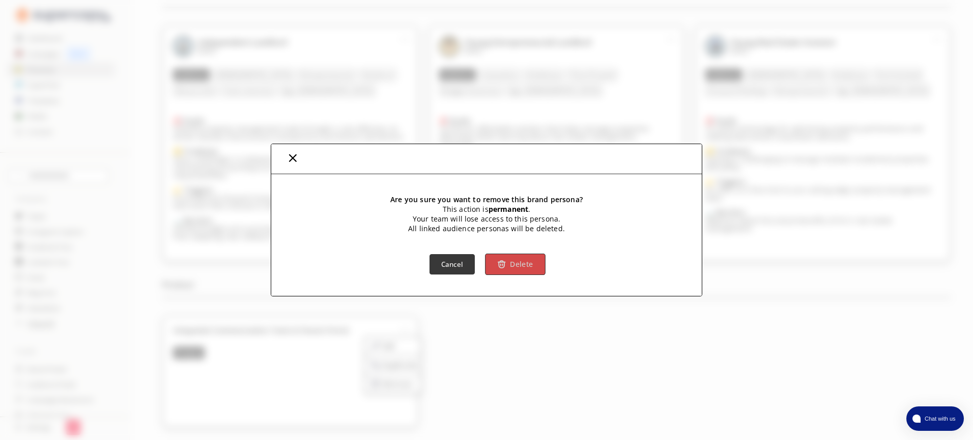
click at [530, 267] on b "Delete" at bounding box center [521, 265] width 23 height 10
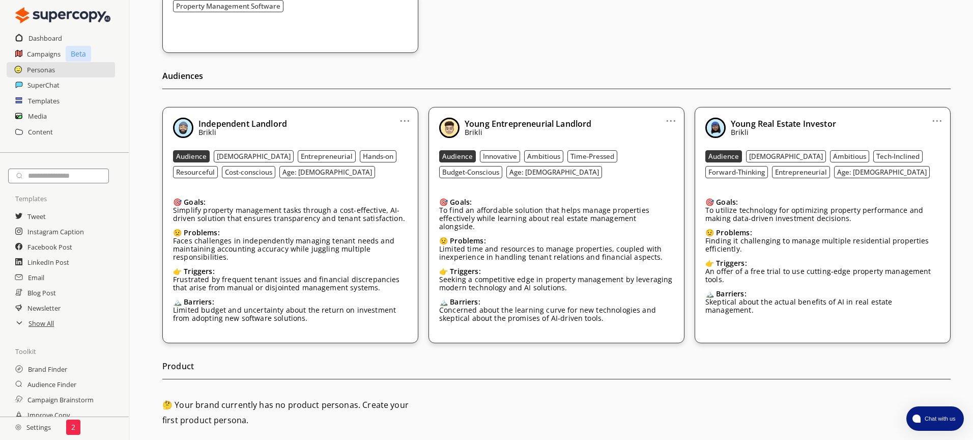
scroll to position [205, 0]
click at [487, 60] on div "Audiences ... Independent Landlord Brikli Audience Male Entrepreneurial Hands-o…" at bounding box center [556, 198] width 788 height 290
click at [503, 81] on h2 "Audiences" at bounding box center [556, 78] width 788 height 21
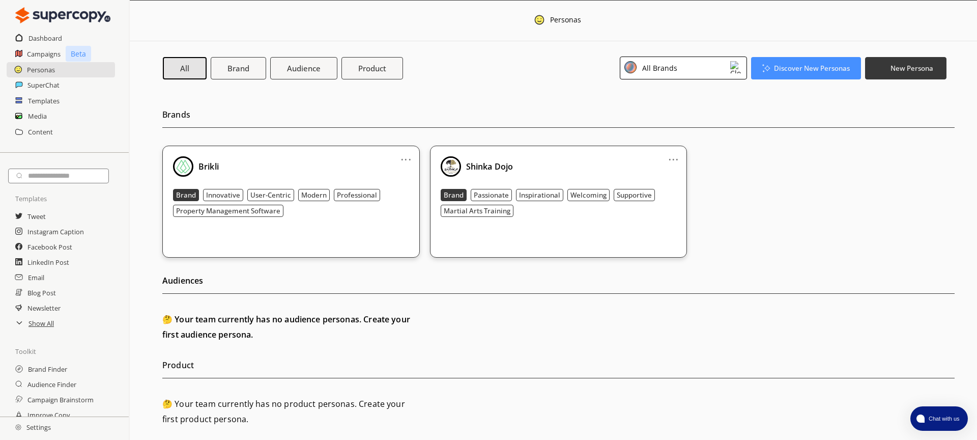
drag, startPoint x: 555, startPoint y: 238, endPoint x: 542, endPoint y: 209, distance: 32.1
click at [555, 238] on div "... Shinka Dojo Brand Passionate Inspirational Welcoming Supportive Martial Art…" at bounding box center [558, 202] width 257 height 112
click at [633, 73] on div at bounding box center [630, 68] width 12 height 14
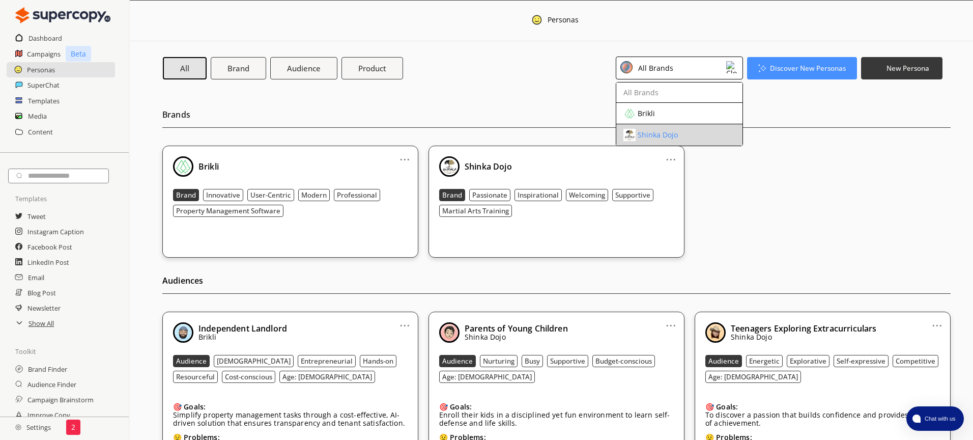
click at [655, 136] on div "Shinka Dojo" at bounding box center [658, 135] width 40 height 8
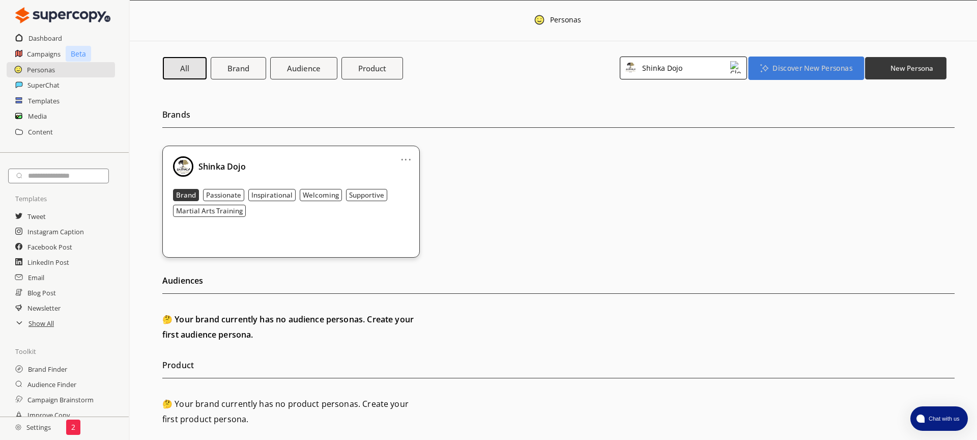
click at [819, 75] on button "Discover New Personas" at bounding box center [806, 67] width 116 height 23
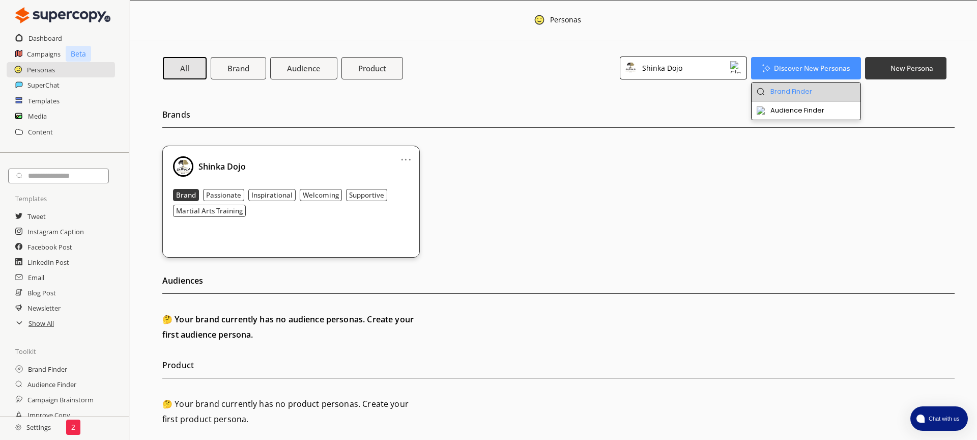
click at [815, 85] on li "Brand Finder" at bounding box center [806, 91] width 109 height 19
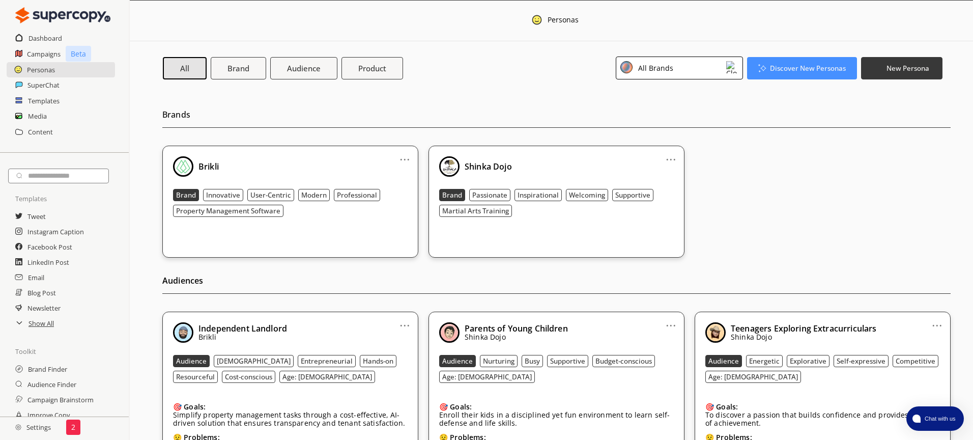
click at [700, 68] on div "All Brands" at bounding box center [679, 67] width 127 height 23
click at [689, 125] on ul "All Brands Brikli Shinka Dojo" at bounding box center [679, 113] width 126 height 63
click at [689, 129] on div "Shinka Dojo" at bounding box center [670, 135] width 95 height 12
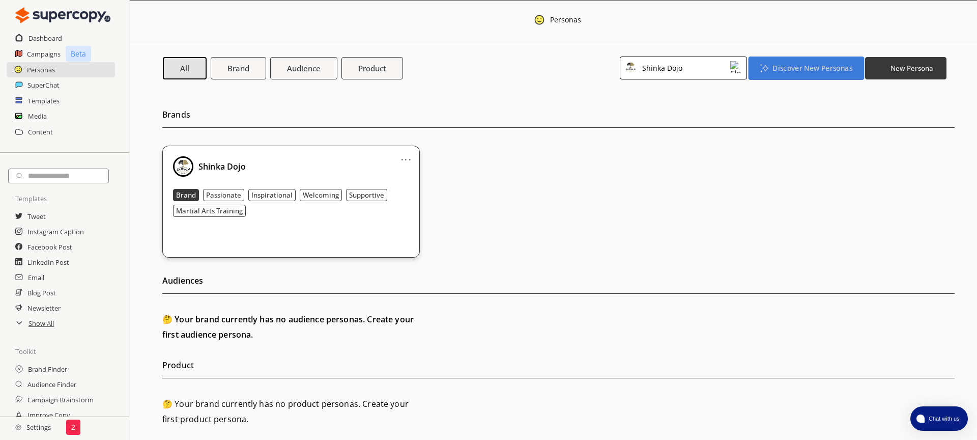
click at [788, 65] on b "Discover New Personas" at bounding box center [811, 68] width 79 height 10
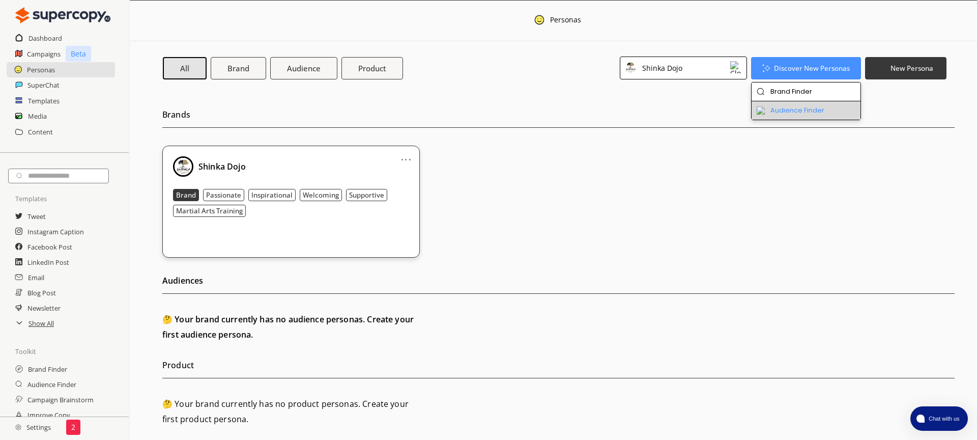
click at [810, 111] on li "Audience Finder" at bounding box center [806, 110] width 109 height 18
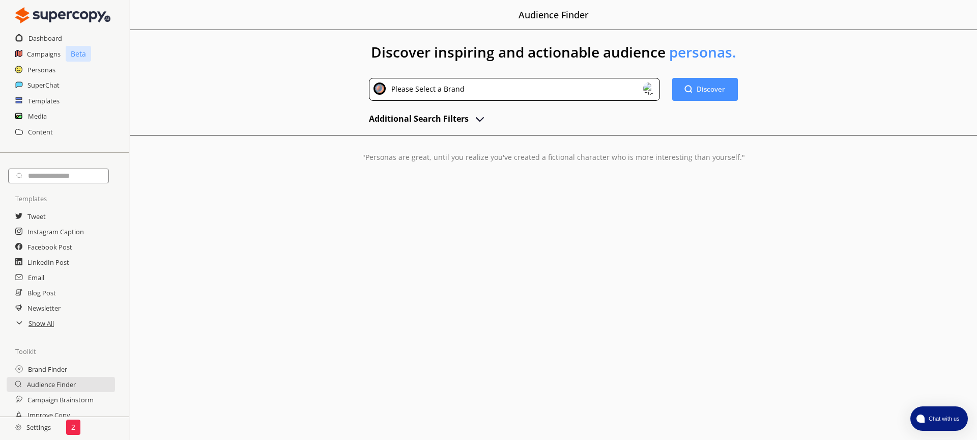
drag, startPoint x: 489, startPoint y: 119, endPoint x: 480, endPoint y: 116, distance: 9.7
click at [488, 119] on div "Additional Search Filters" at bounding box center [553, 117] width 368 height 17
click at [468, 116] on h2 "Additional Search Filters" at bounding box center [419, 118] width 100 height 15
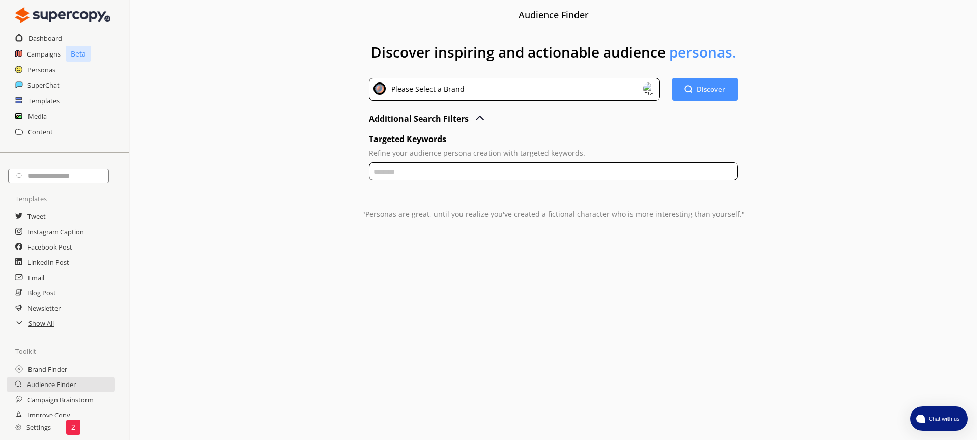
click at [464, 174] on input "text" at bounding box center [553, 171] width 368 height 18
click at [405, 169] on input "**********" at bounding box center [553, 171] width 368 height 18
drag, startPoint x: 394, startPoint y: 170, endPoint x: 410, endPoint y: 177, distance: 16.6
click at [394, 170] on input "**********" at bounding box center [553, 171] width 368 height 18
click at [636, 180] on input "**********" at bounding box center [553, 171] width 368 height 18
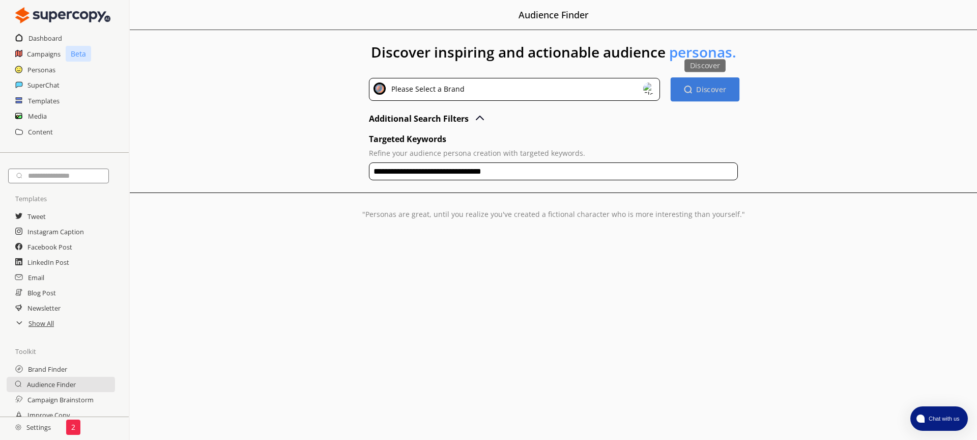
type input "**********"
click at [717, 85] on b "Discover" at bounding box center [711, 89] width 30 height 10
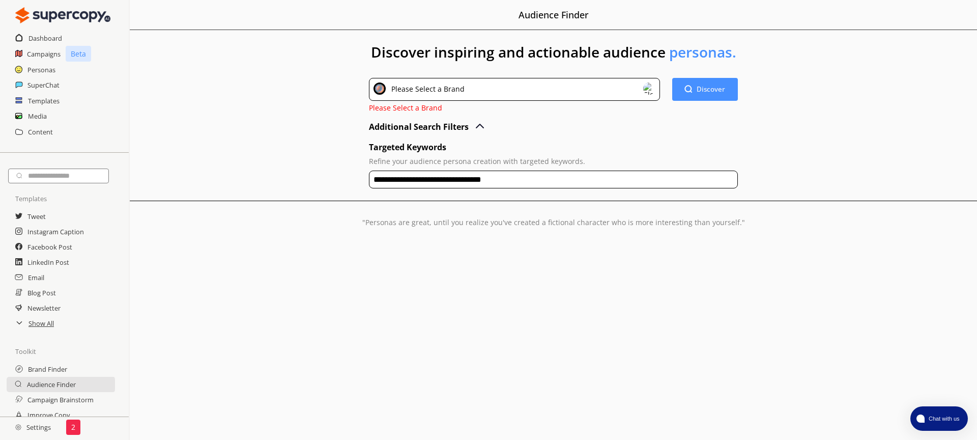
click at [574, 101] on div "Please Select a Brand" at bounding box center [515, 91] width 293 height 26
click at [574, 97] on div "Please Select a Brand" at bounding box center [514, 89] width 291 height 23
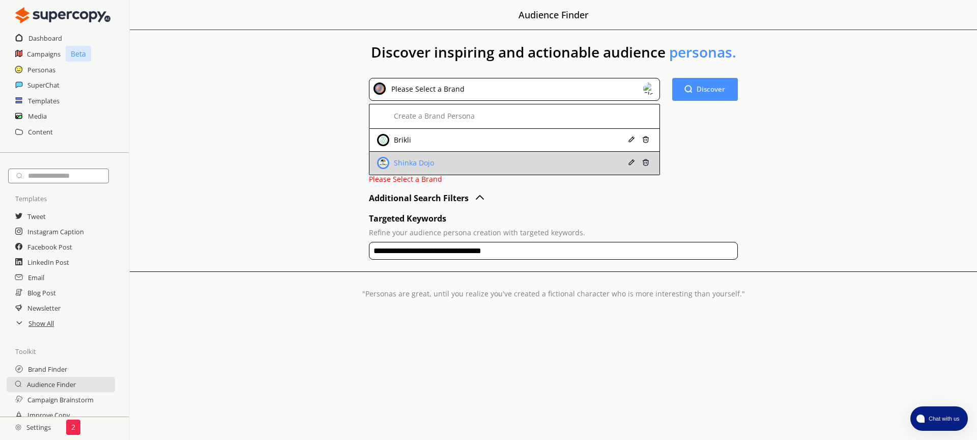
click at [558, 163] on div "Shinka Dojo" at bounding box center [490, 163] width 226 height 12
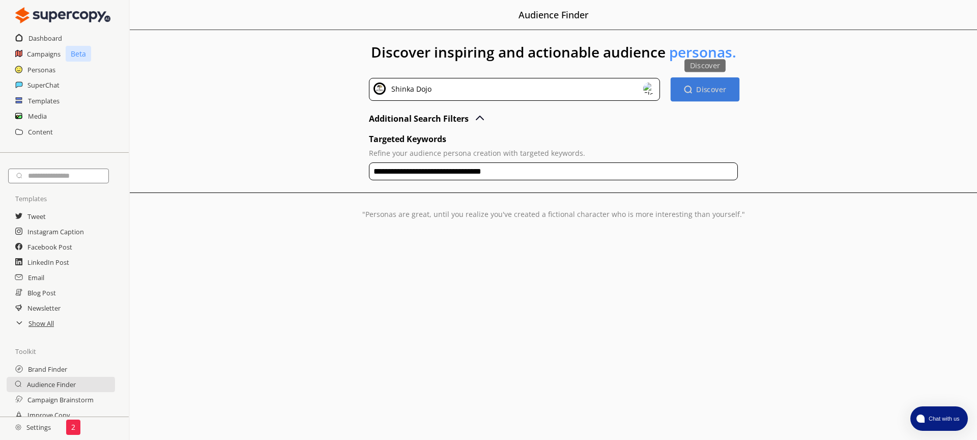
click at [712, 96] on button "Discover Discover" at bounding box center [704, 89] width 69 height 24
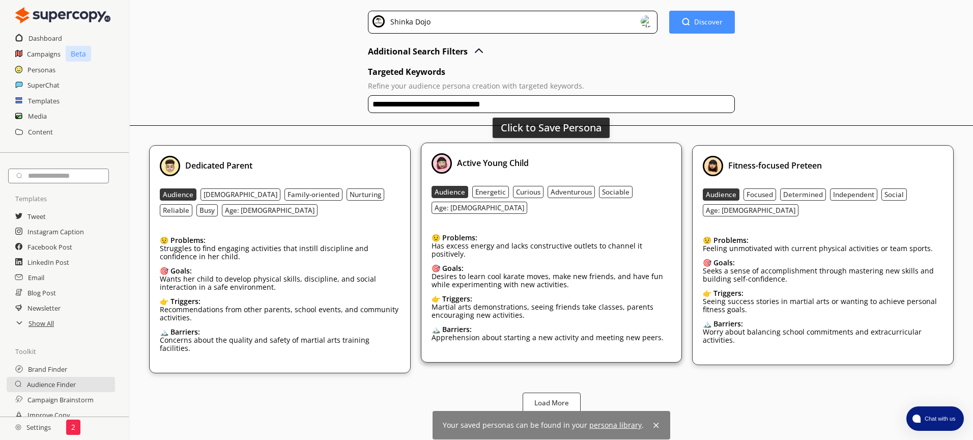
scroll to position [70, 0]
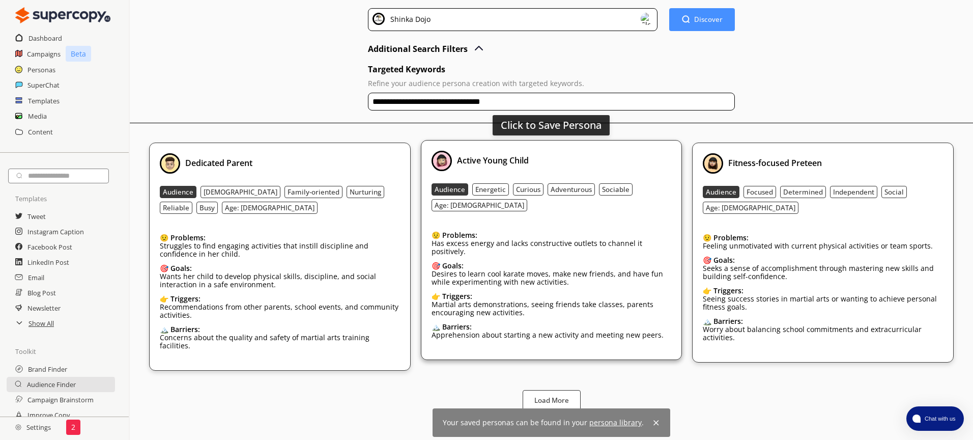
click at [594, 171] on div "Active Young Child" at bounding box center [551, 161] width 240 height 20
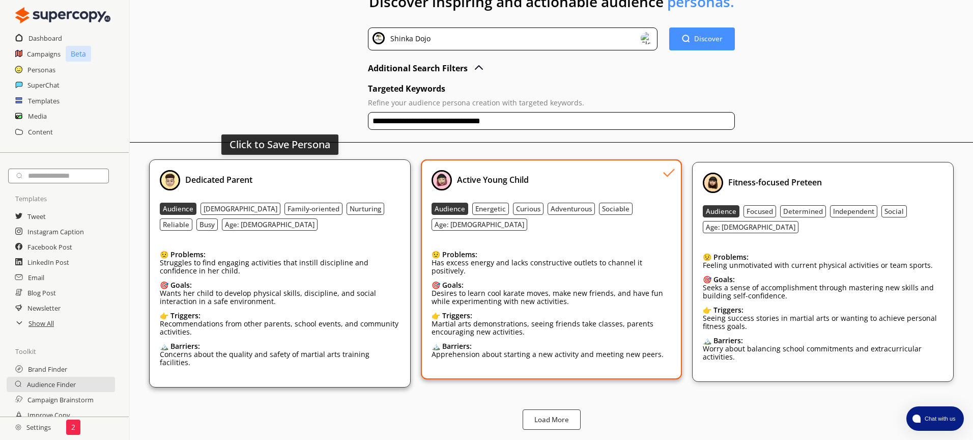
scroll to position [46, 0]
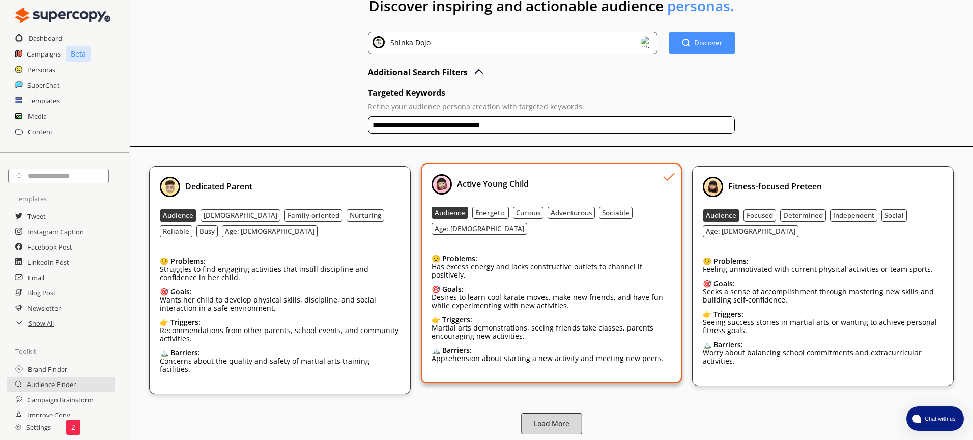
click at [545, 421] on b "Load More" at bounding box center [551, 424] width 36 height 10
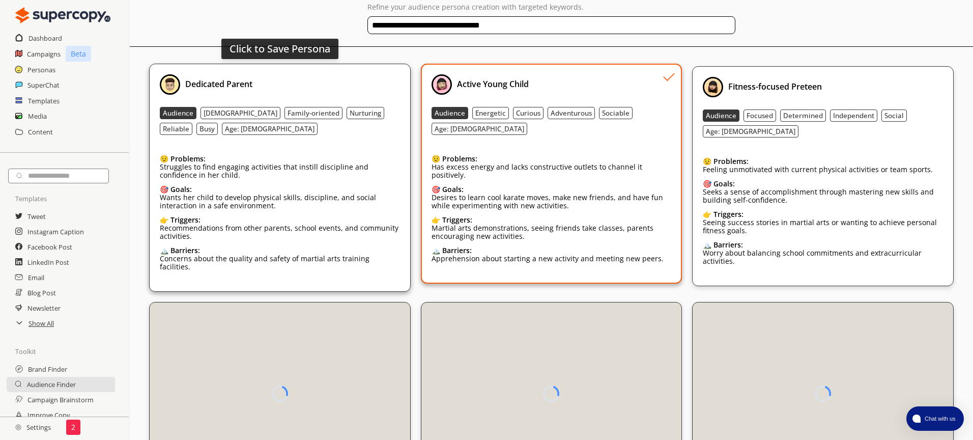
scroll to position [149, 0]
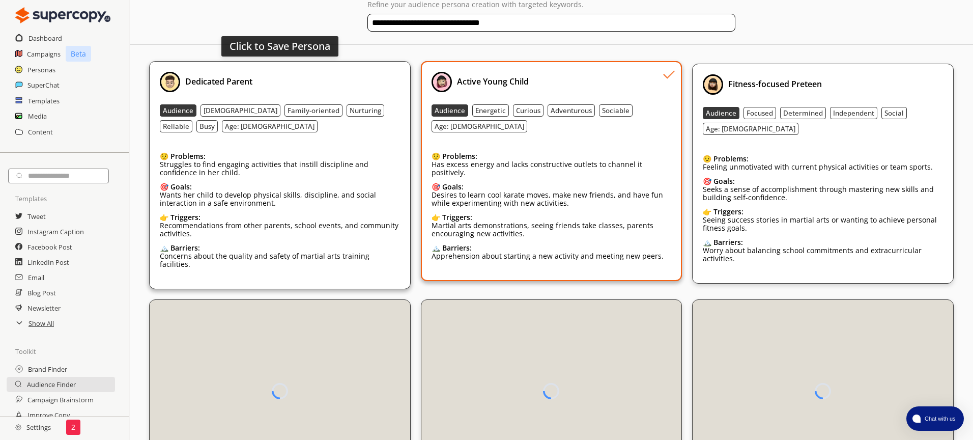
click at [341, 138] on div "Dedicated Parent Audience Female Family-oriented Nurturing Reliable Busy Age: 3…" at bounding box center [280, 175] width 240 height 207
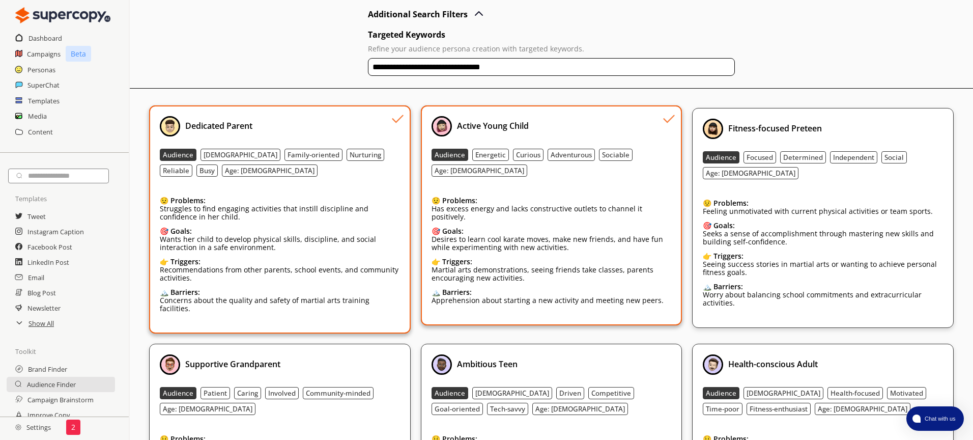
scroll to position [0, 0]
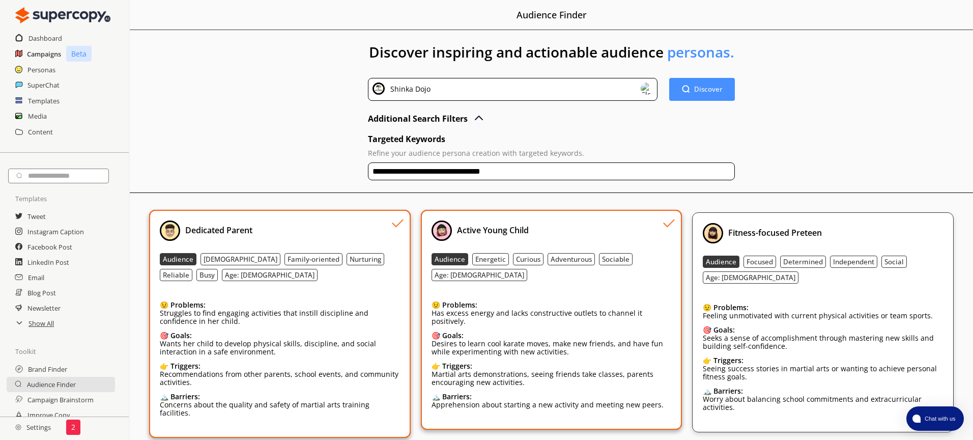
click at [43, 52] on h2 "Campaigns" at bounding box center [44, 53] width 34 height 15
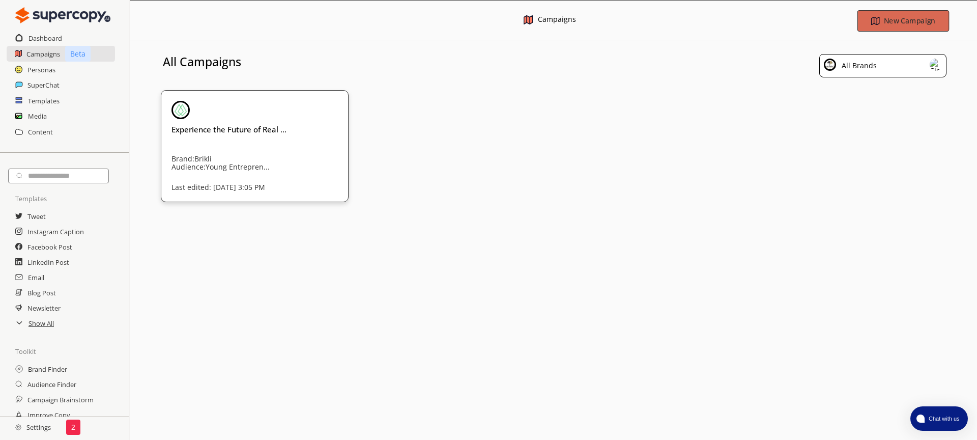
click at [911, 20] on b "New Campaign" at bounding box center [908, 21] width 51 height 10
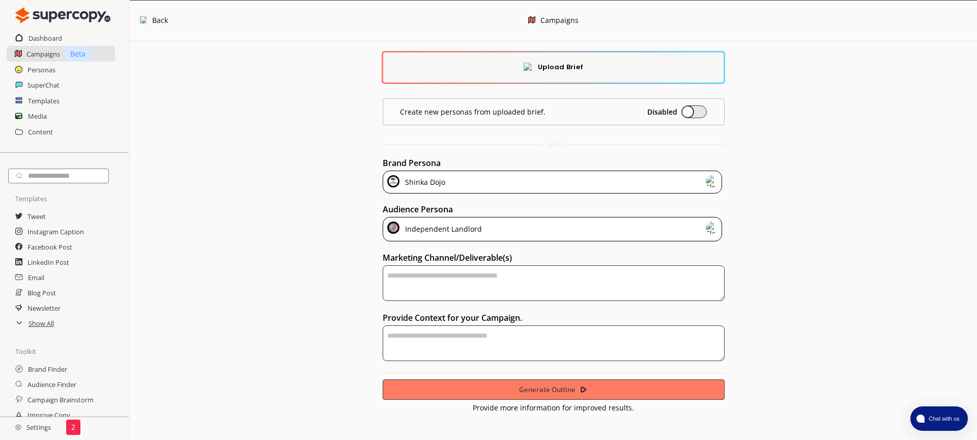
click at [531, 234] on div "Independent Landlord" at bounding box center [553, 229] width 340 height 24
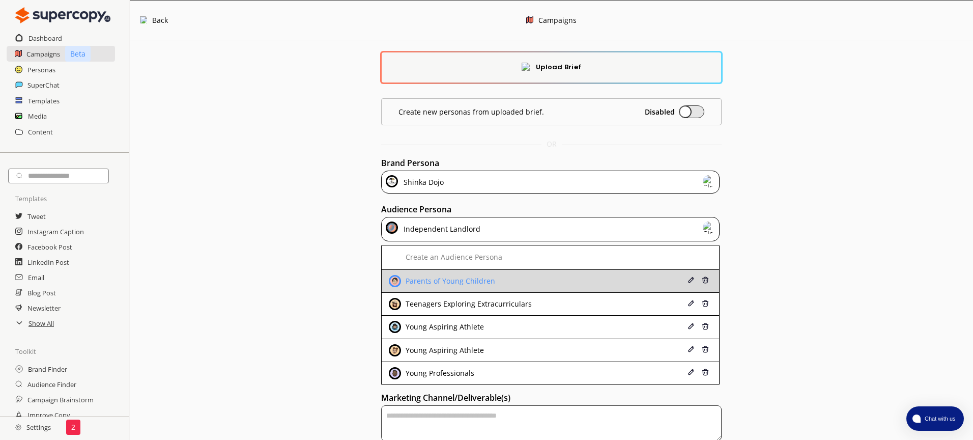
click at [536, 283] on div "Parents of Young Children" at bounding box center [521, 281] width 264 height 12
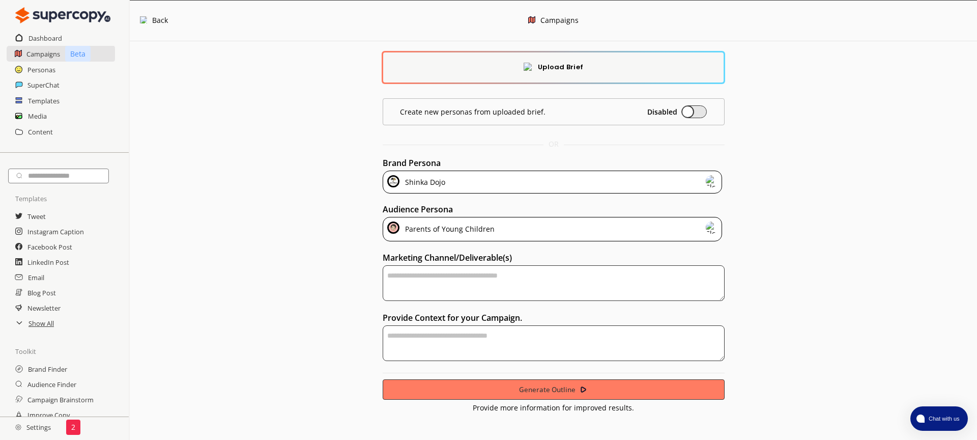
click at [438, 285] on textarea "textarea-textarea" at bounding box center [554, 283] width 342 height 36
type textarea "**********"
click at [488, 333] on textarea "textarea-textarea" at bounding box center [554, 343] width 342 height 36
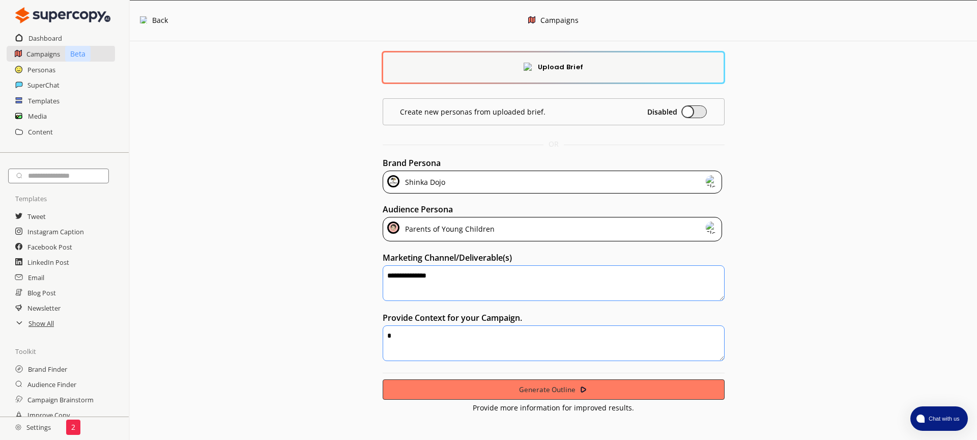
paste textarea "**********"
type textarea "**********"
click at [421, 333] on textarea "**********" at bounding box center [554, 343] width 342 height 36
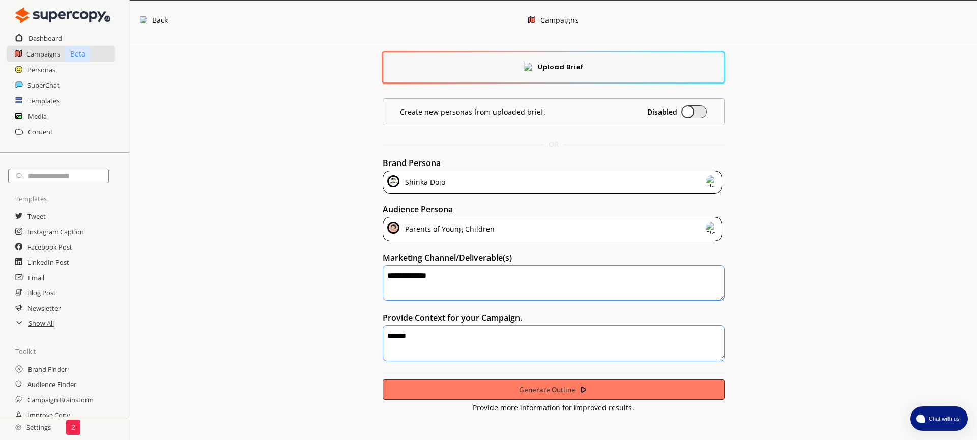
type textarea "********"
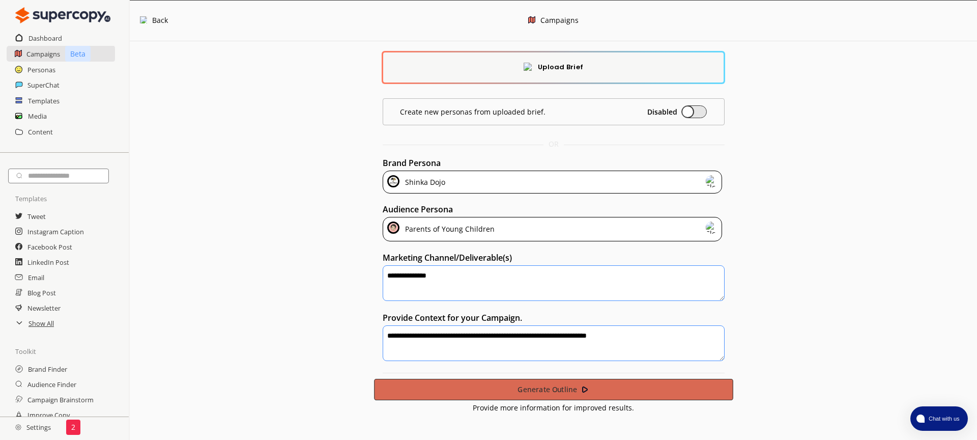
type textarea "**********"
click at [523, 389] on b "Generate Outline" at bounding box center [547, 389] width 60 height 10
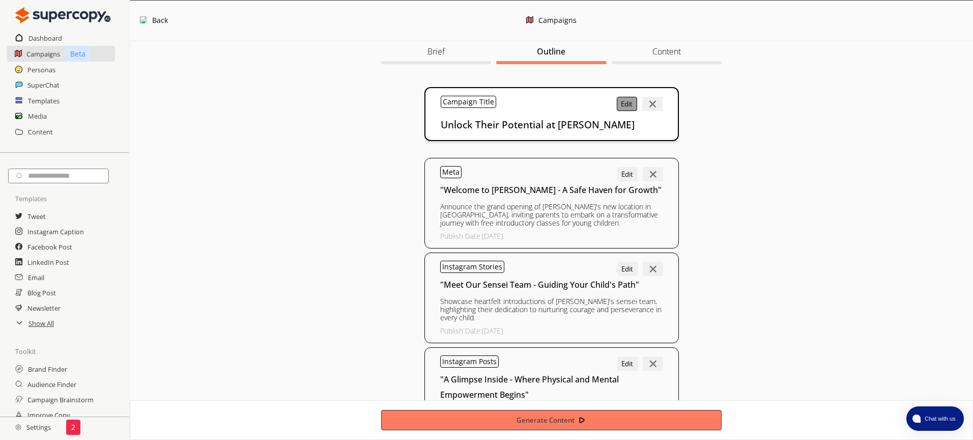
click at [631, 102] on button "Edit" at bounding box center [627, 104] width 20 height 14
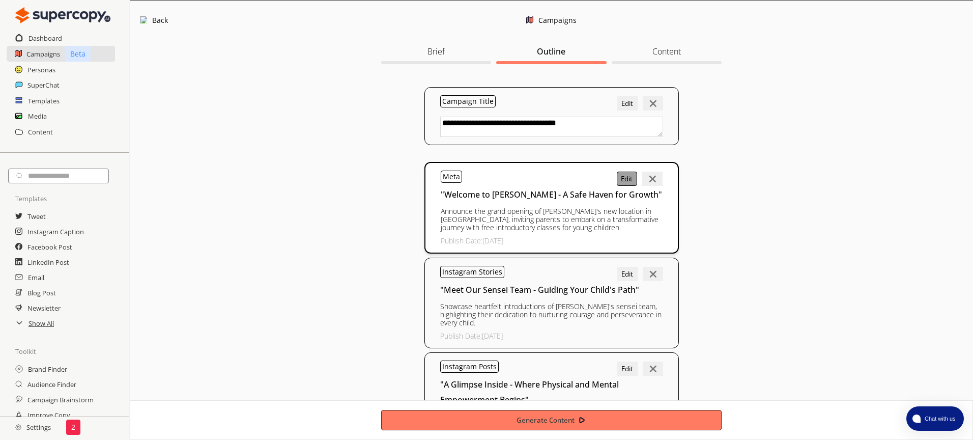
click at [620, 182] on button "Edit" at bounding box center [627, 178] width 20 height 14
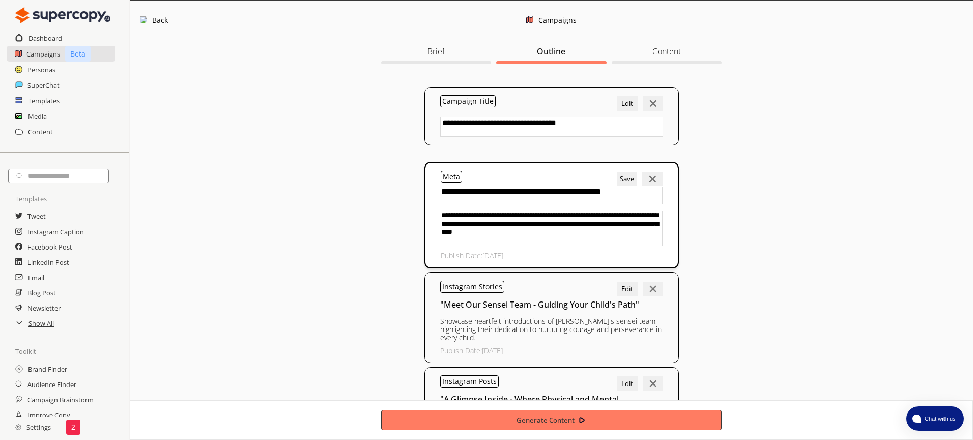
drag, startPoint x: 553, startPoint y: 190, endPoint x: 596, endPoint y: 190, distance: 43.3
click at [596, 190] on textarea "**********" at bounding box center [552, 195] width 222 height 17
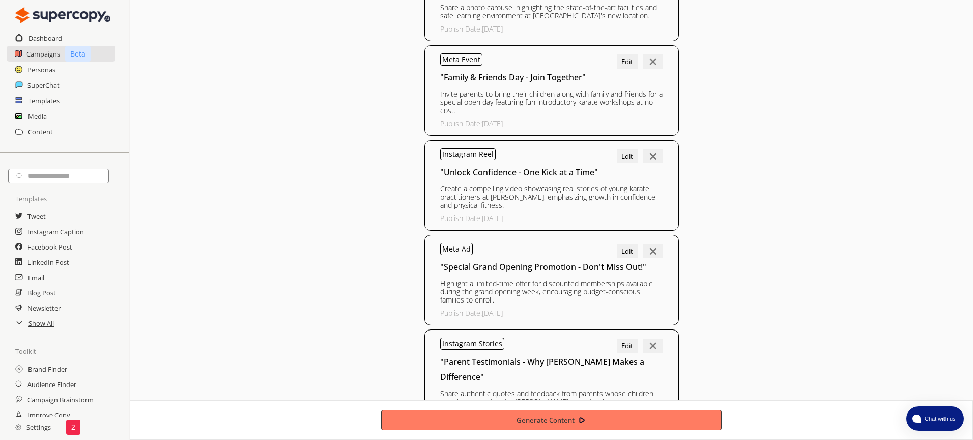
scroll to position [566, 0]
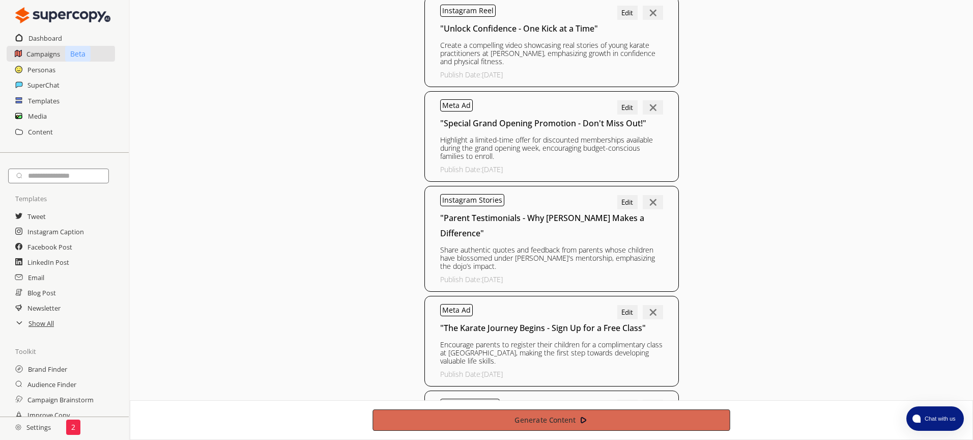
type textarea "**********"
click at [594, 424] on button "Generate Content" at bounding box center [551, 419] width 358 height 21
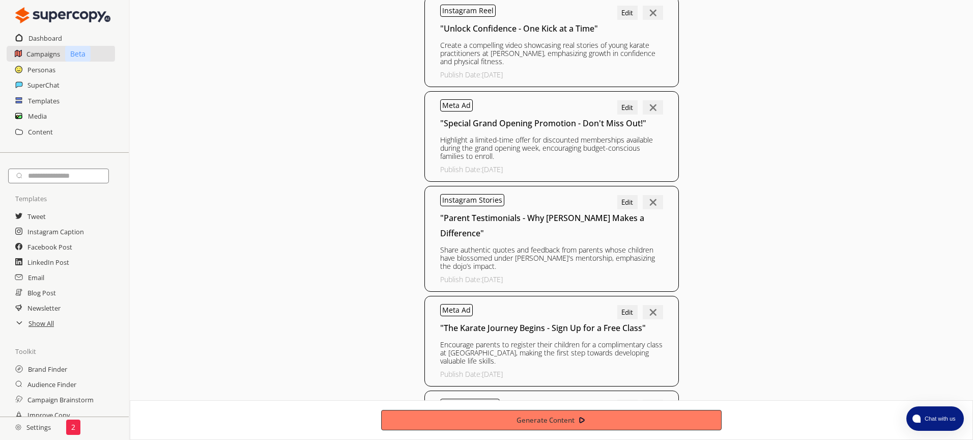
scroll to position [0, 0]
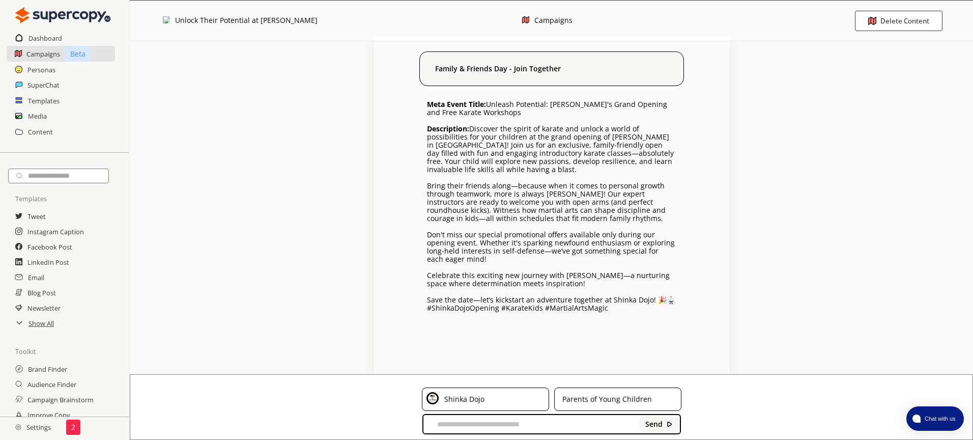
click at [102, 53] on div "Campaigns Beta" at bounding box center [61, 54] width 109 height 16
click at [20, 58] on div at bounding box center [19, 54] width 8 height 9
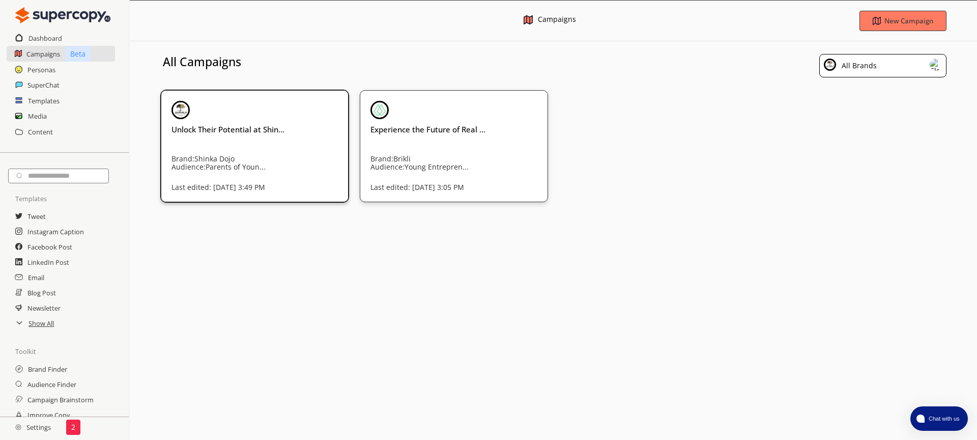
click at [237, 131] on h3 "Unlock Their Potential at Shin..." at bounding box center [254, 129] width 166 height 10
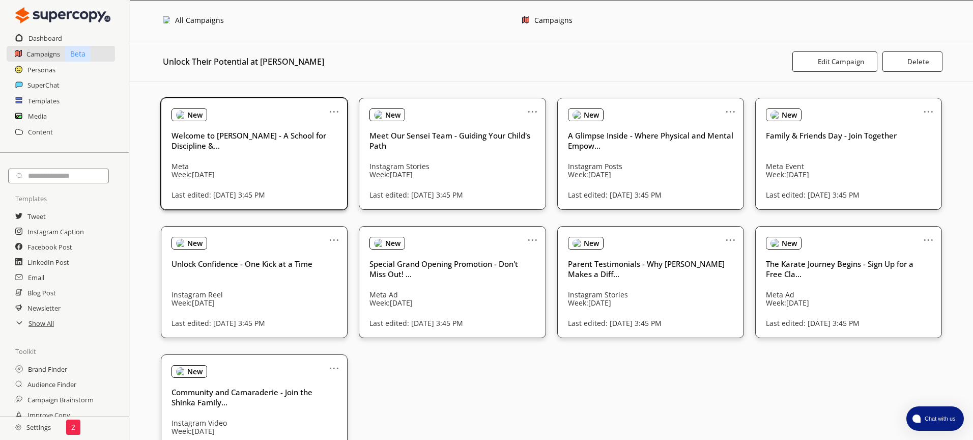
click at [185, 112] on img at bounding box center [180, 114] width 9 height 9
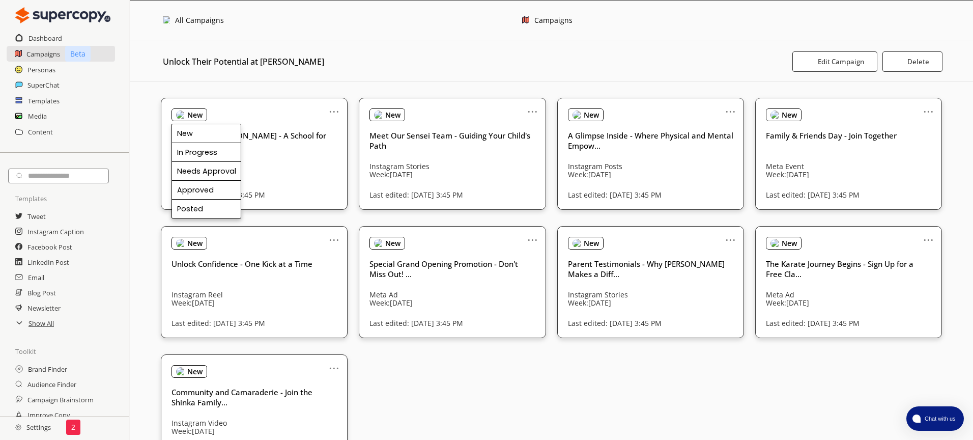
click at [270, 87] on div "Unlock Their Potential at Shinka Dojo Edit Campaign Delete ... New New In Progr…" at bounding box center [551, 253] width 843 height 425
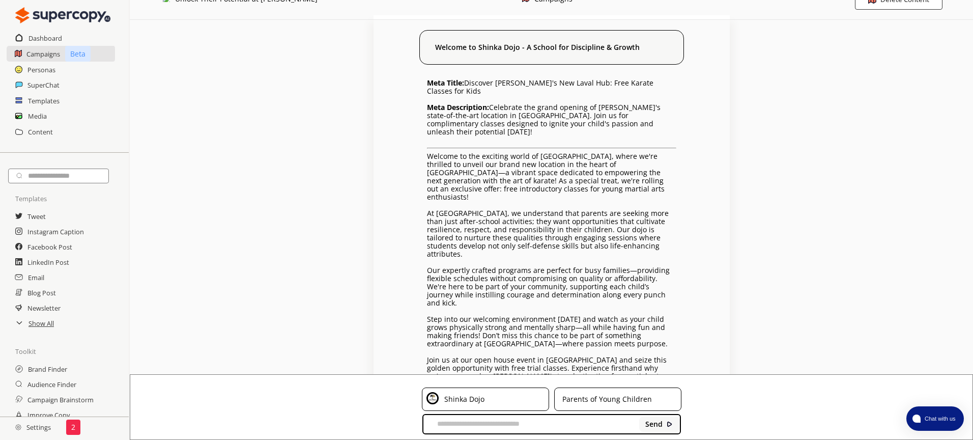
scroll to position [32, 0]
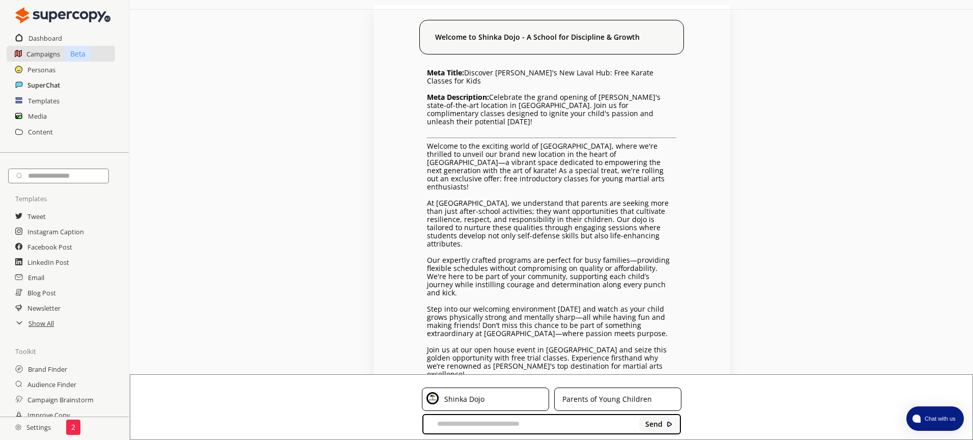
click at [54, 81] on h2 "SuperChat" at bounding box center [43, 84] width 33 height 15
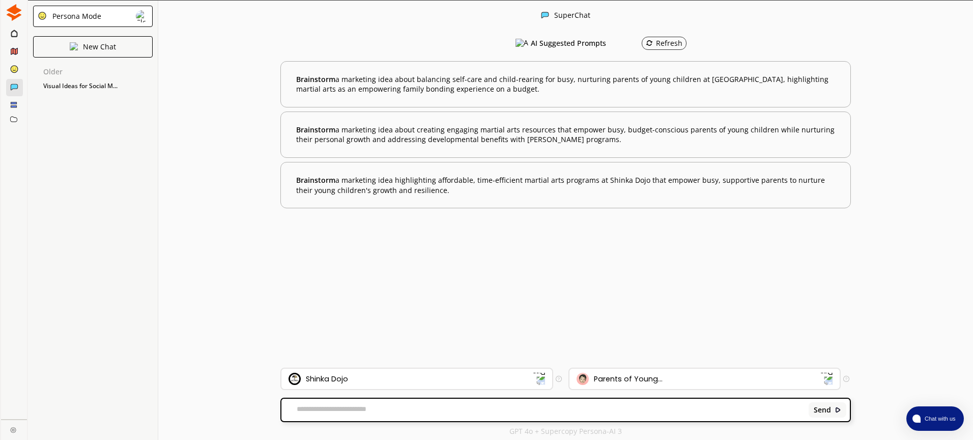
click at [96, 16] on div "Persona Mode" at bounding box center [75, 16] width 52 height 8
click at [104, 98] on div "Persona Mode New Chat Older Visual Ideas for Social M..." at bounding box center [93, 221] width 130 height 440
click at [101, 51] on p "New Chat" at bounding box center [99, 47] width 33 height 8
click at [592, 411] on textarea at bounding box center [543, 410] width 524 height 10
paste textarea "**********"
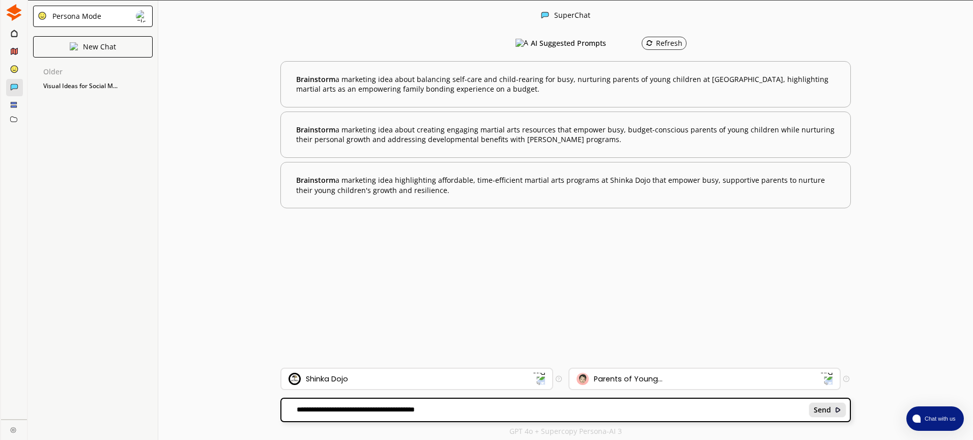
type textarea "**********"
click at [827, 407] on b "Send" at bounding box center [822, 410] width 17 height 8
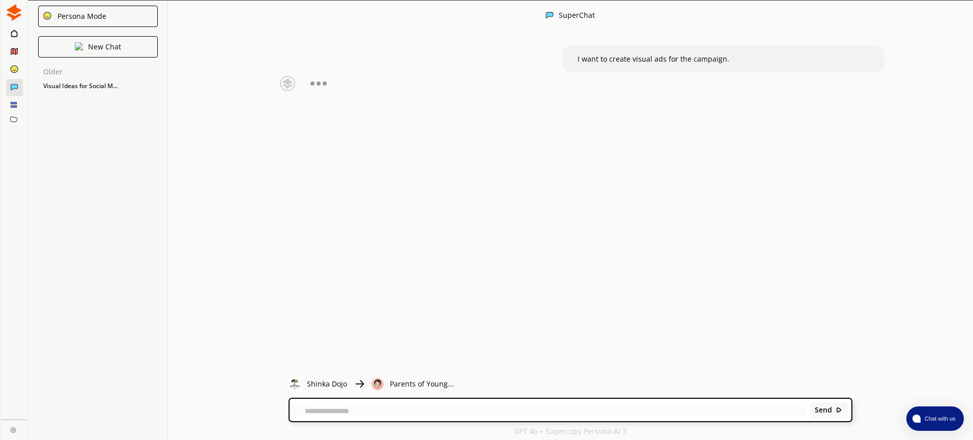
click at [16, 70] on ellipse at bounding box center [14, 68] width 7 height 7
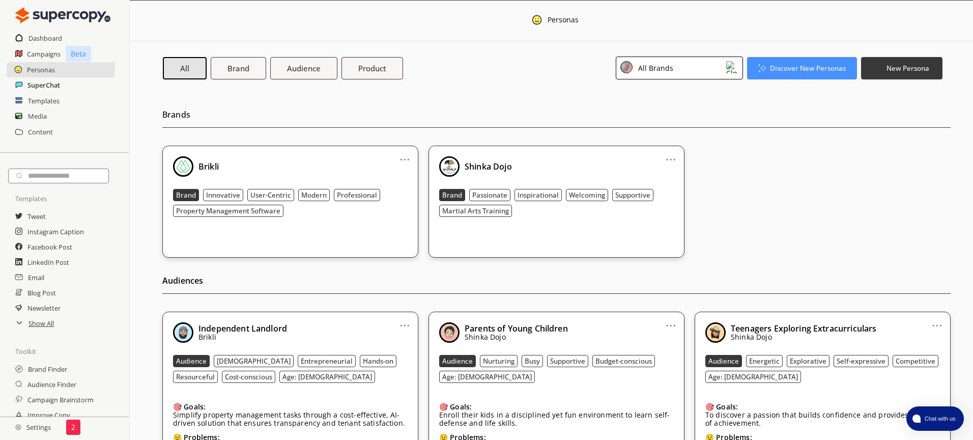
click at [35, 87] on h2 "SuperChat" at bounding box center [43, 84] width 33 height 15
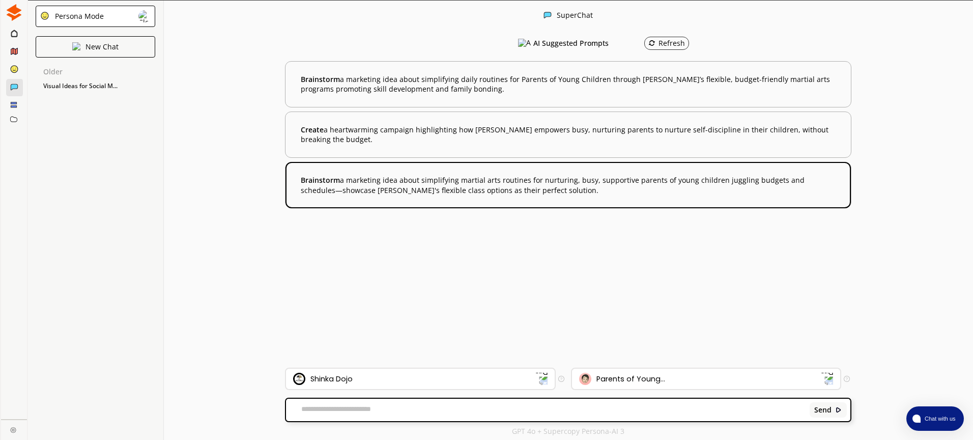
click at [489, 172] on div "Brainstorm a marketing idea about simplifying martial arts routines for nurturi…" at bounding box center [568, 185] width 566 height 46
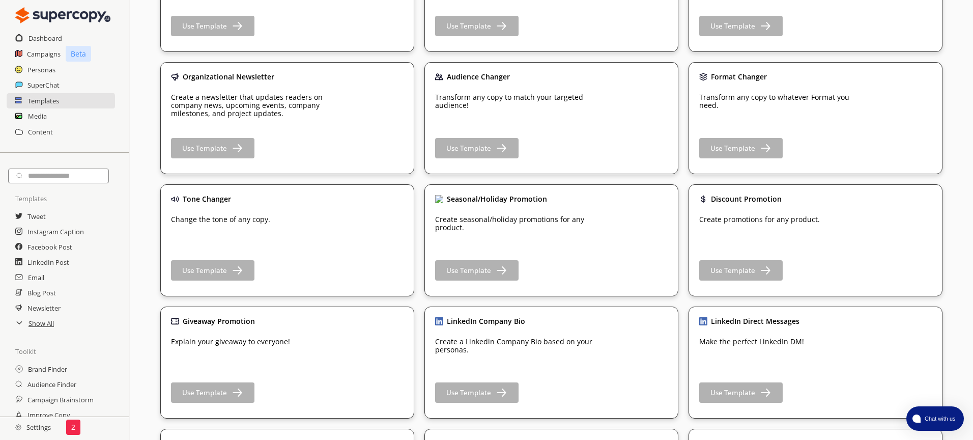
scroll to position [901, 0]
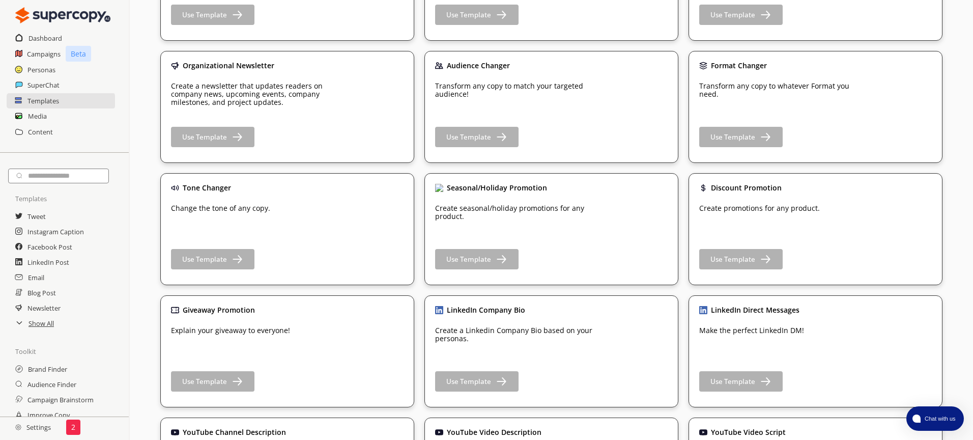
click at [49, 112] on div "Media" at bounding box center [64, 115] width 129 height 15
click at [49, 119] on div "Media" at bounding box center [64, 115] width 129 height 15
click at [43, 116] on h2 "Media" at bounding box center [37, 115] width 19 height 15
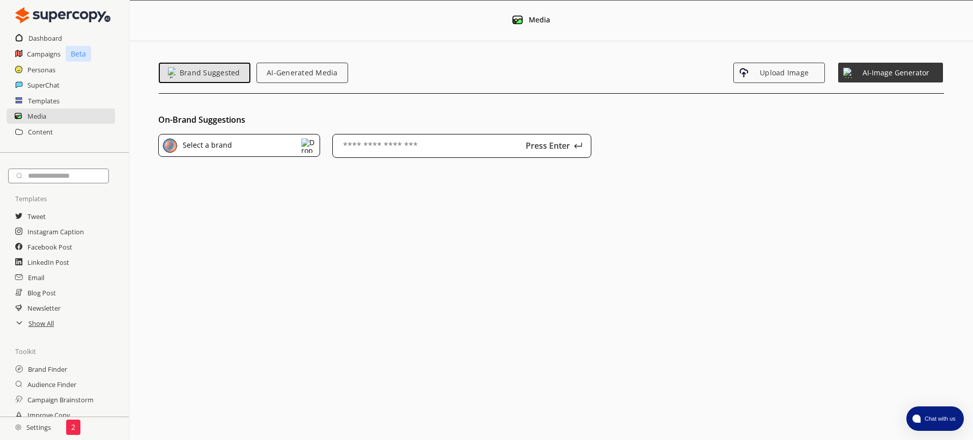
click at [261, 138] on div "Select a brand" at bounding box center [239, 145] width 162 height 23
click at [229, 228] on li "Shinka Dojo" at bounding box center [239, 218] width 161 height 25
click at [266, 214] on div "Shinka Dojo" at bounding box center [241, 219] width 150 height 16
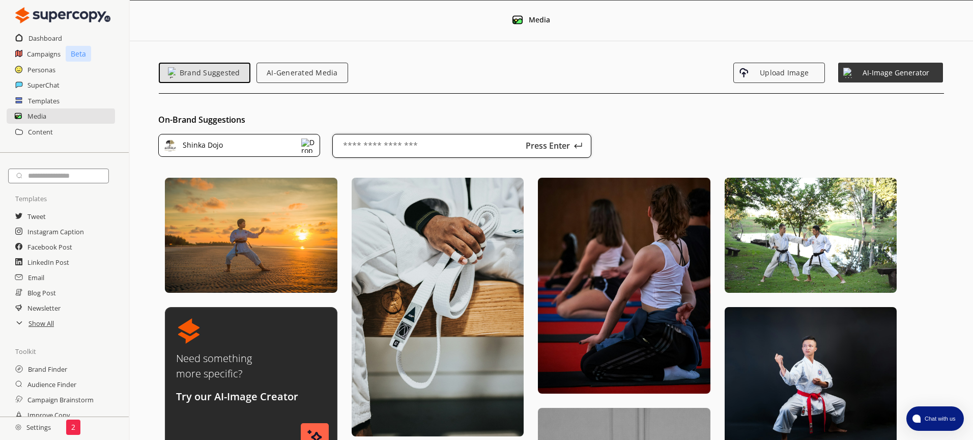
click at [373, 151] on input "text" at bounding box center [461, 146] width 259 height 24
type input "**********"
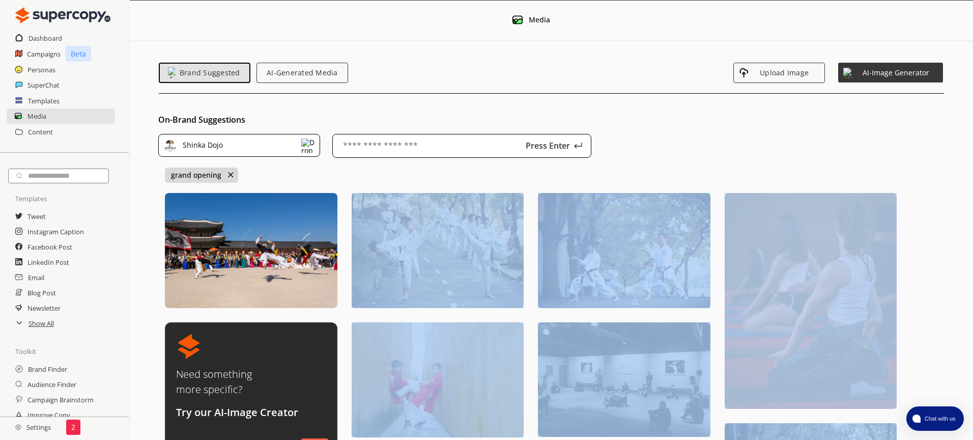
click at [822, 275] on img at bounding box center [811, 300] width 172 height 215
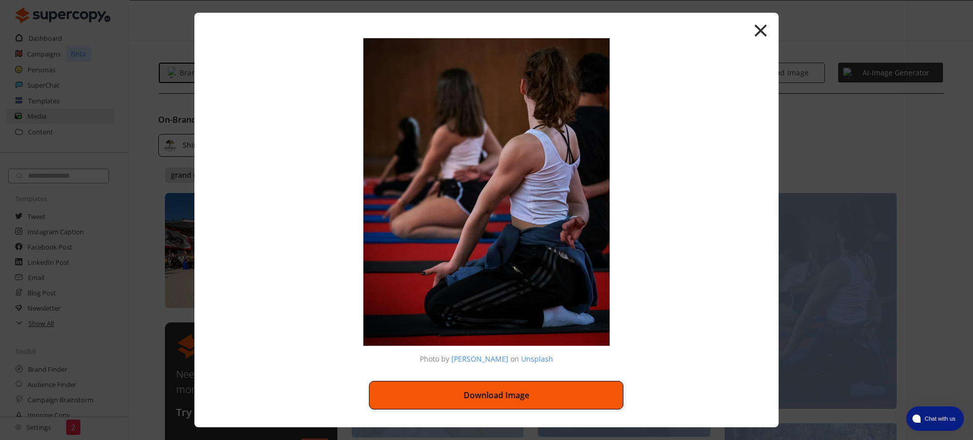
click at [514, 396] on button "Download Image" at bounding box center [496, 395] width 254 height 28
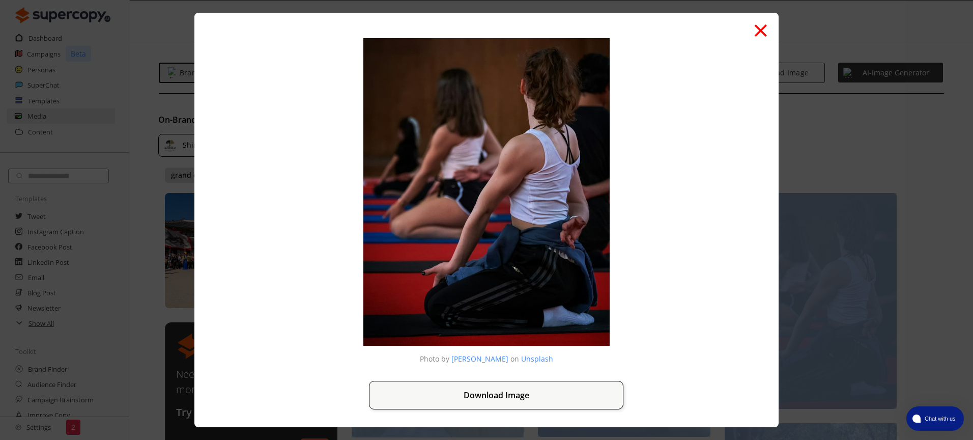
click at [759, 31] on button "×" at bounding box center [760, 29] width 16 height 39
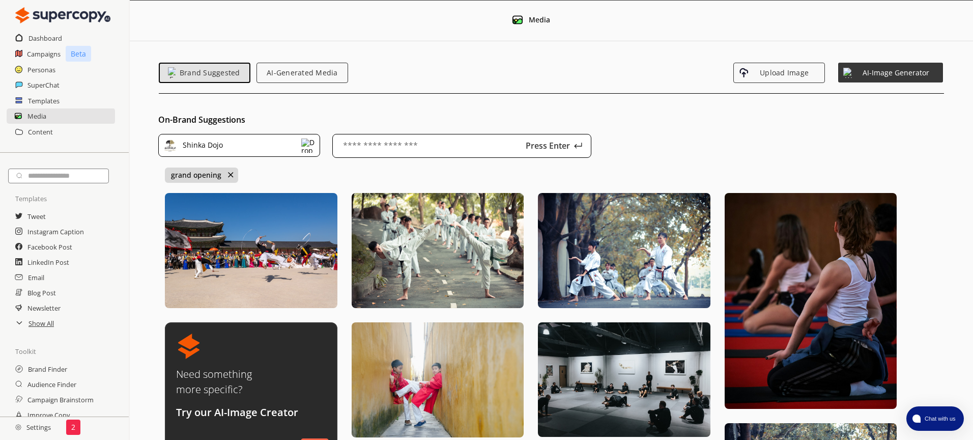
click at [656, 165] on div "Shinka Dojo Press Enter A maximum of three keywords are allowed. Delete some to…" at bounding box center [563, 156] width 810 height 44
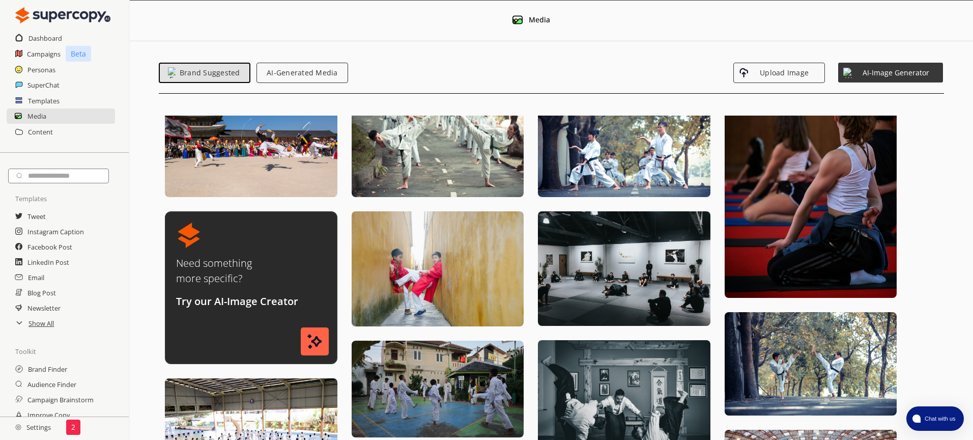
scroll to position [29, 0]
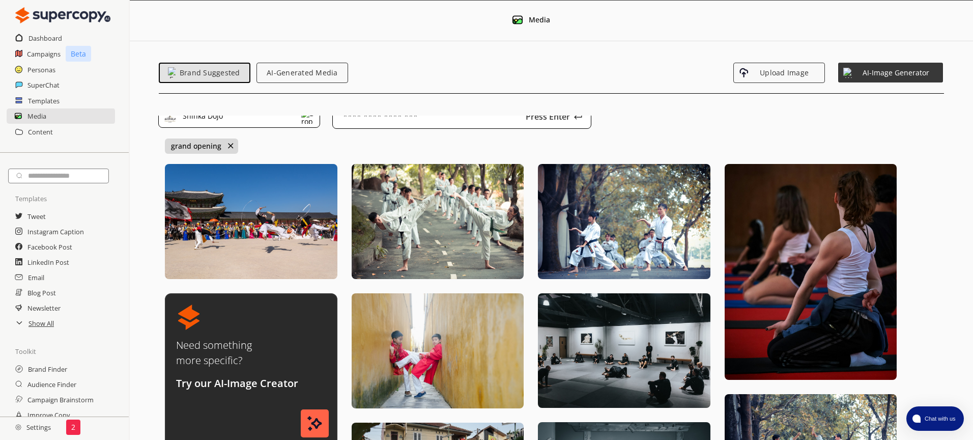
click at [233, 144] on div "Shinka Dojo Press Enter A maximum of three keywords are allowed. Delete some to…" at bounding box center [563, 127] width 810 height 44
click at [231, 144] on img at bounding box center [230, 145] width 8 height 8
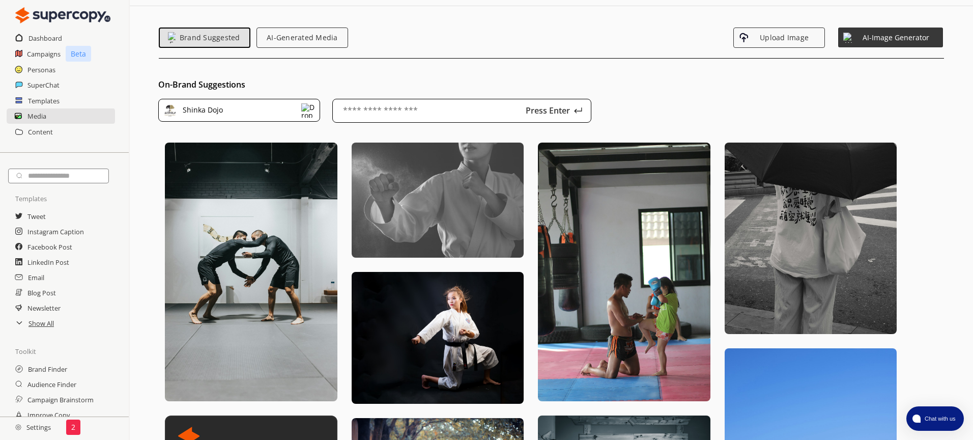
scroll to position [0, 0]
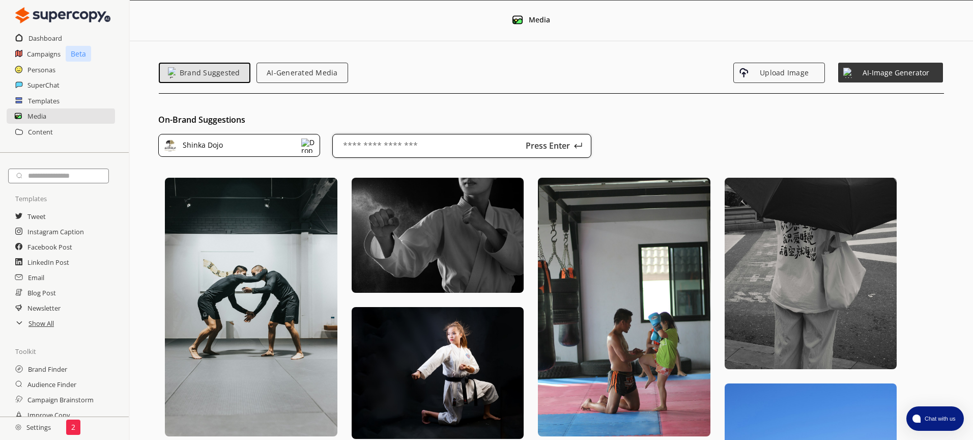
click at [362, 146] on input "text" at bounding box center [461, 146] width 259 height 24
type input "****"
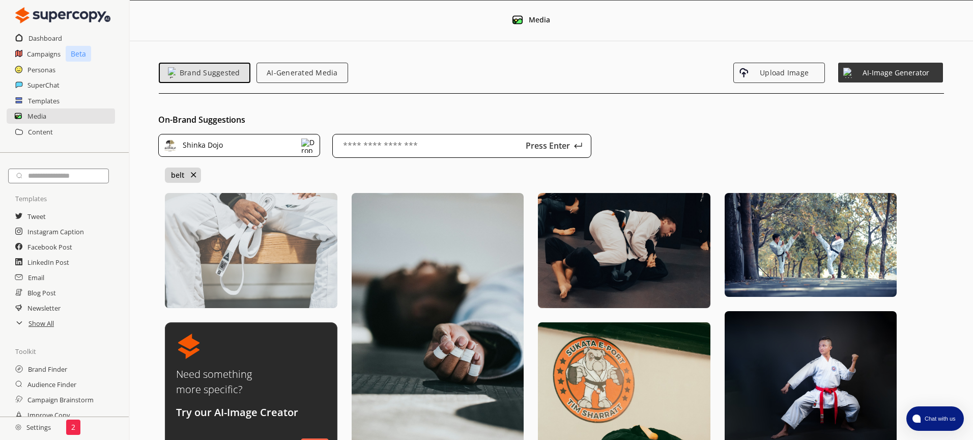
click at [261, 237] on img at bounding box center [251, 250] width 172 height 115
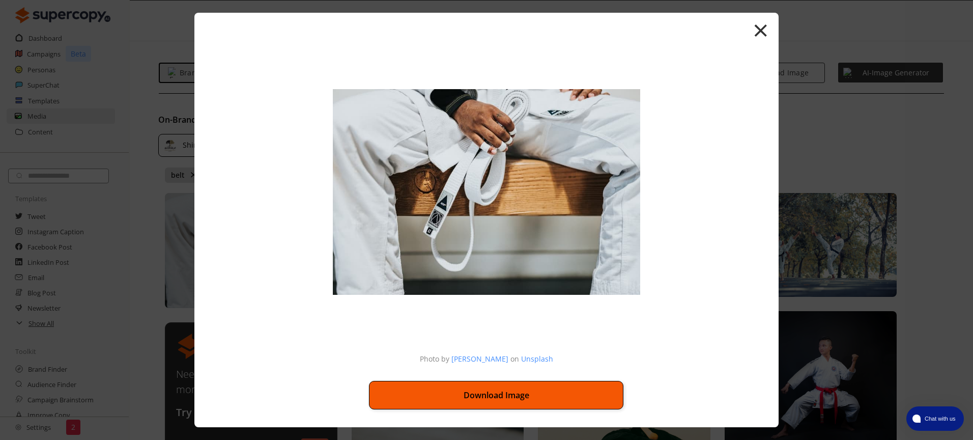
click at [554, 396] on button "Download Image" at bounding box center [496, 395] width 254 height 28
click at [577, 395] on button "Download Image" at bounding box center [496, 395] width 254 height 28
click at [500, 399] on button "Download Image" at bounding box center [496, 395] width 254 height 28
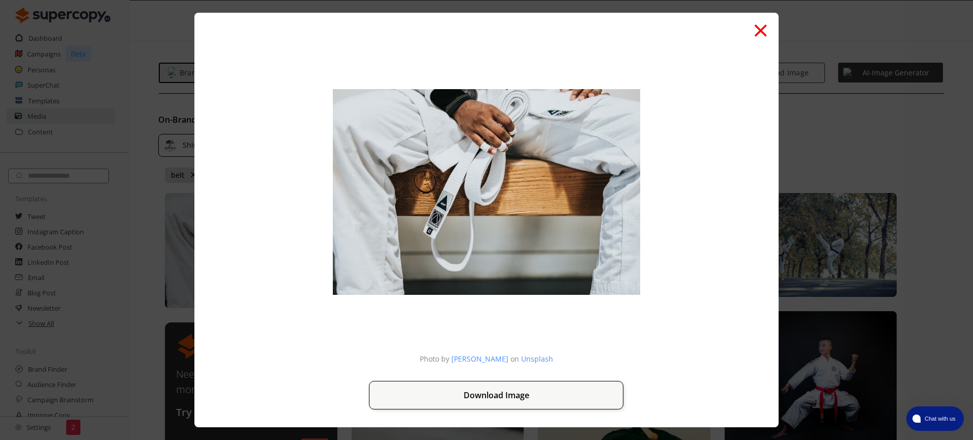
click at [759, 28] on button "×" at bounding box center [760, 29] width 16 height 39
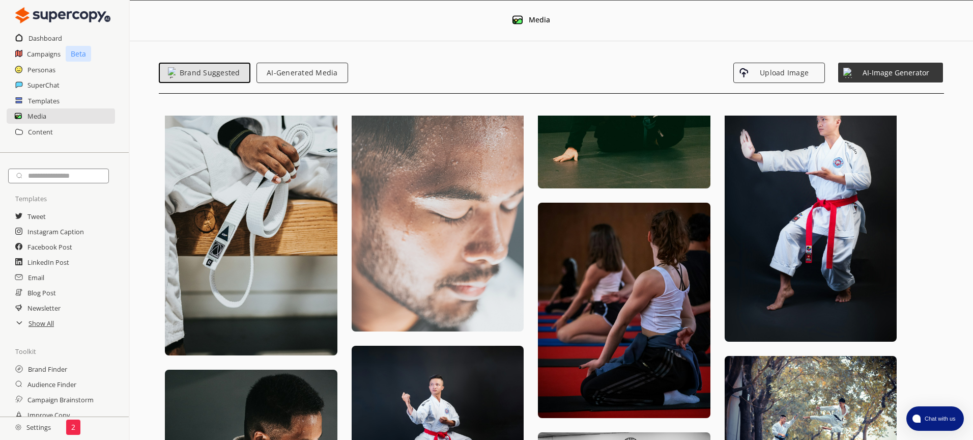
scroll to position [394, 0]
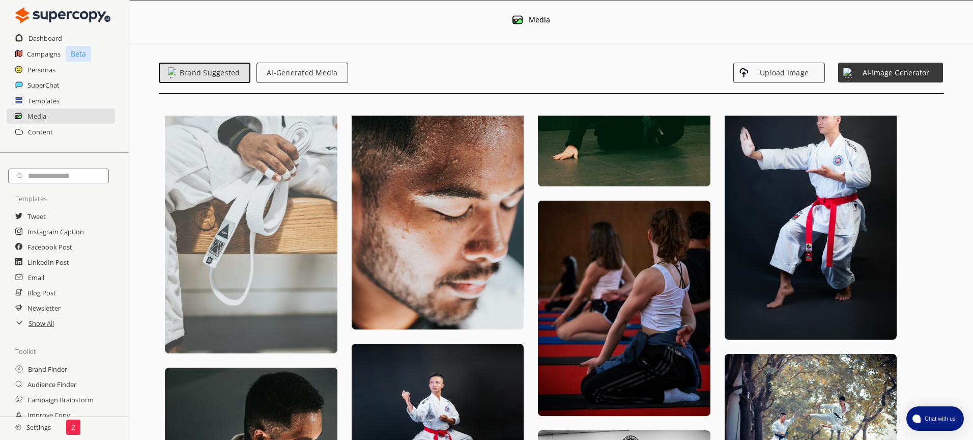
click at [224, 207] on img at bounding box center [251, 224] width 172 height 258
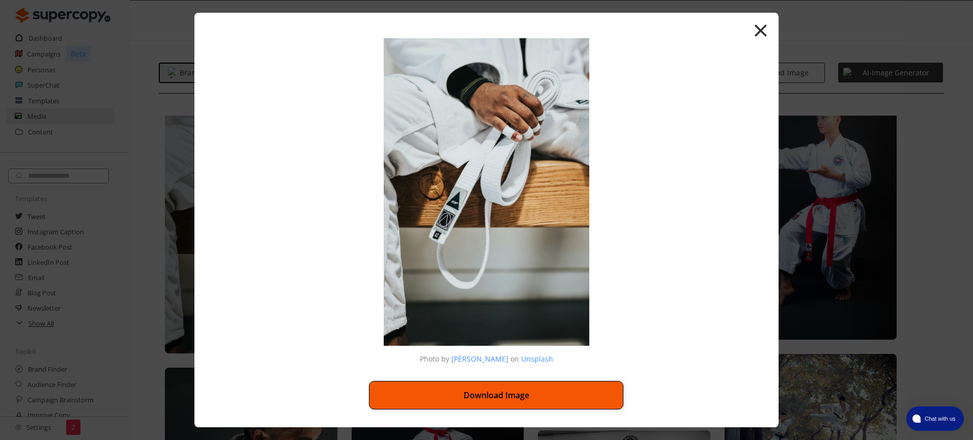
click at [536, 398] on button "Download Image" at bounding box center [496, 395] width 254 height 28
click at [468, 398] on button "Download Image" at bounding box center [496, 395] width 254 height 28
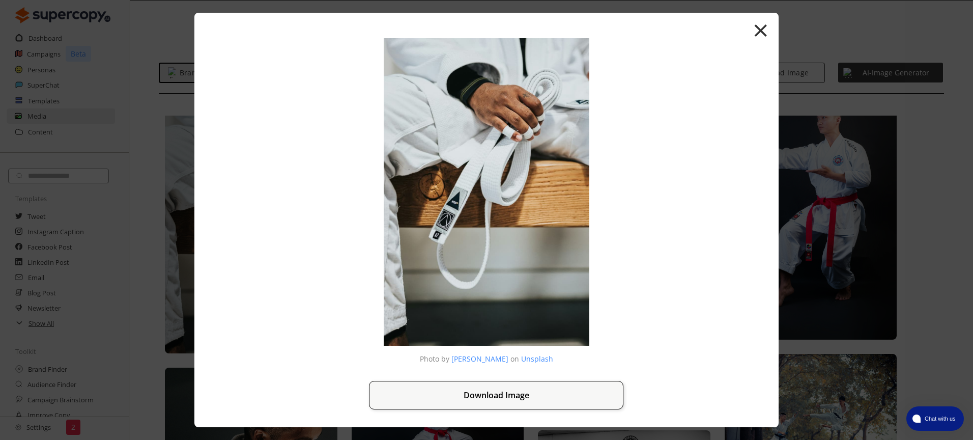
click at [282, 225] on div "× Photo by Nathan Dumlao on Unsplash Download Image" at bounding box center [486, 220] width 584 height 415
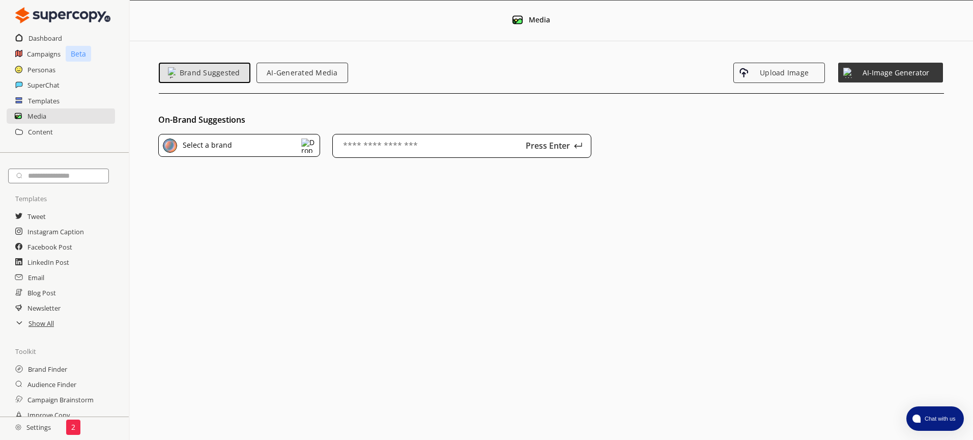
click at [308, 154] on div "Select a brand" at bounding box center [239, 145] width 162 height 23
click at [287, 211] on div "Shinka Dojo" at bounding box center [241, 219] width 150 height 16
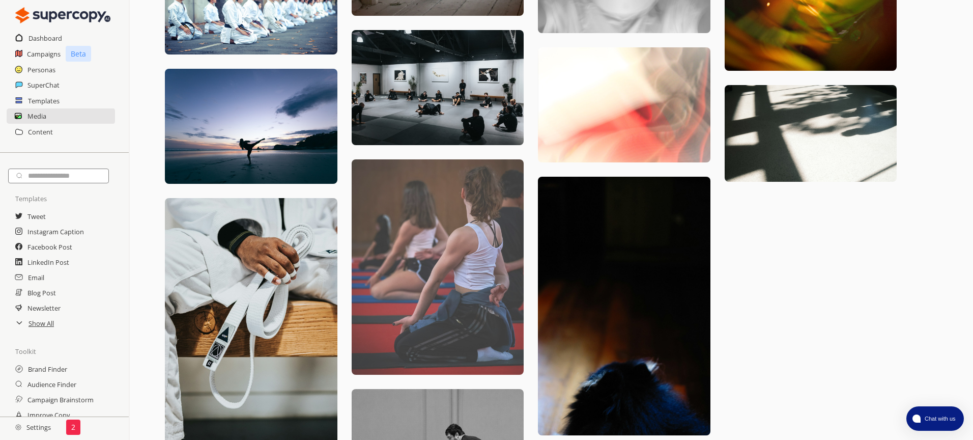
scroll to position [927, 0]
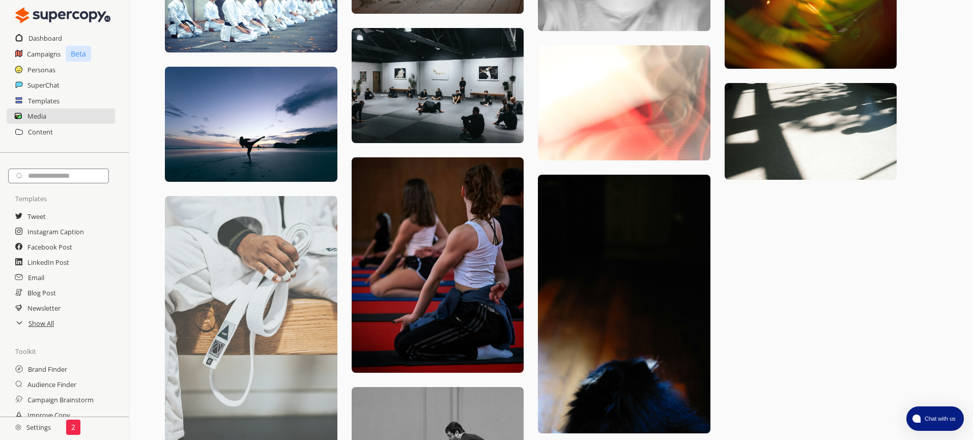
click at [256, 324] on img at bounding box center [251, 325] width 172 height 258
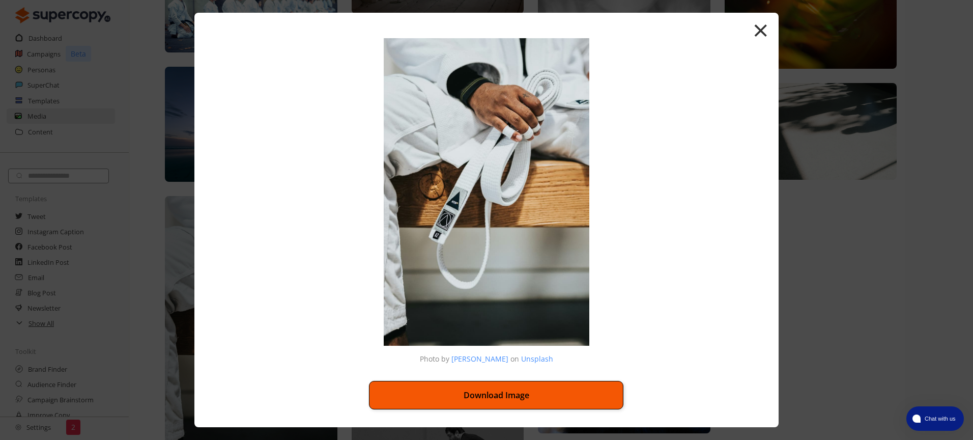
click at [423, 388] on button "Download Image" at bounding box center [496, 395] width 254 height 28
click at [482, 386] on button "Download Image" at bounding box center [496, 395] width 254 height 28
click at [485, 392] on button "Download Image" at bounding box center [496, 395] width 254 height 28
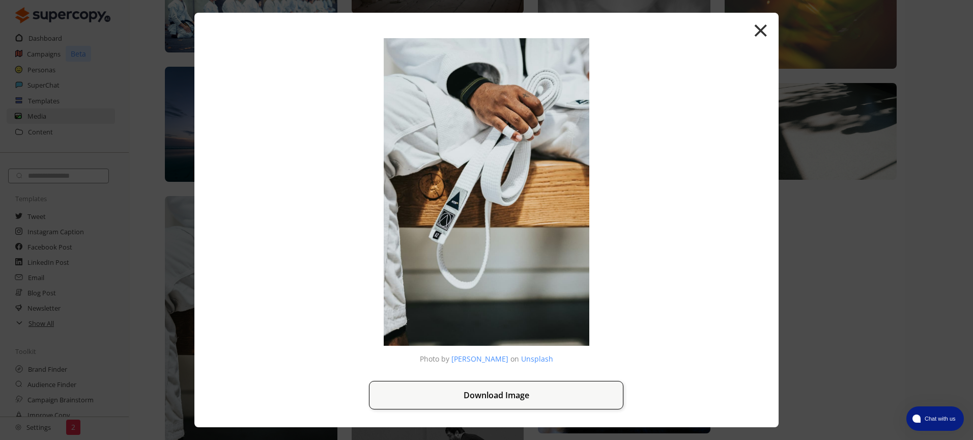
click at [766, 28] on button "×" at bounding box center [760, 29] width 16 height 39
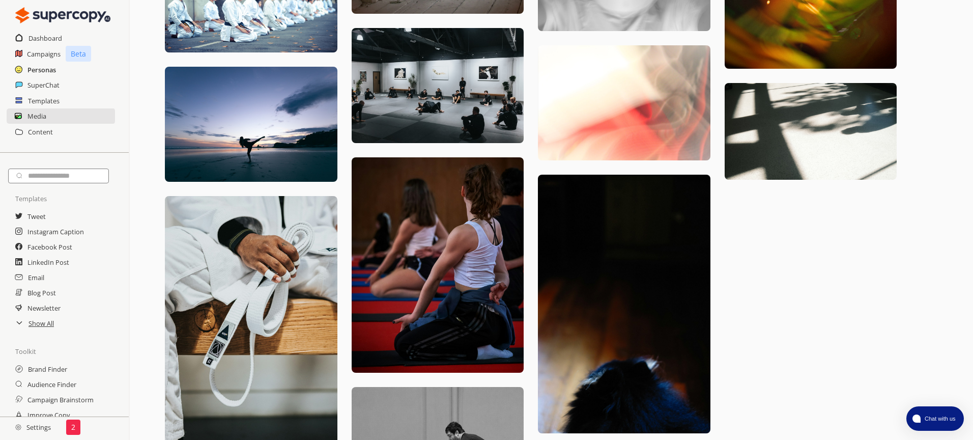
click at [38, 67] on h2 "Personas" at bounding box center [41, 69] width 28 height 15
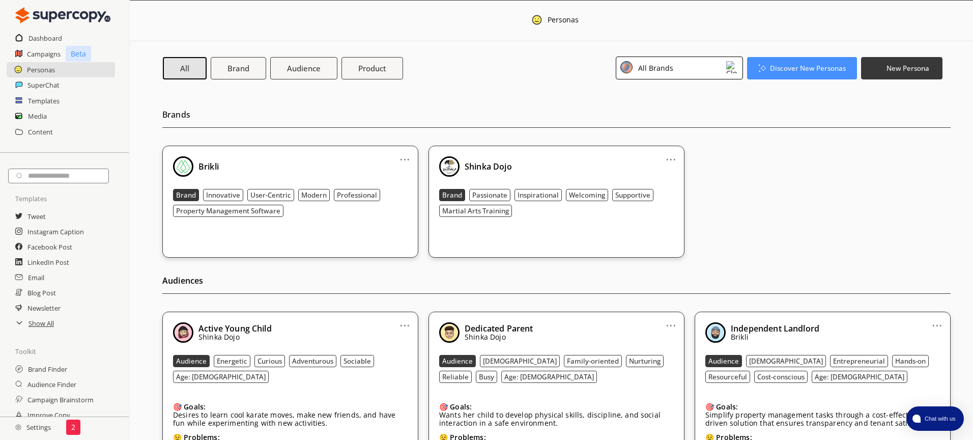
click at [646, 66] on div "All Brands" at bounding box center [654, 68] width 39 height 14
click at [644, 128] on li "Shinka Dojo" at bounding box center [679, 134] width 126 height 21
click at [697, 136] on div "Shinka Dojo" at bounding box center [670, 135] width 95 height 12
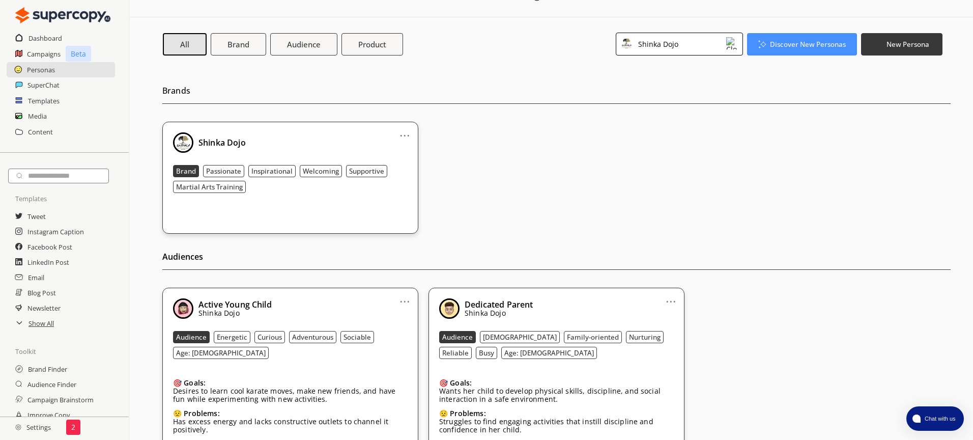
scroll to position [23, 0]
click at [701, 51] on div "Shinka Dojo" at bounding box center [679, 44] width 127 height 23
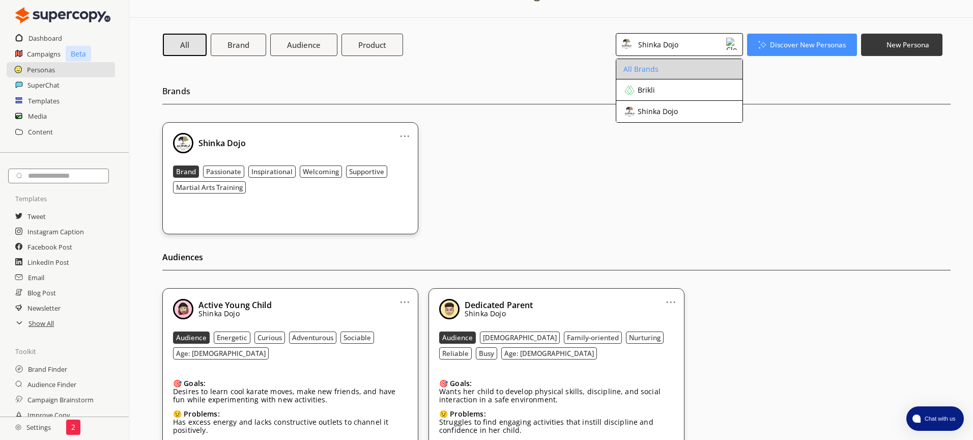
click at [694, 69] on li "All Brands" at bounding box center [679, 69] width 126 height 20
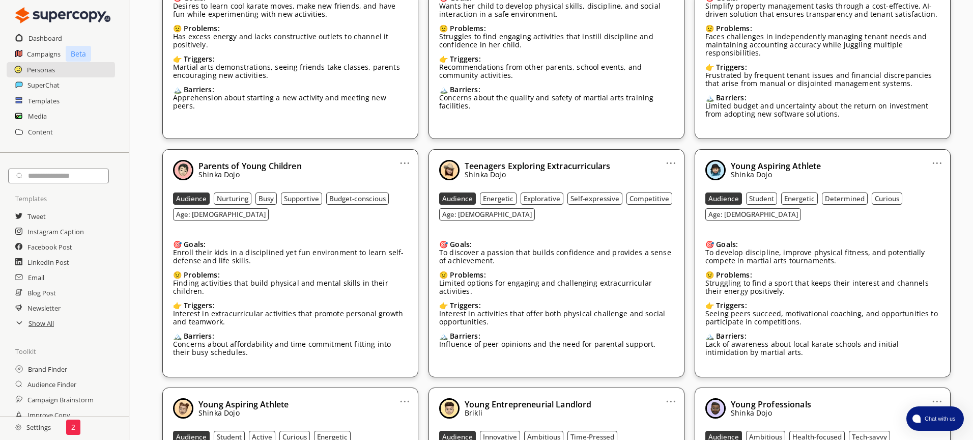
scroll to position [386, 0]
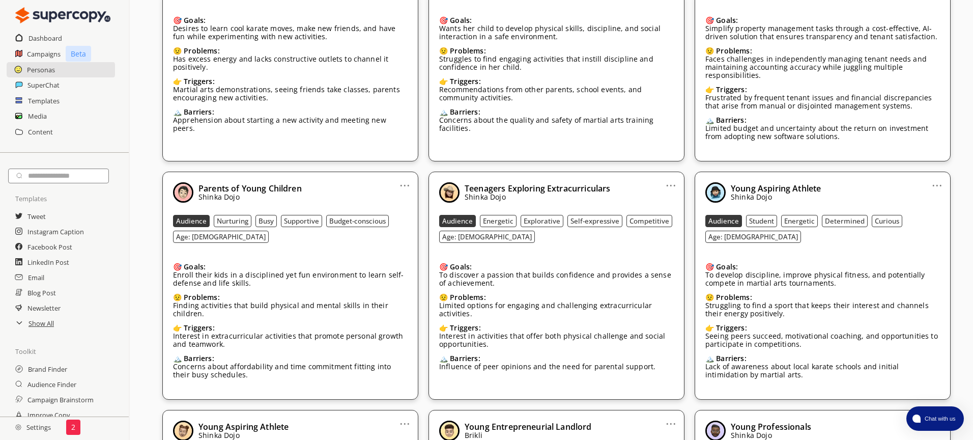
click at [405, 183] on link "..." at bounding box center [404, 181] width 11 height 8
click at [399, 217] on li "Duplicate" at bounding box center [391, 221] width 59 height 19
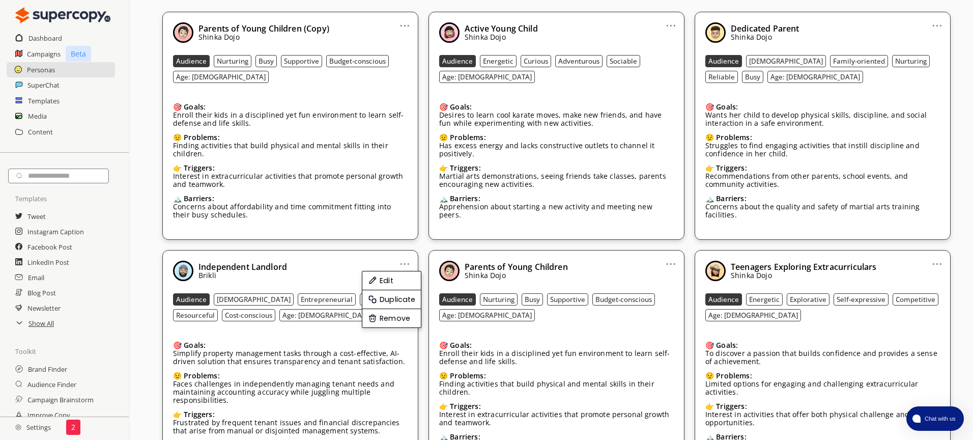
scroll to position [16, 0]
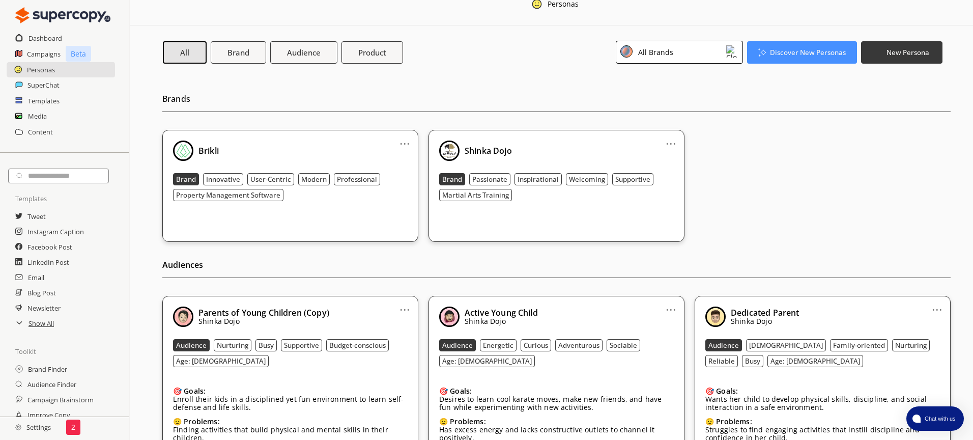
click at [664, 47] on div "All Brands" at bounding box center [654, 52] width 39 height 14
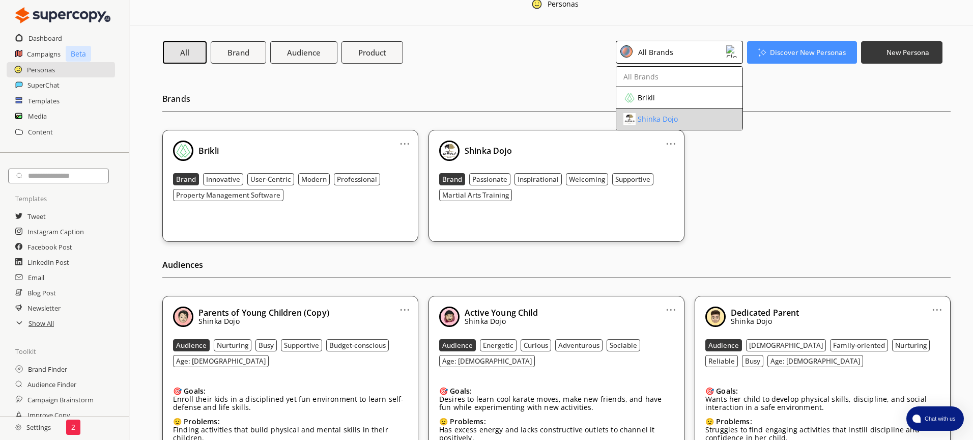
click at [662, 120] on div "Shinka Dojo" at bounding box center [658, 119] width 40 height 8
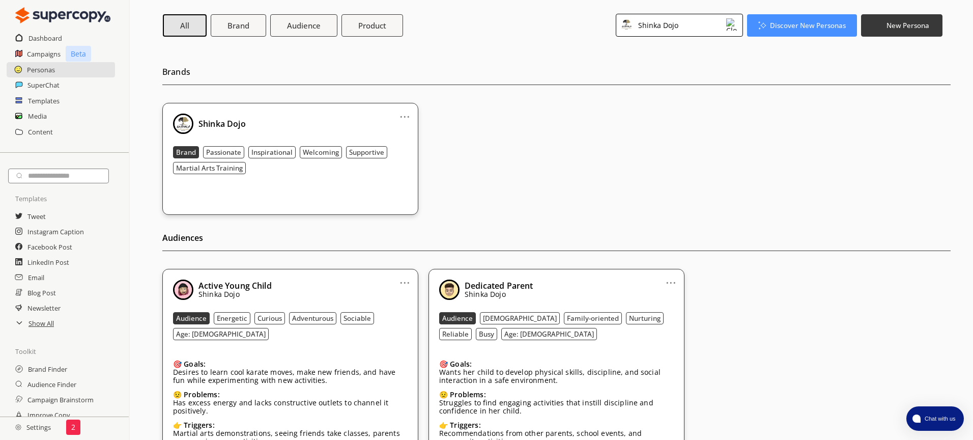
scroll to position [0, 0]
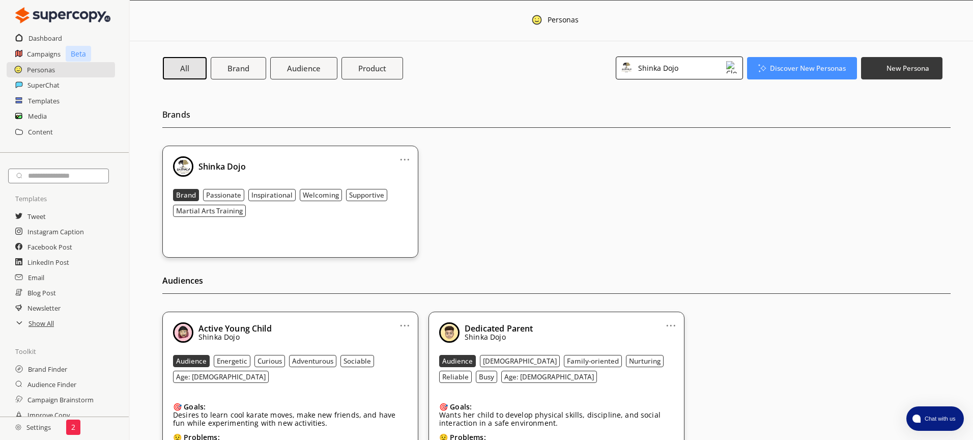
click at [685, 169] on div "... Shinka Dojo Brand Passionate Inspirational Welcoming Supportive Martial Art…" at bounding box center [556, 202] width 788 height 112
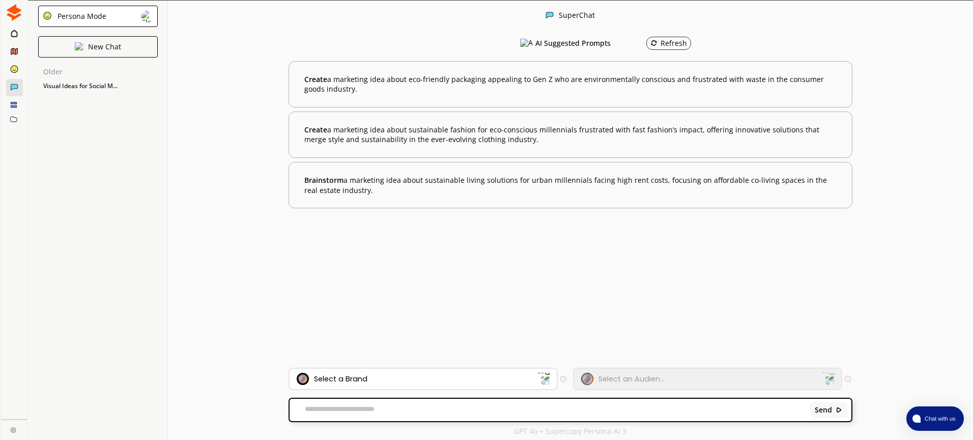
click at [455, 378] on div "Select a Brand" at bounding box center [417, 378] width 241 height 12
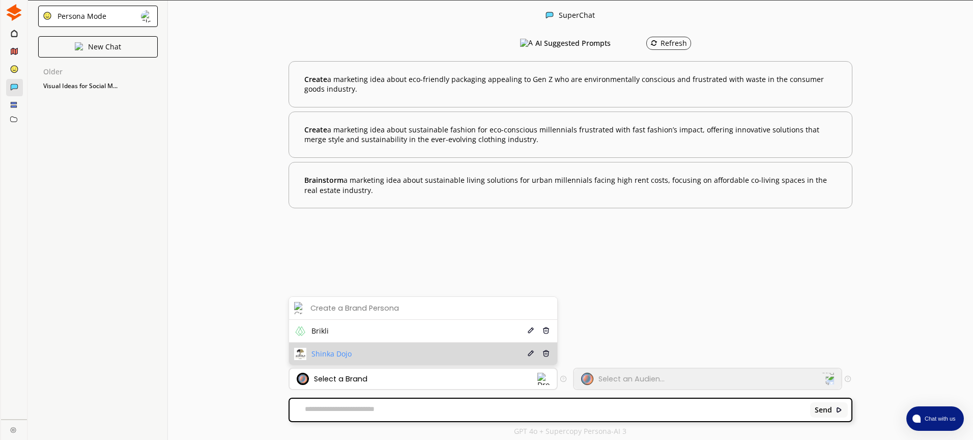
click at [454, 359] on li "Shinka Dojo Edit Delete" at bounding box center [423, 353] width 268 height 22
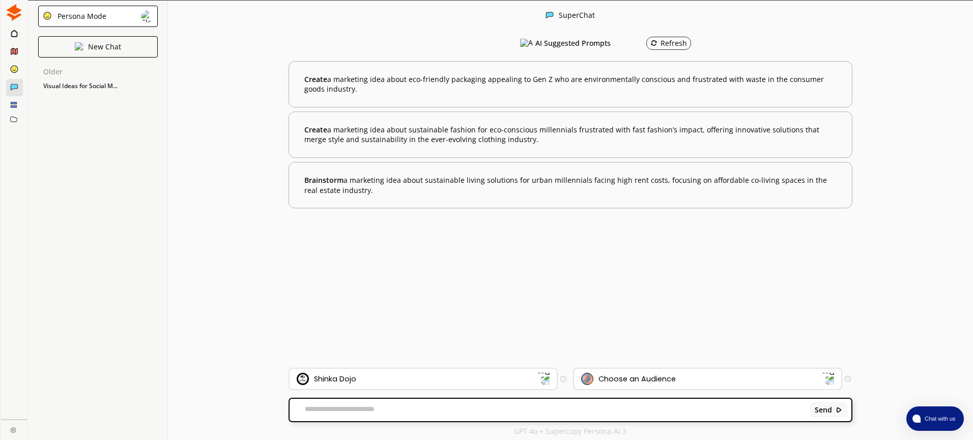
click at [640, 378] on div "Choose an Audience" at bounding box center [636, 379] width 77 height 8
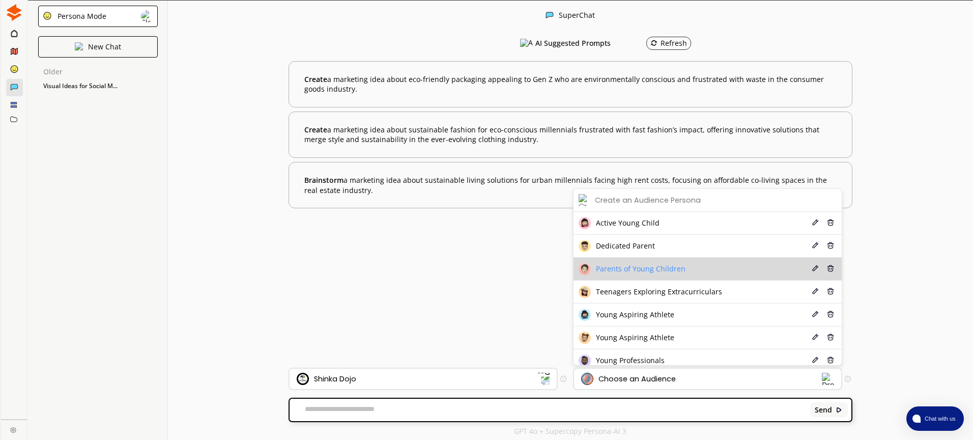
click at [668, 267] on span "Parents of Young Children" at bounding box center [641, 269] width 90 height 8
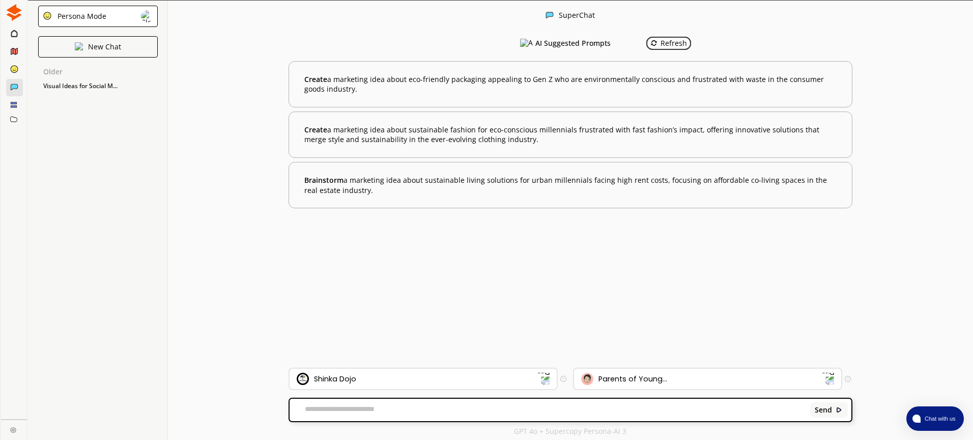
click at [674, 43] on div "Refresh" at bounding box center [668, 43] width 37 height 8
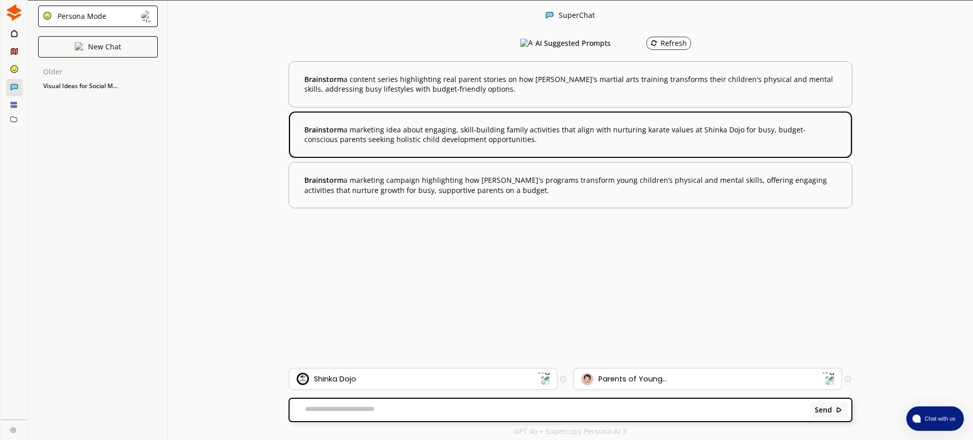
click at [627, 133] on b "Brainstorm a marketing idea about engaging, skill-building family activities th…" at bounding box center [570, 135] width 532 height 20
